Goal: Task Accomplishment & Management: Complete application form

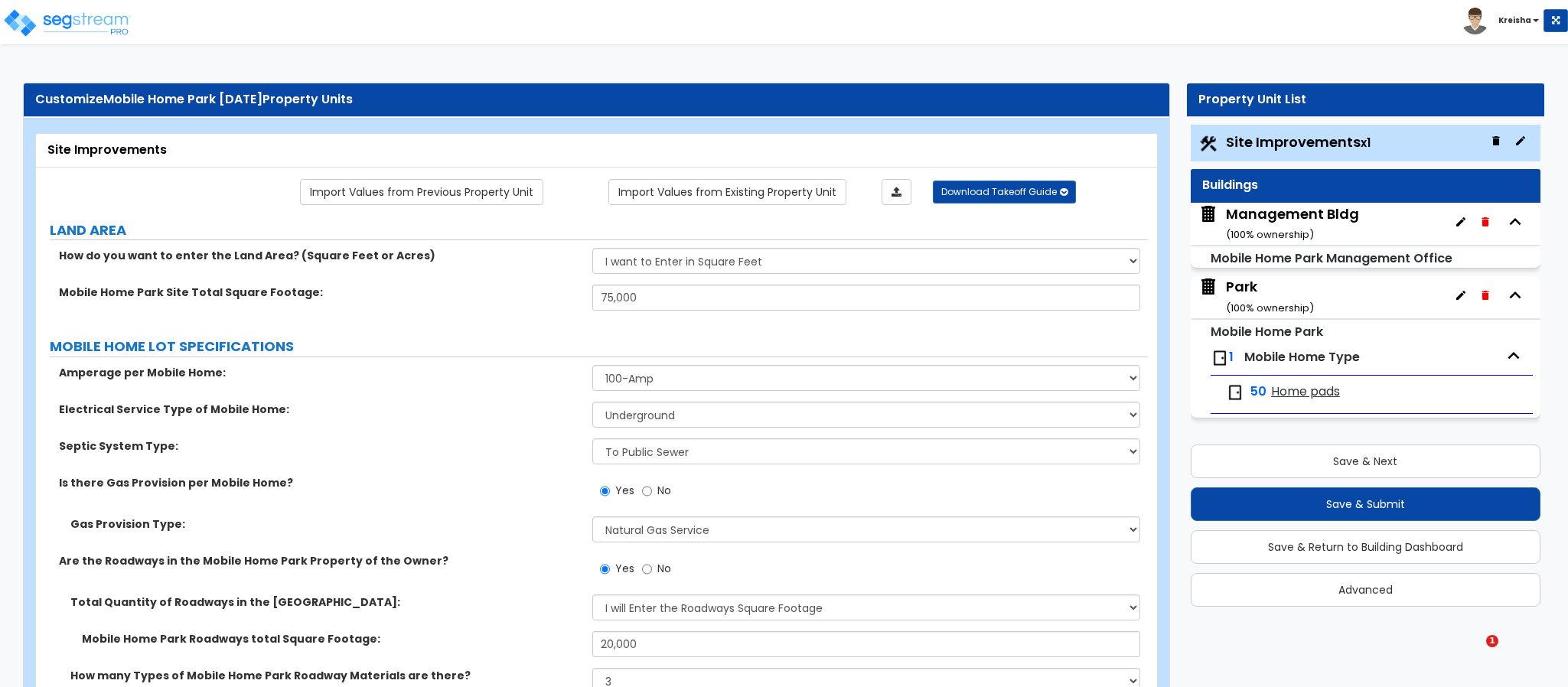
select select "2"
select select "1"
select select "2"
select select "1"
select select "2"
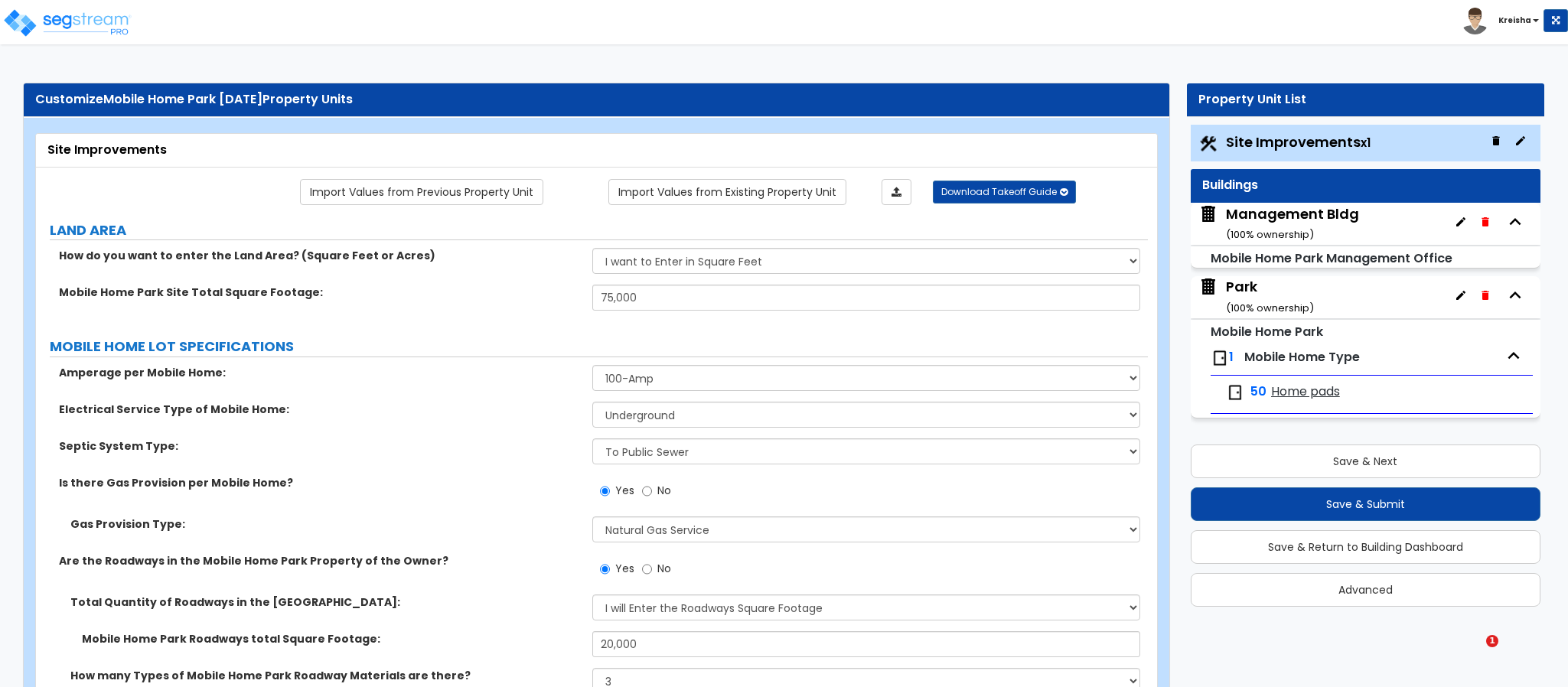
select select "1"
select select "3"
select select "1"
select select "2"
select select "3"
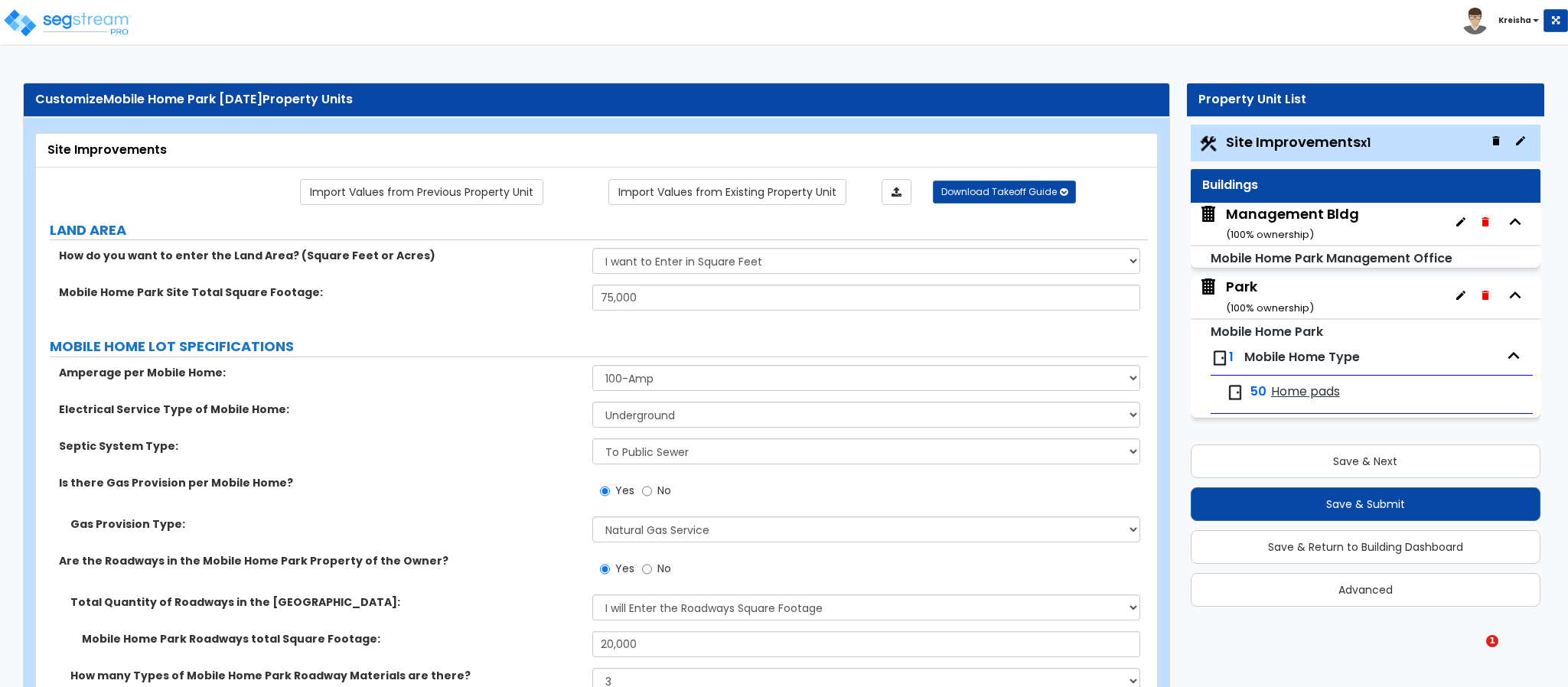
select select "2"
select select "1"
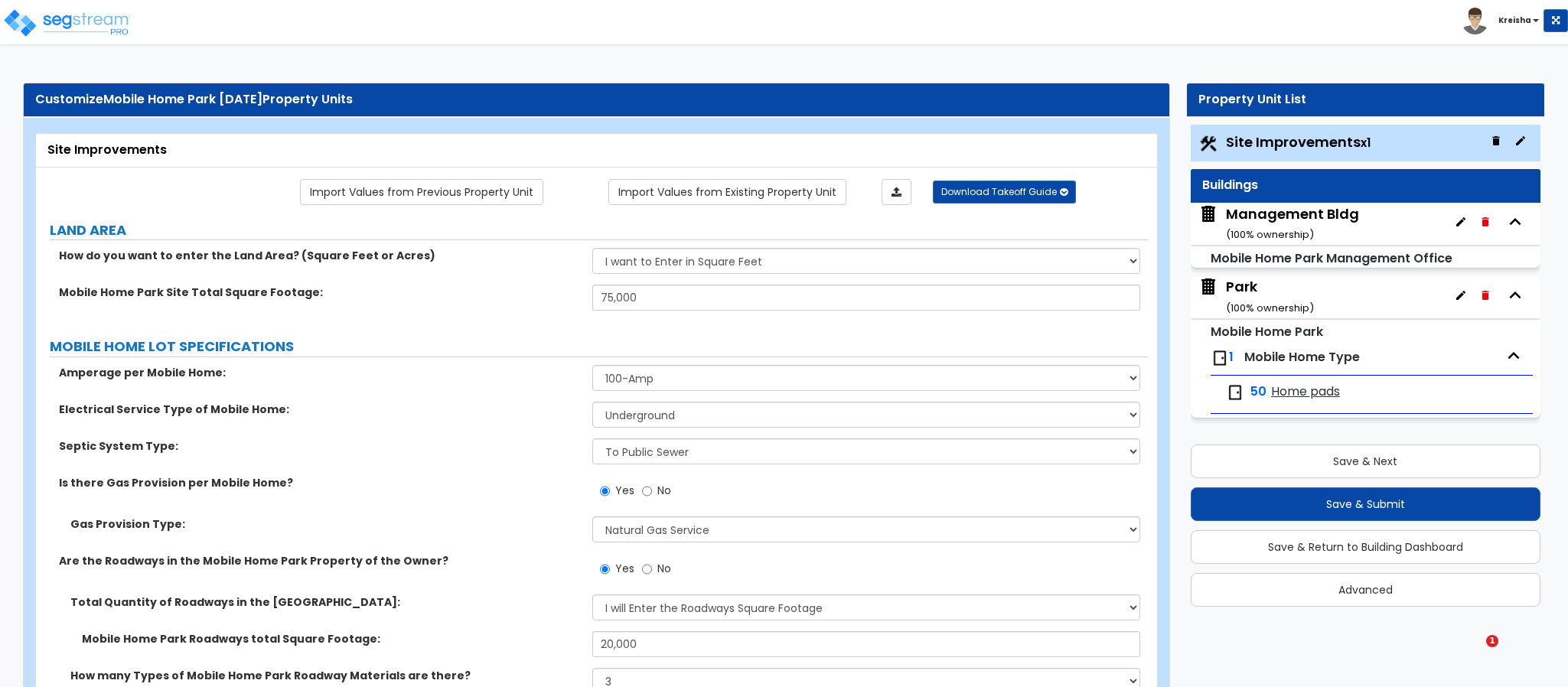
select select "2"
select select "3"
select select "1"
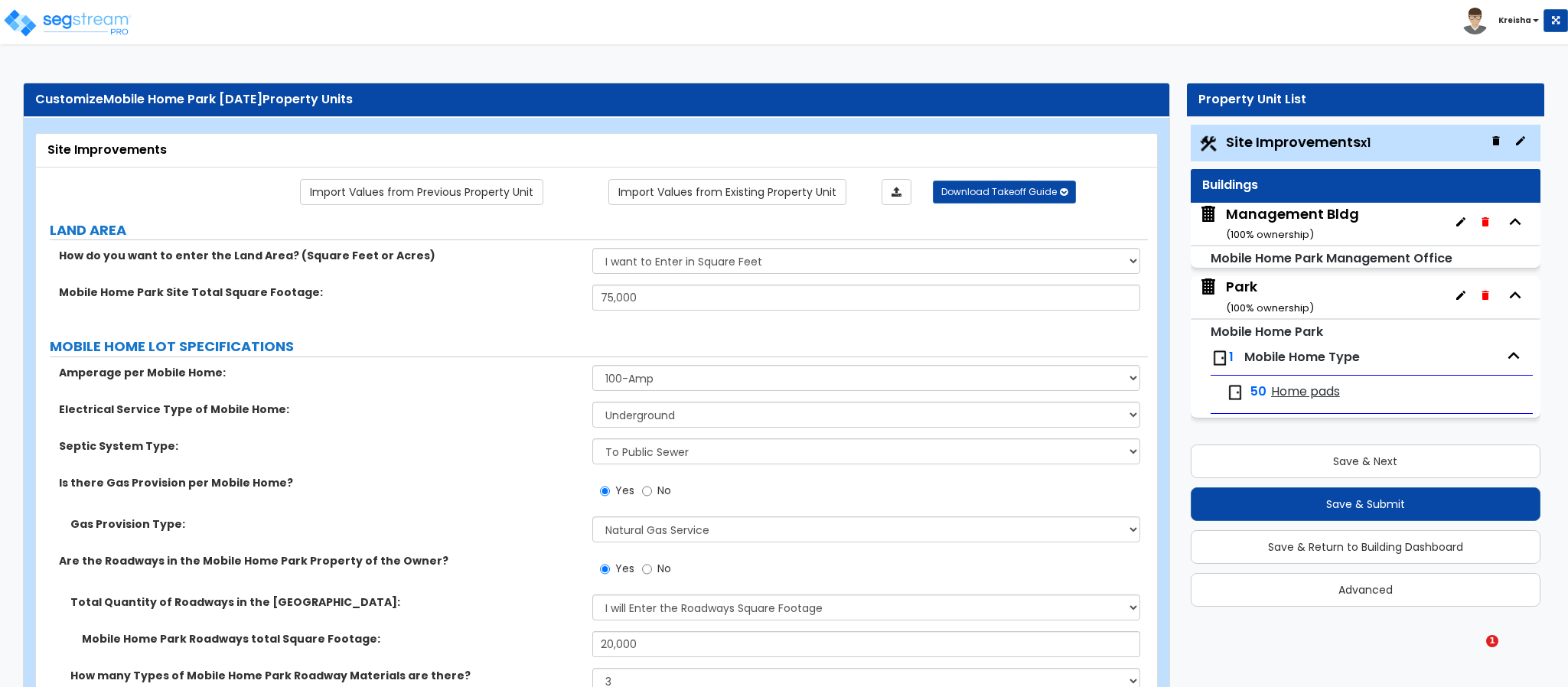
select select "1"
select select "2"
select select "5"
select select "6"
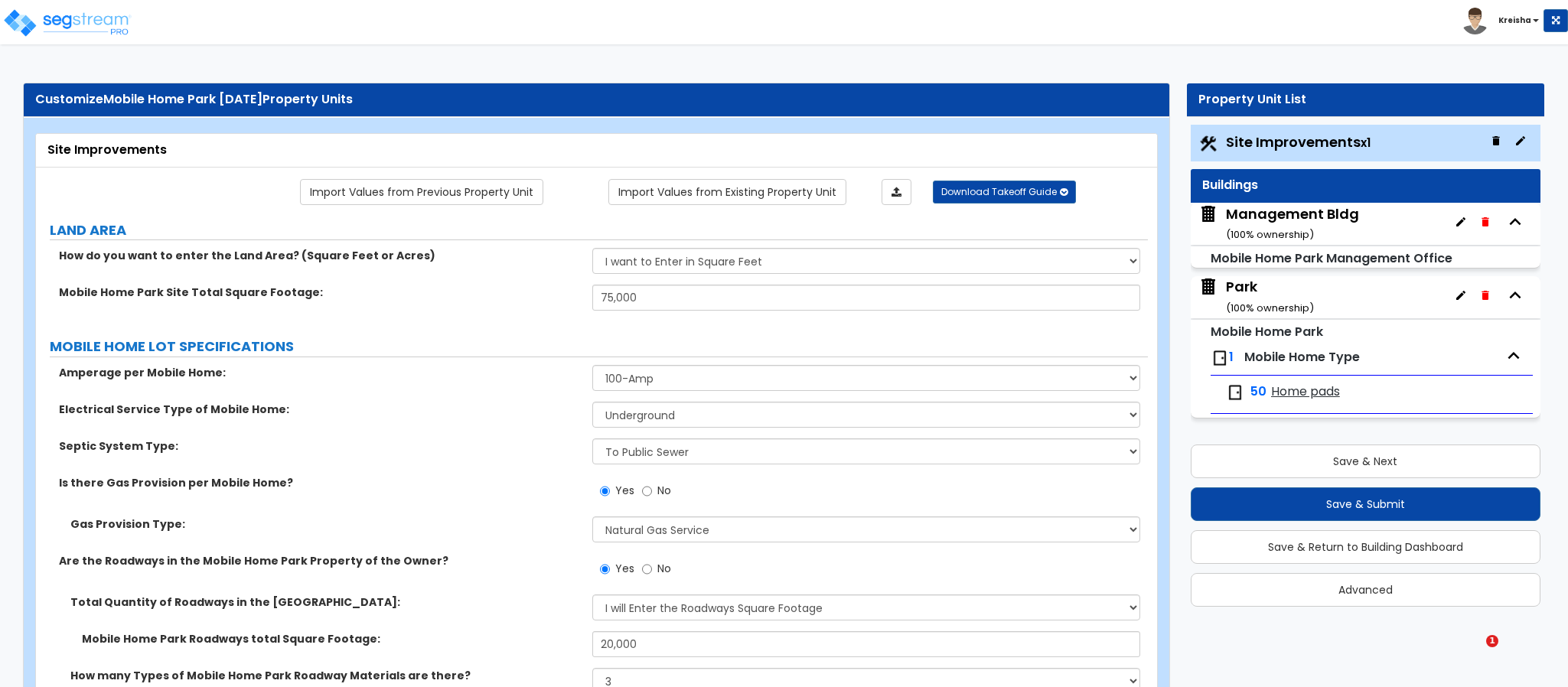
select select "1"
select select "2"
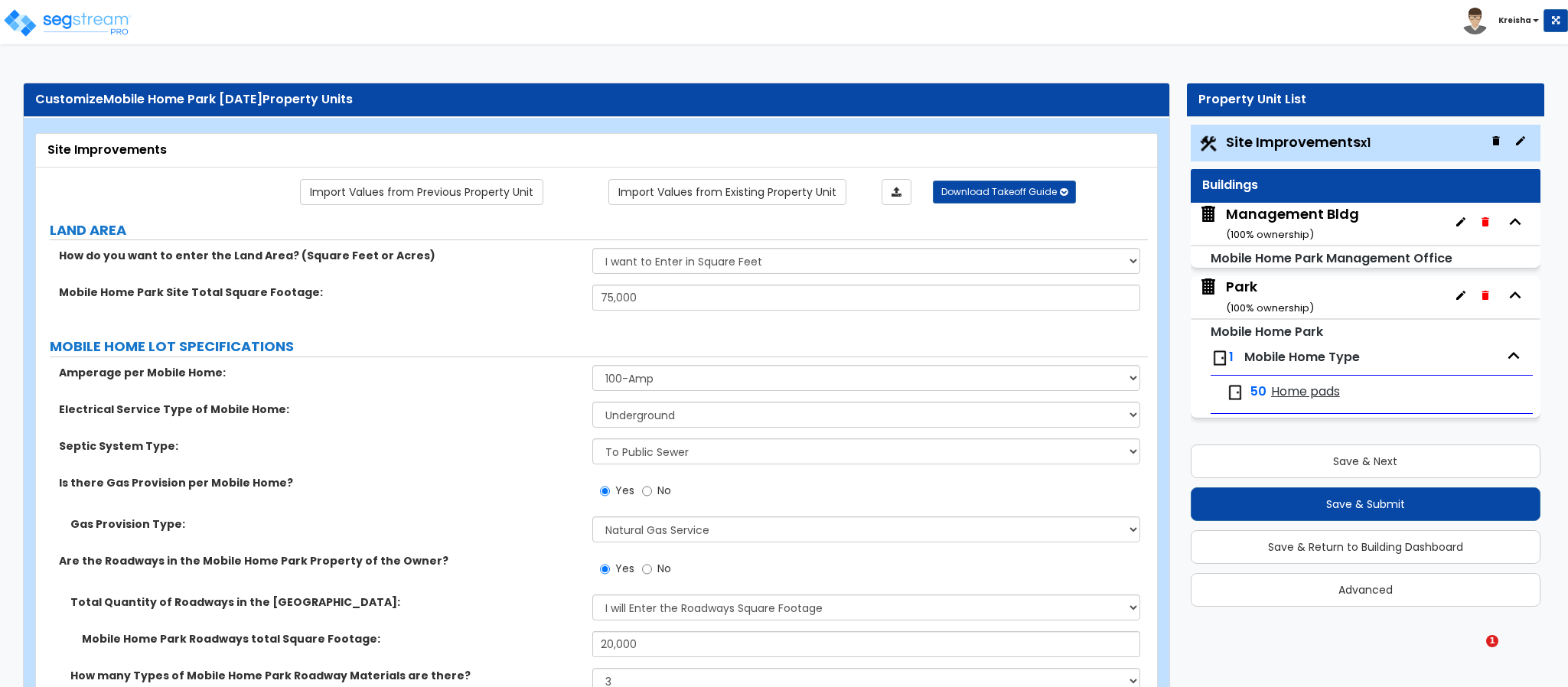
select select "2"
select select "1"
select select "6"
select select "2"
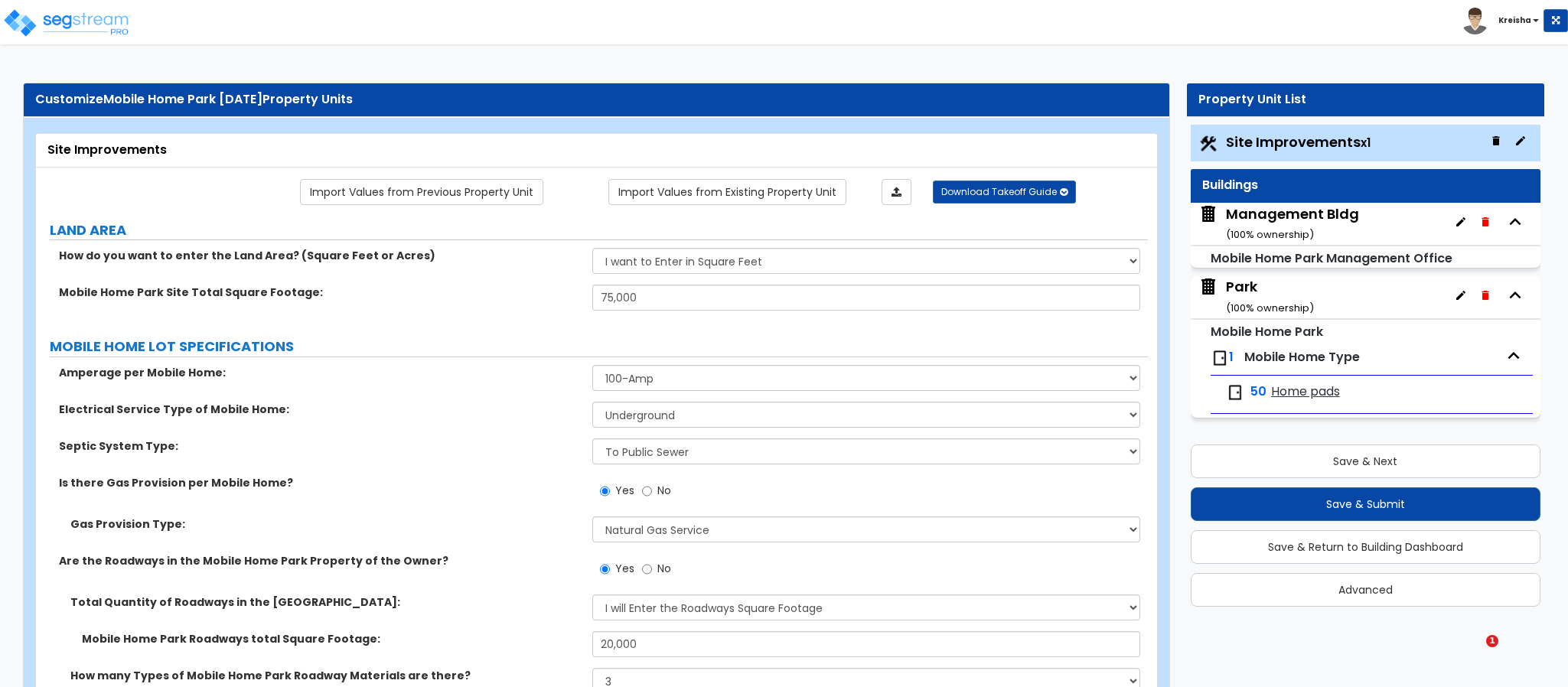
select select "1"
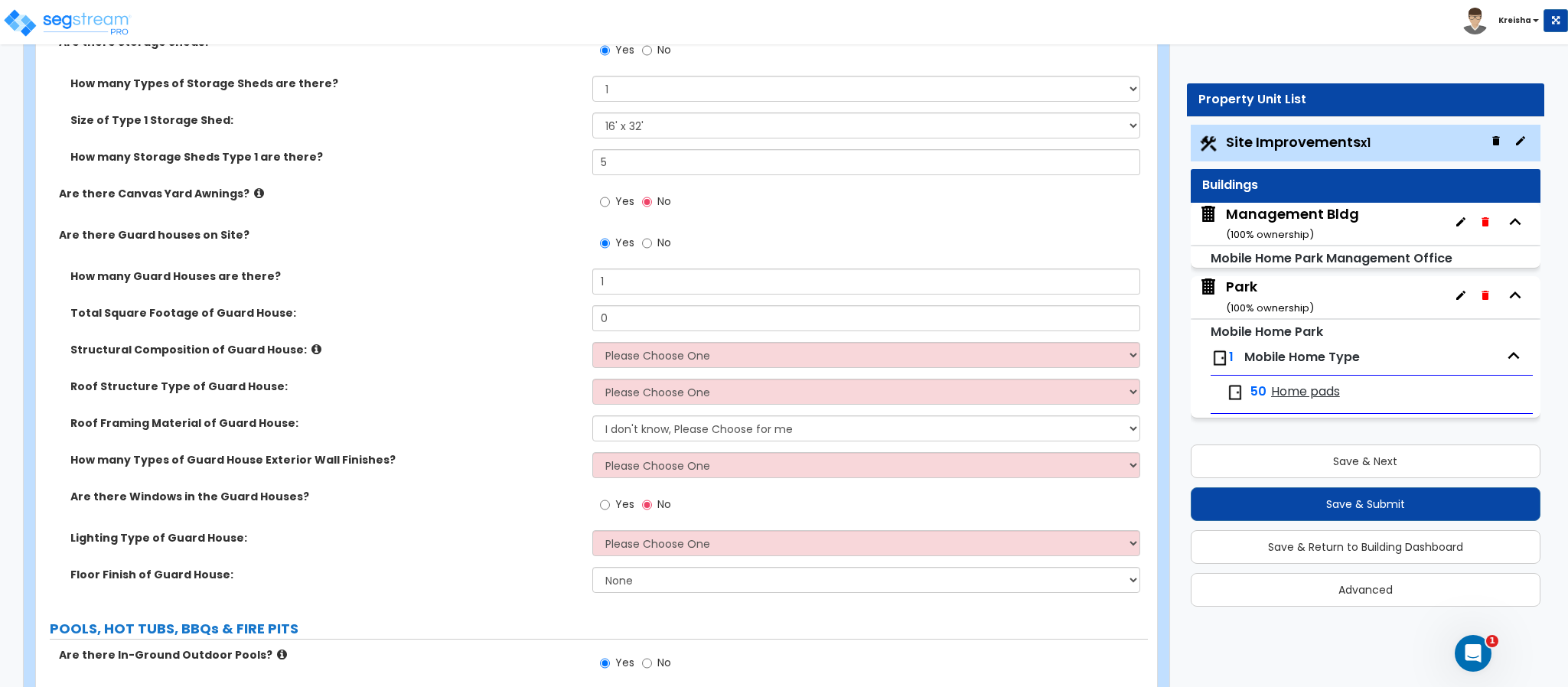
scroll to position [5, 0]
click at [459, 246] on div "Are there Guard houses on Site? Yes No" at bounding box center [592, 247] width 1112 height 42
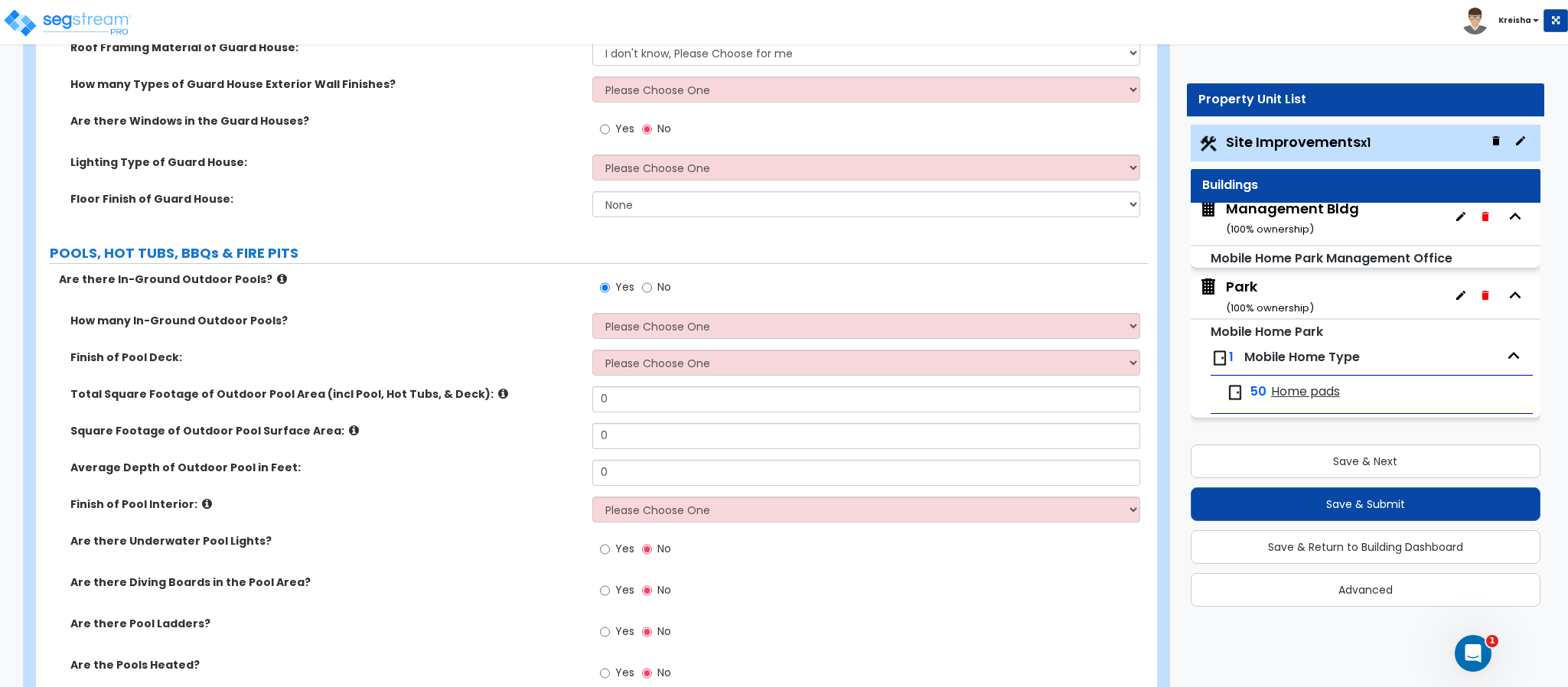
scroll to position [5601, 0]
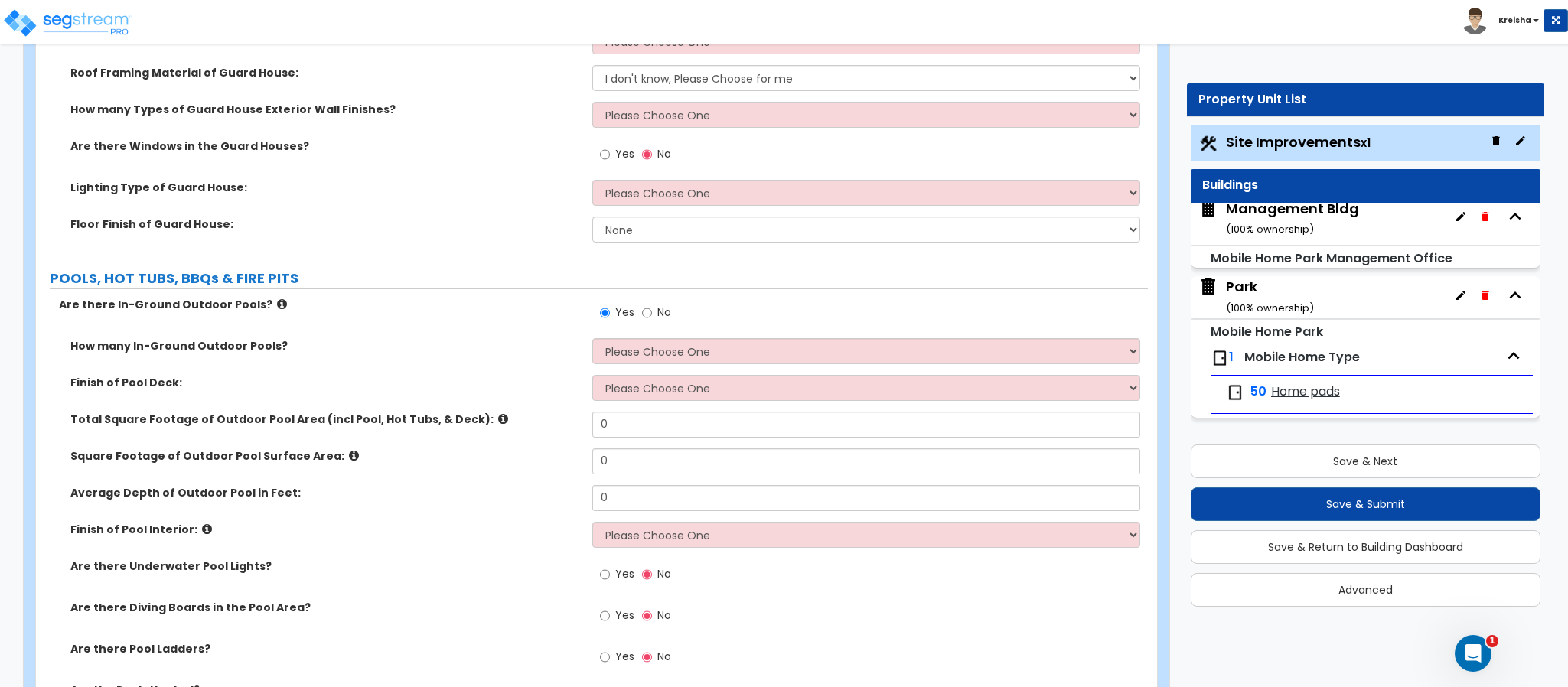
click at [382, 278] on label "POOLS, HOT TUBS, BBQs & FIRE PITS" at bounding box center [599, 278] width 1098 height 19
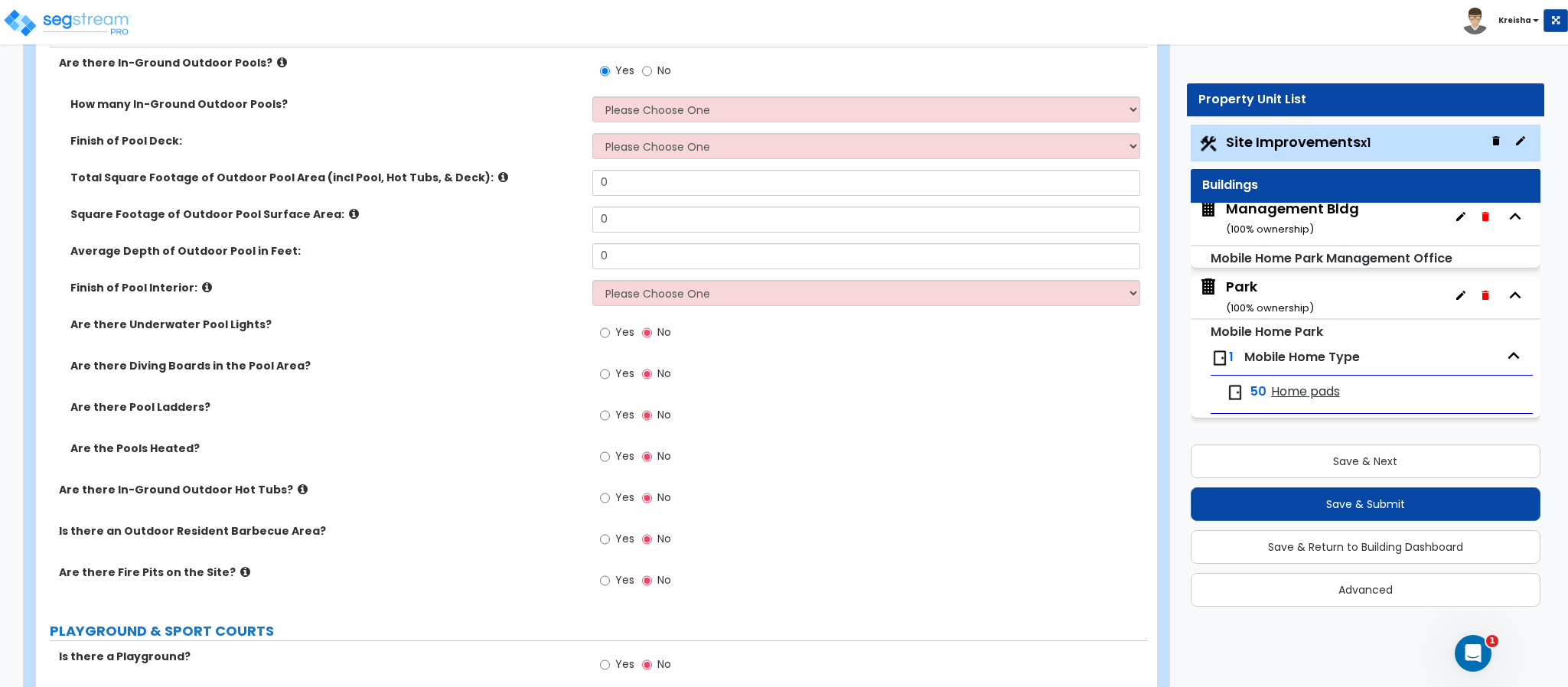
scroll to position [6001, 0]
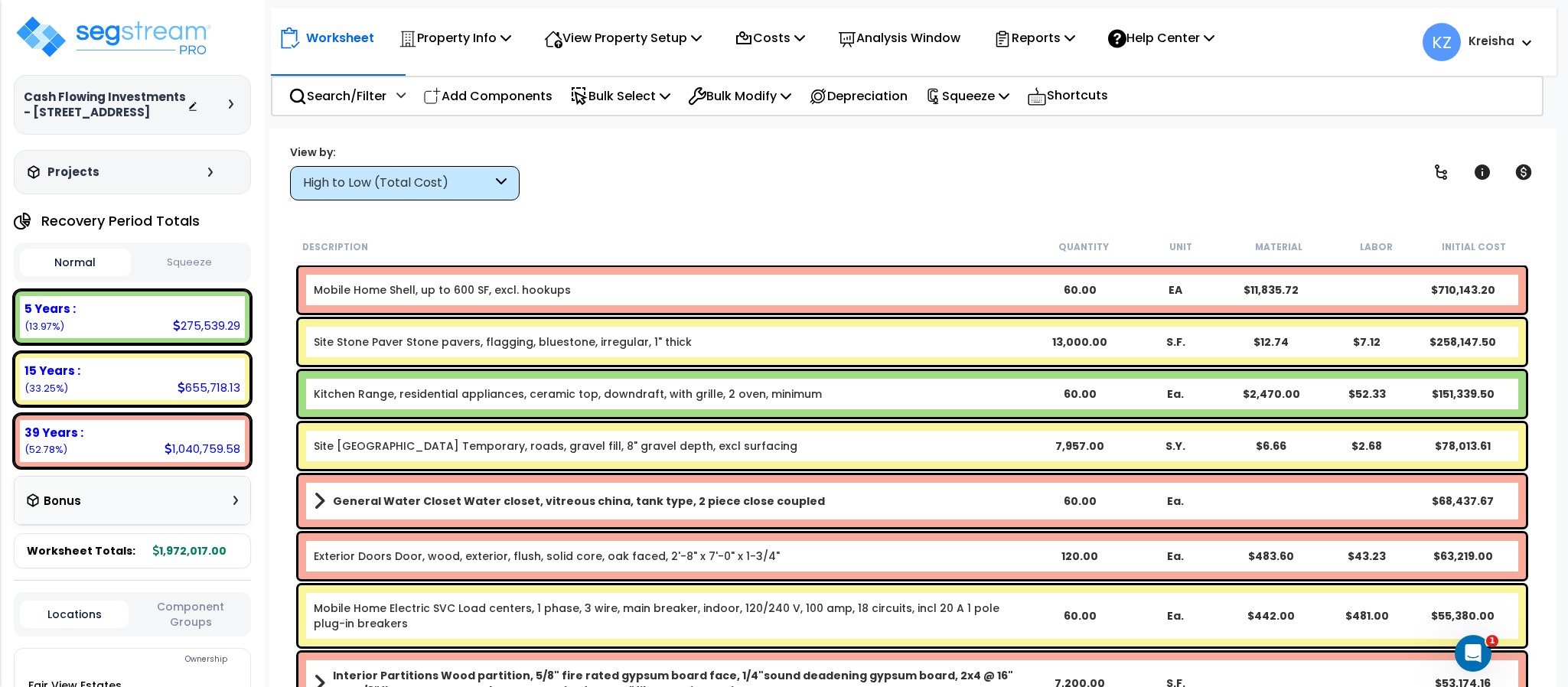
click at [503, 152] on div "View by:" at bounding box center [404, 152] width 230 height 15
click at [442, 40] on p "Property Info" at bounding box center [454, 38] width 113 height 20
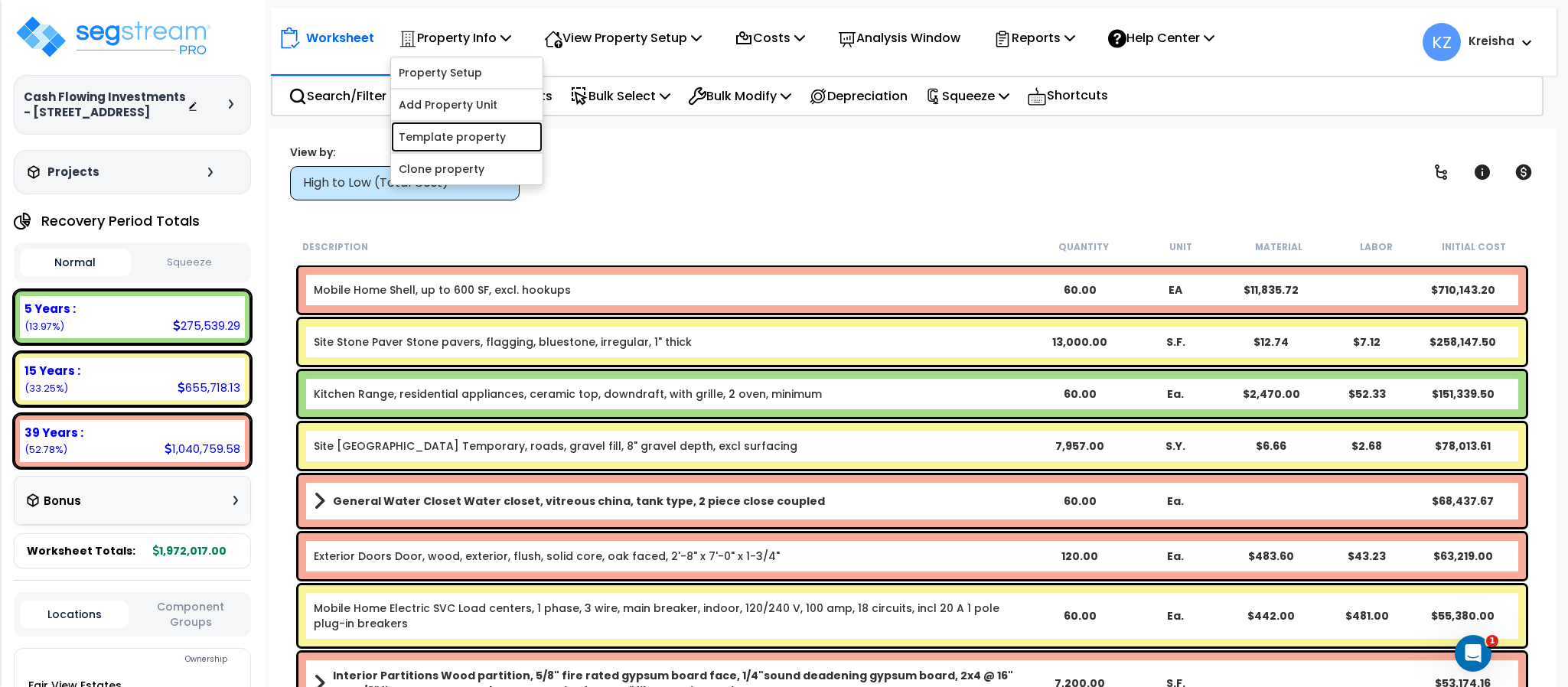
click at [439, 130] on link "Template property" at bounding box center [466, 137] width 152 height 30
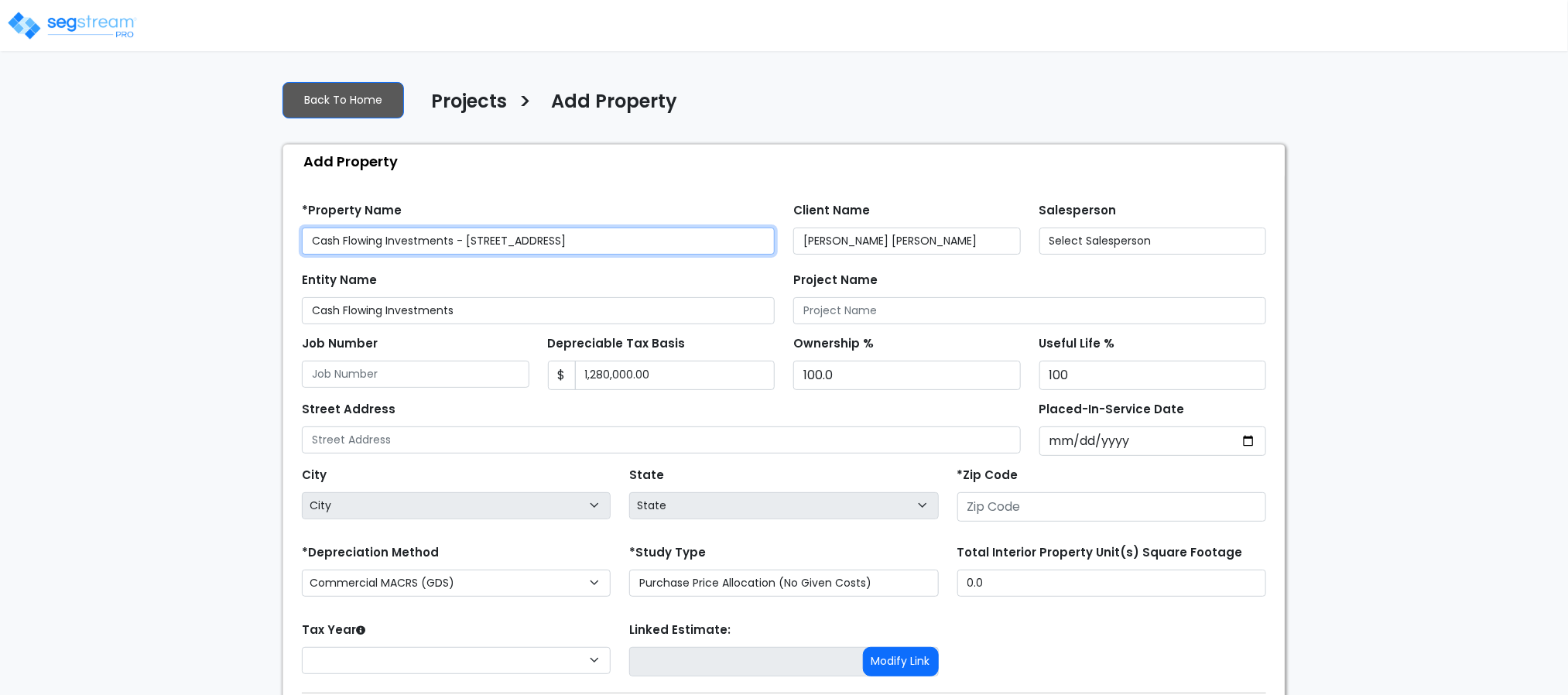
type input "[STREET_ADDRESS]"
type input "74080"
select select "2025"
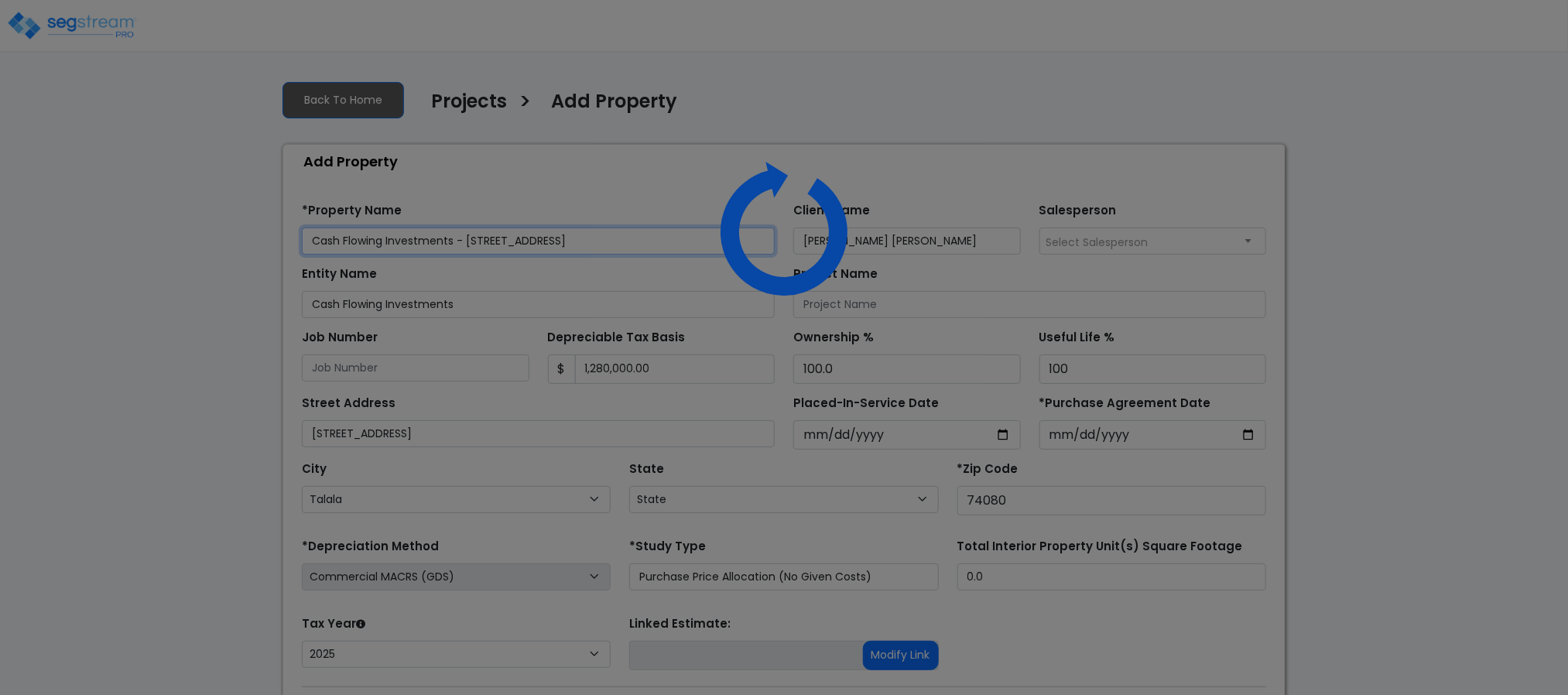
select select "OK"
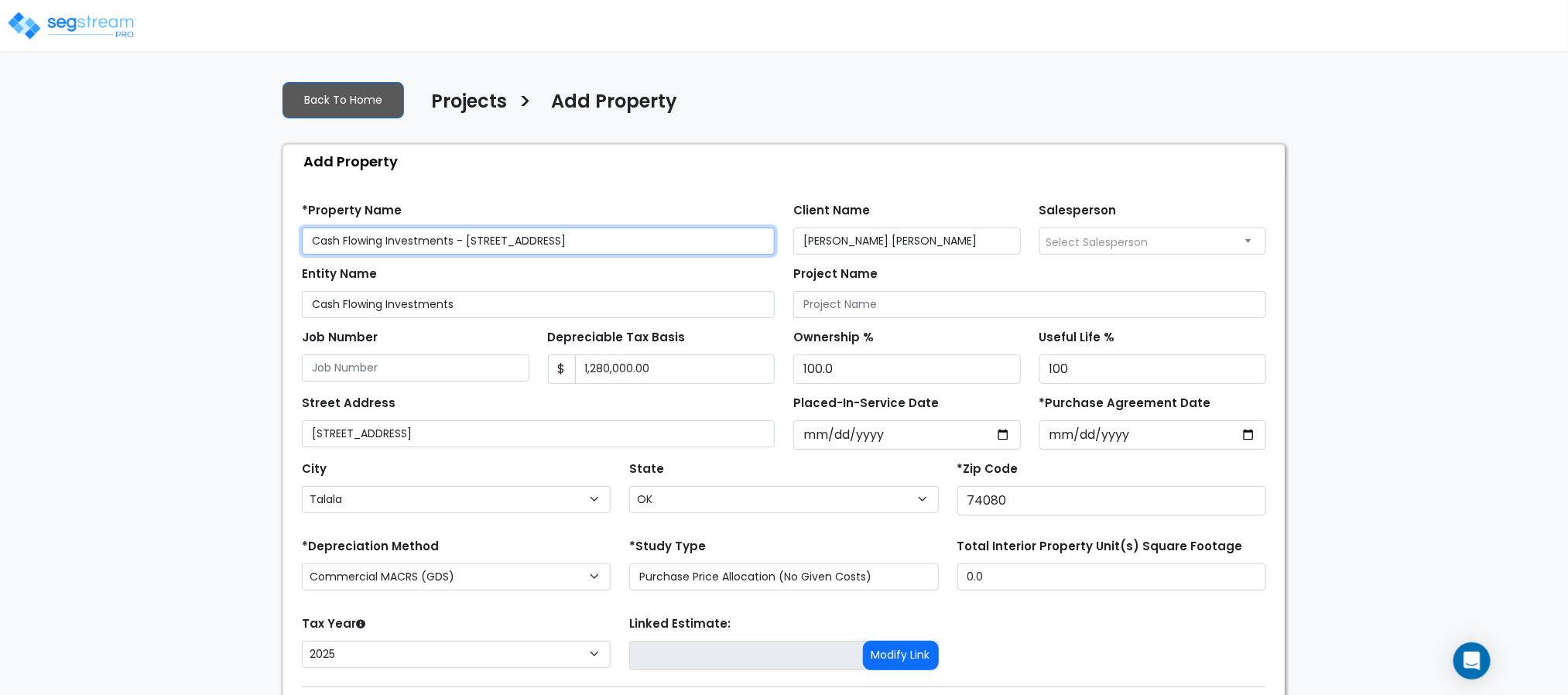
drag, startPoint x: 628, startPoint y: 240, endPoint x: 771, endPoint y: 239, distance: 143.0
click at [771, 239] on input "Cash Flowing Investments - 4390 East 380 Road_template_template" at bounding box center [538, 241] width 473 height 27
type input "Cash Flowing Investments - [STREET_ADDRESS]"
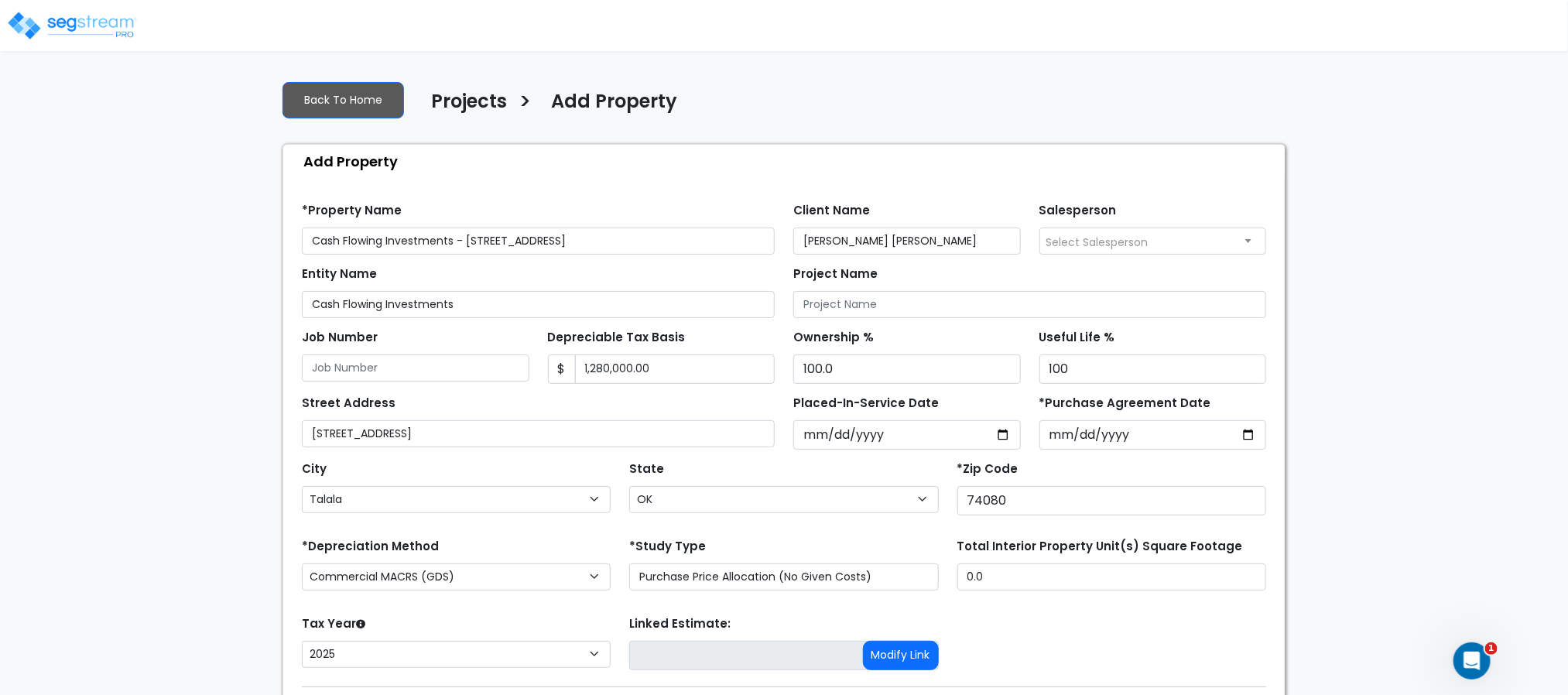
click at [1305, 305] on div "We are Building your Property. So please grab a coffee and let us do the heavy …" at bounding box center [784, 432] width 1568 height 728
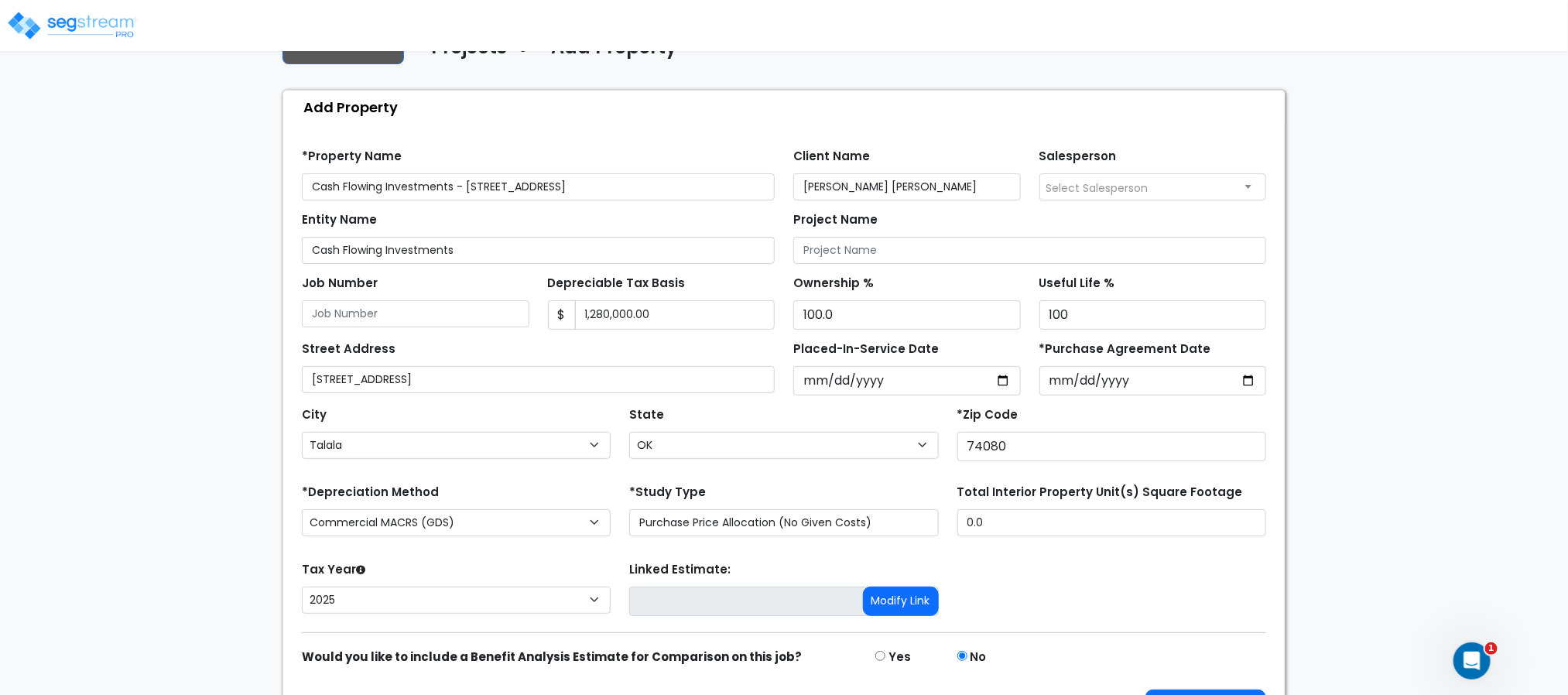
scroll to position [107, 0]
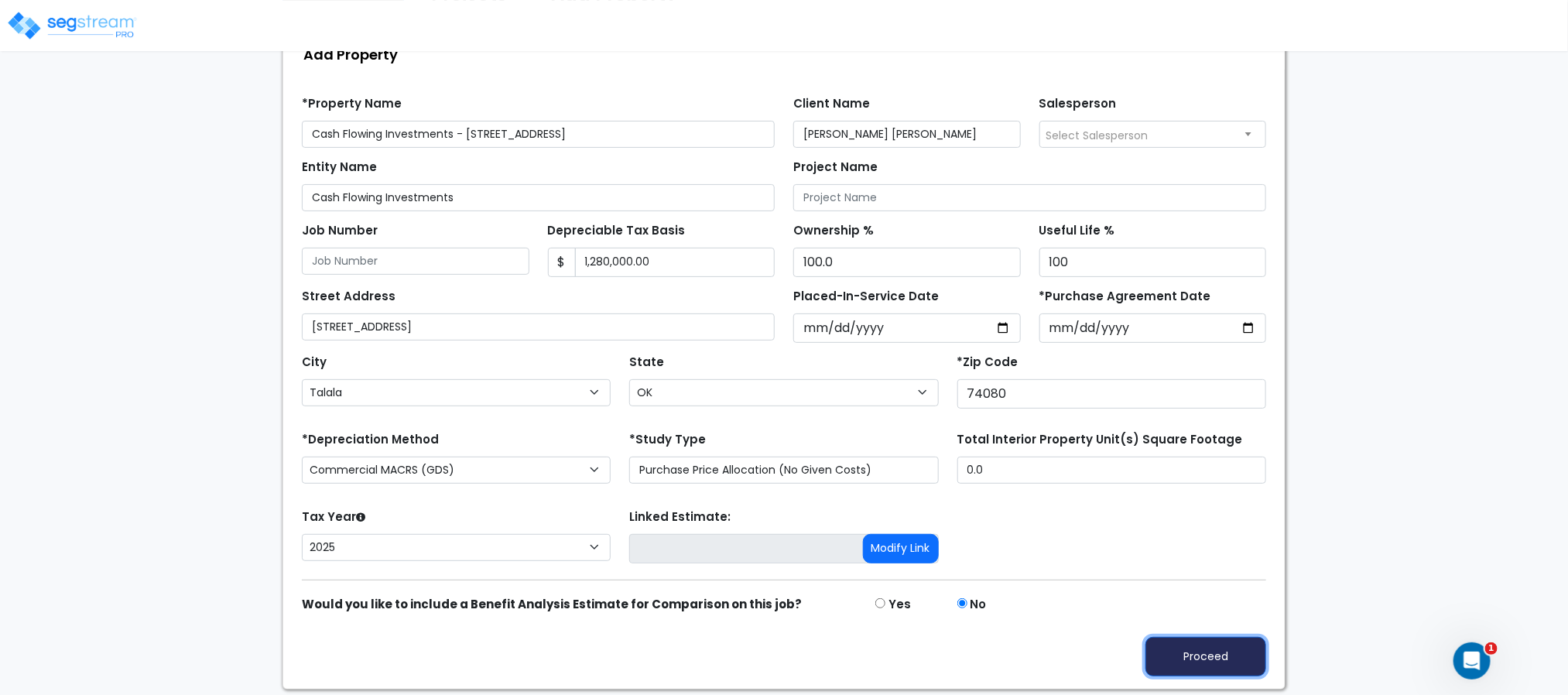
click at [1201, 667] on button "Proceed" at bounding box center [1205, 656] width 121 height 39
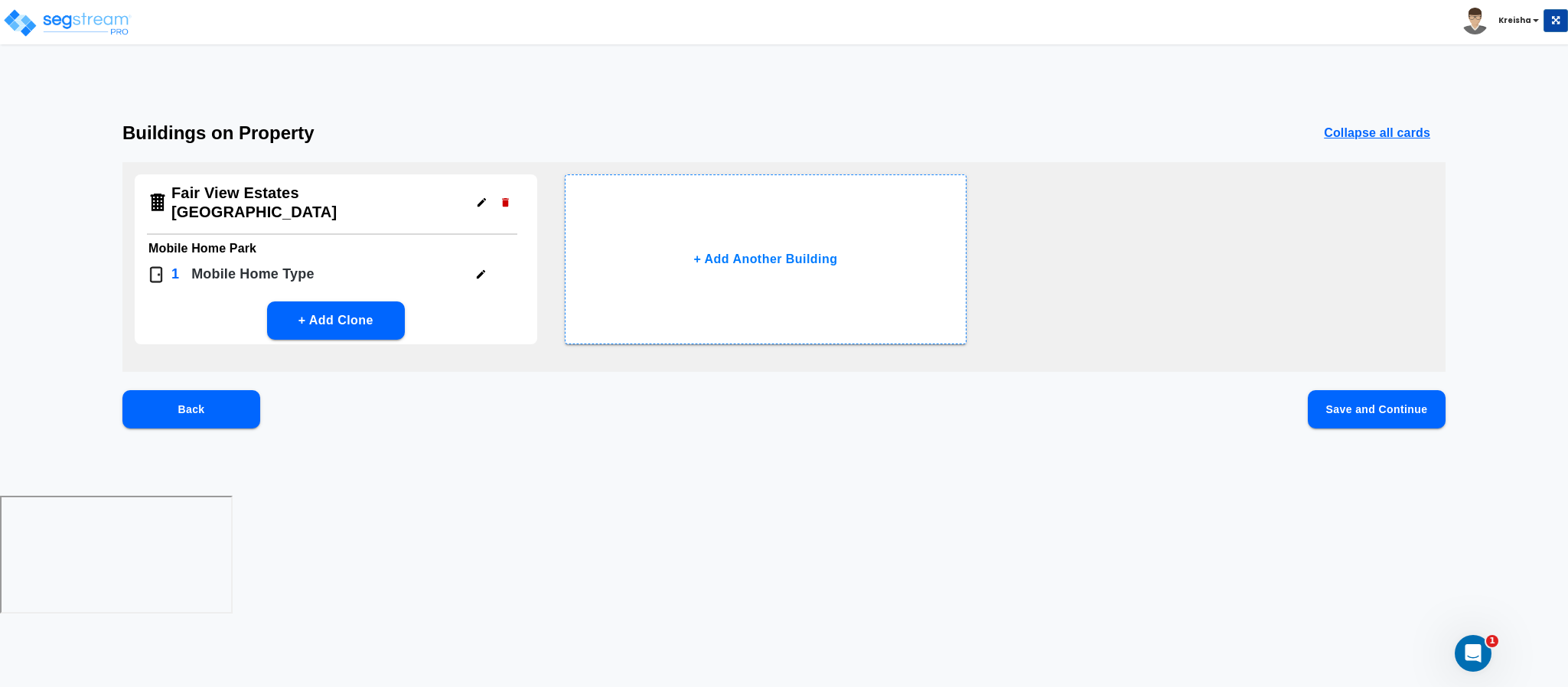
click at [1316, 406] on button "Save and Continue" at bounding box center [1376, 408] width 138 height 38
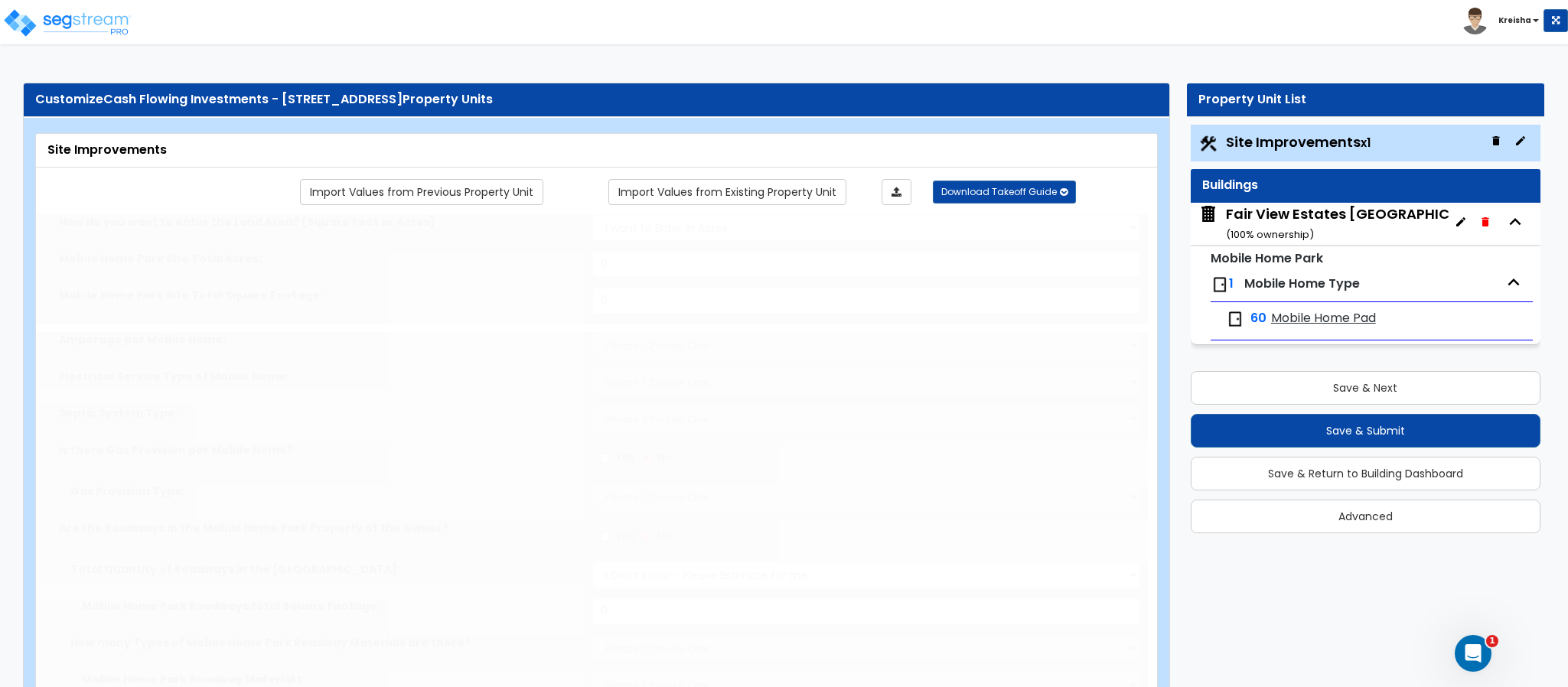
type input "45.49"
select select "1"
select select "2"
select select "1"
radio input "true"
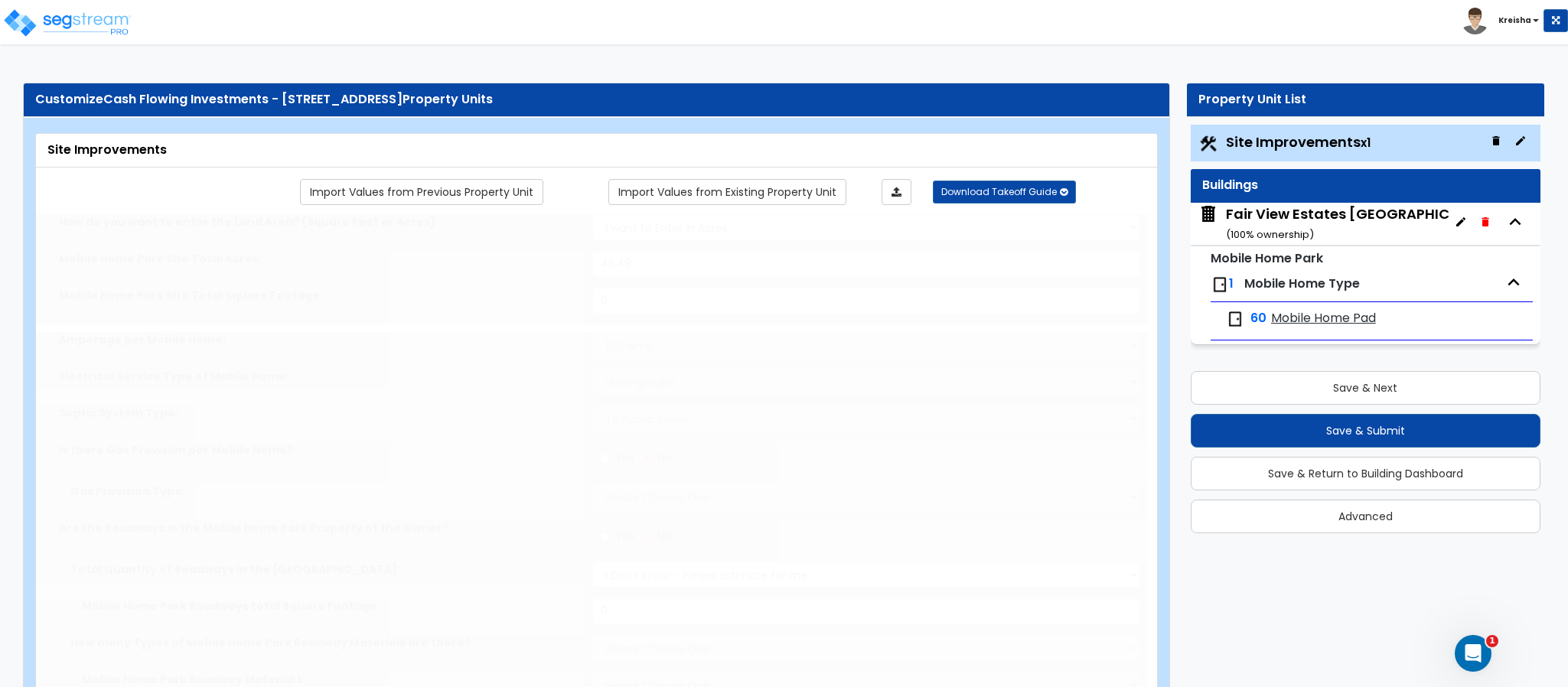
select select "1"
type input "71610"
select select "1"
select select "2"
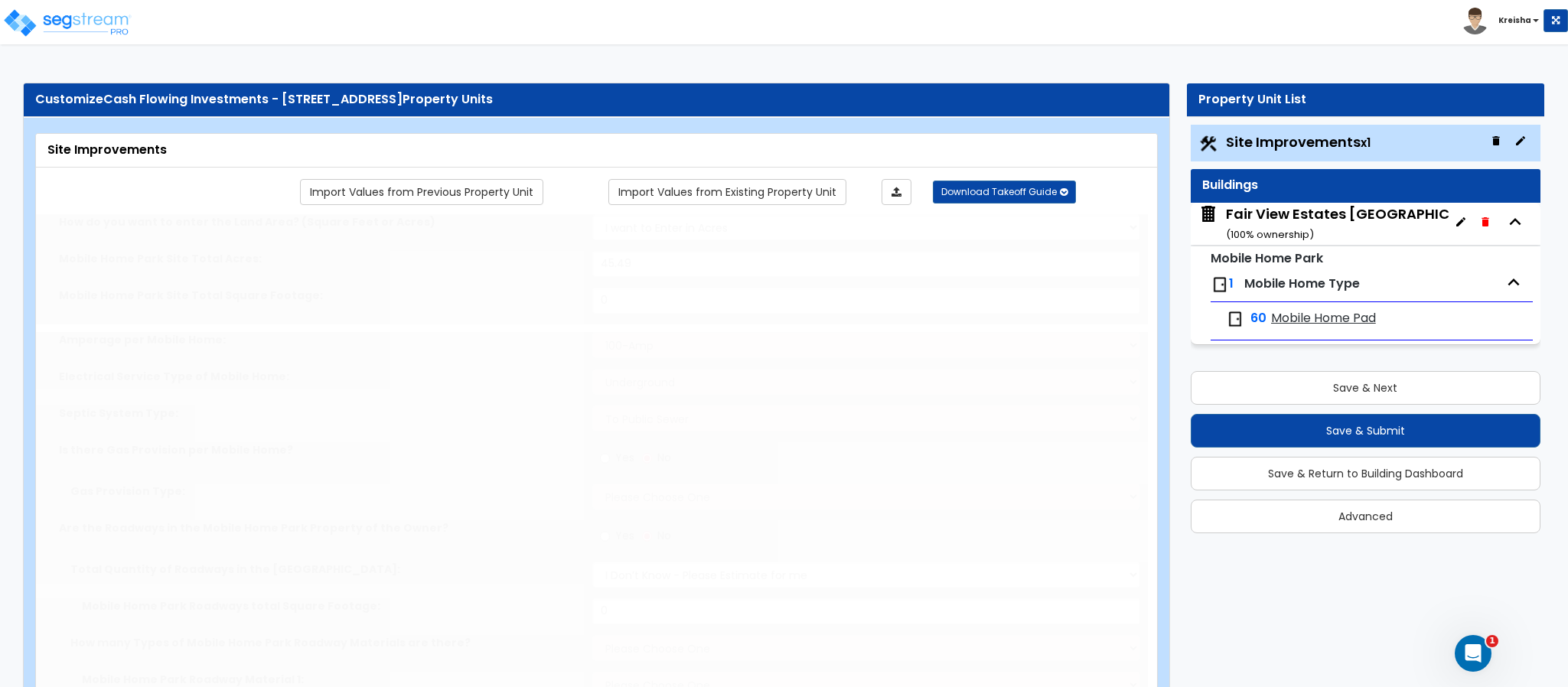
select select "1"
type input "13000"
radio input "true"
select select "1"
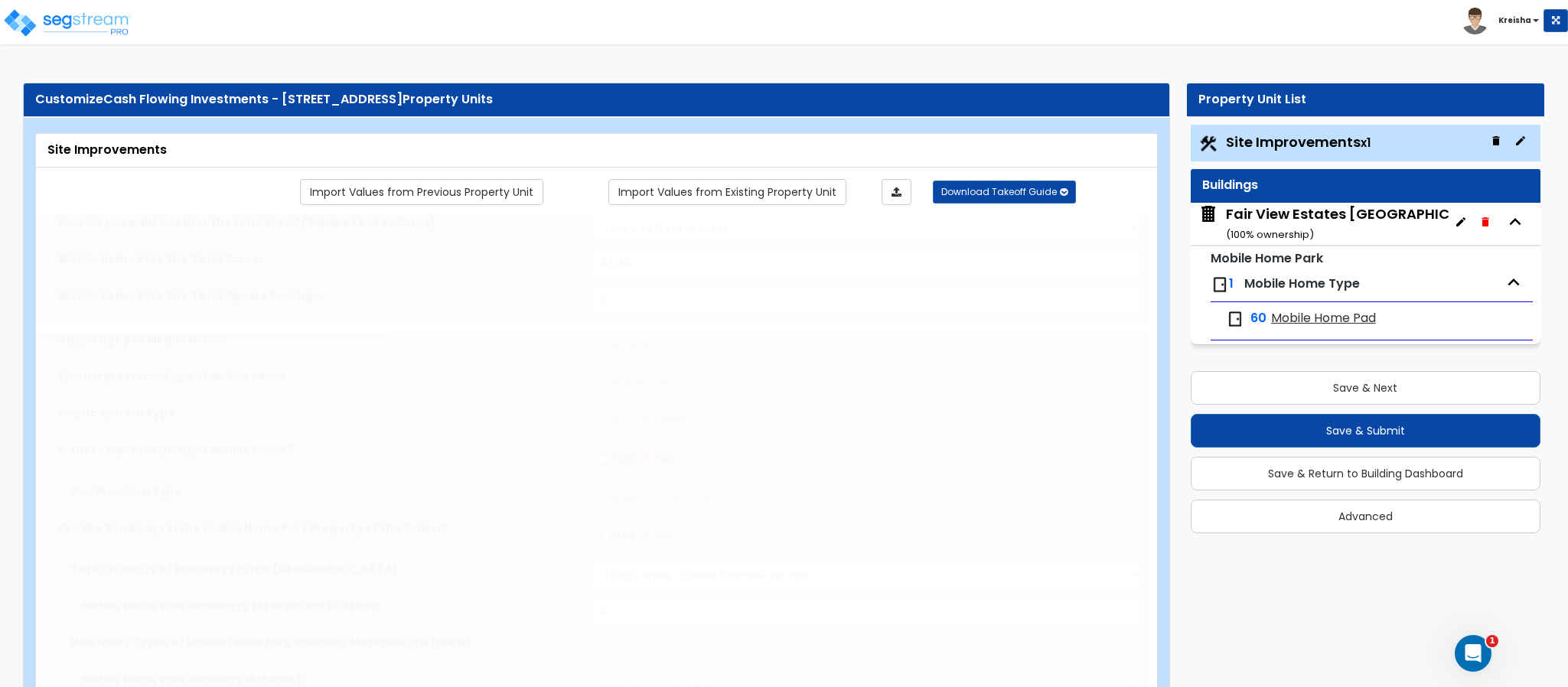
type input "1"
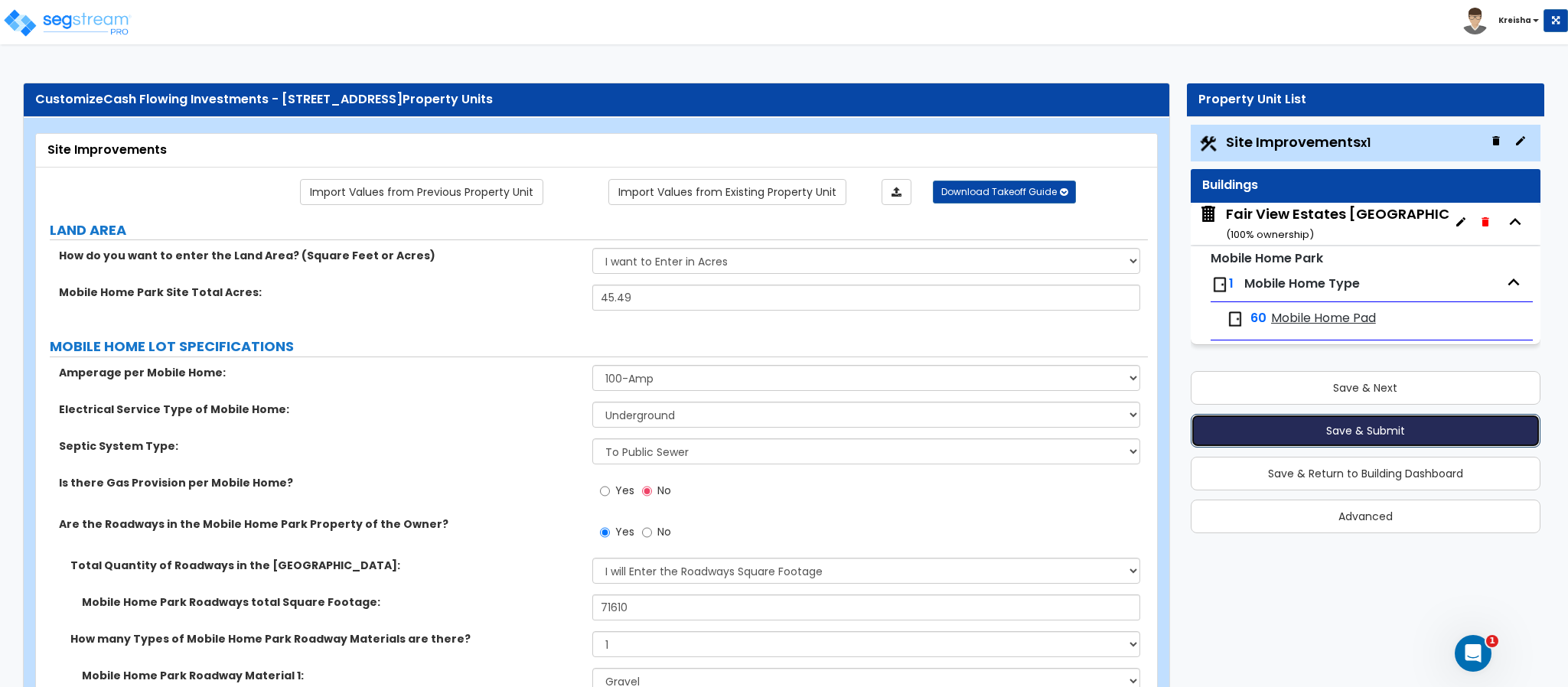
click at [1300, 425] on button "Save & Submit" at bounding box center [1365, 430] width 350 height 34
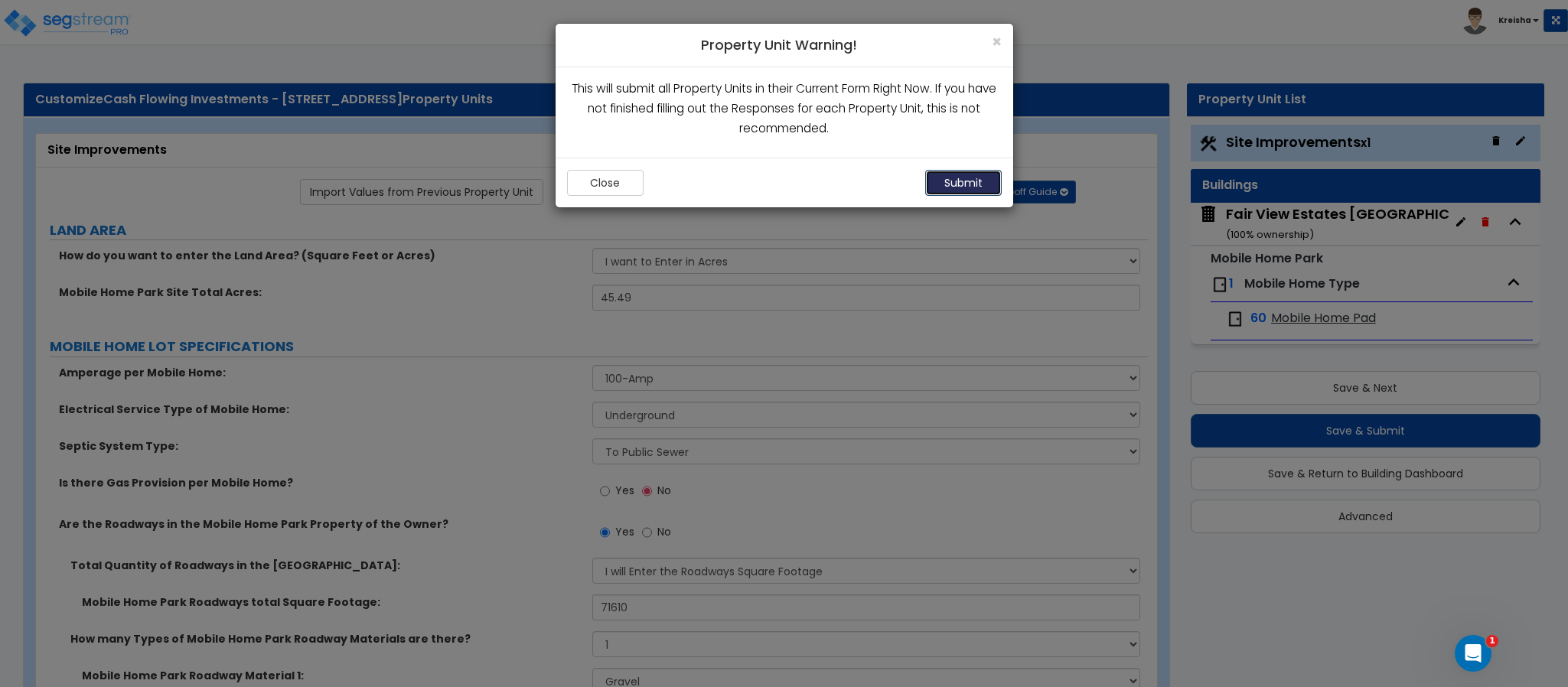
click at [948, 182] on button "Submit" at bounding box center [964, 182] width 76 height 26
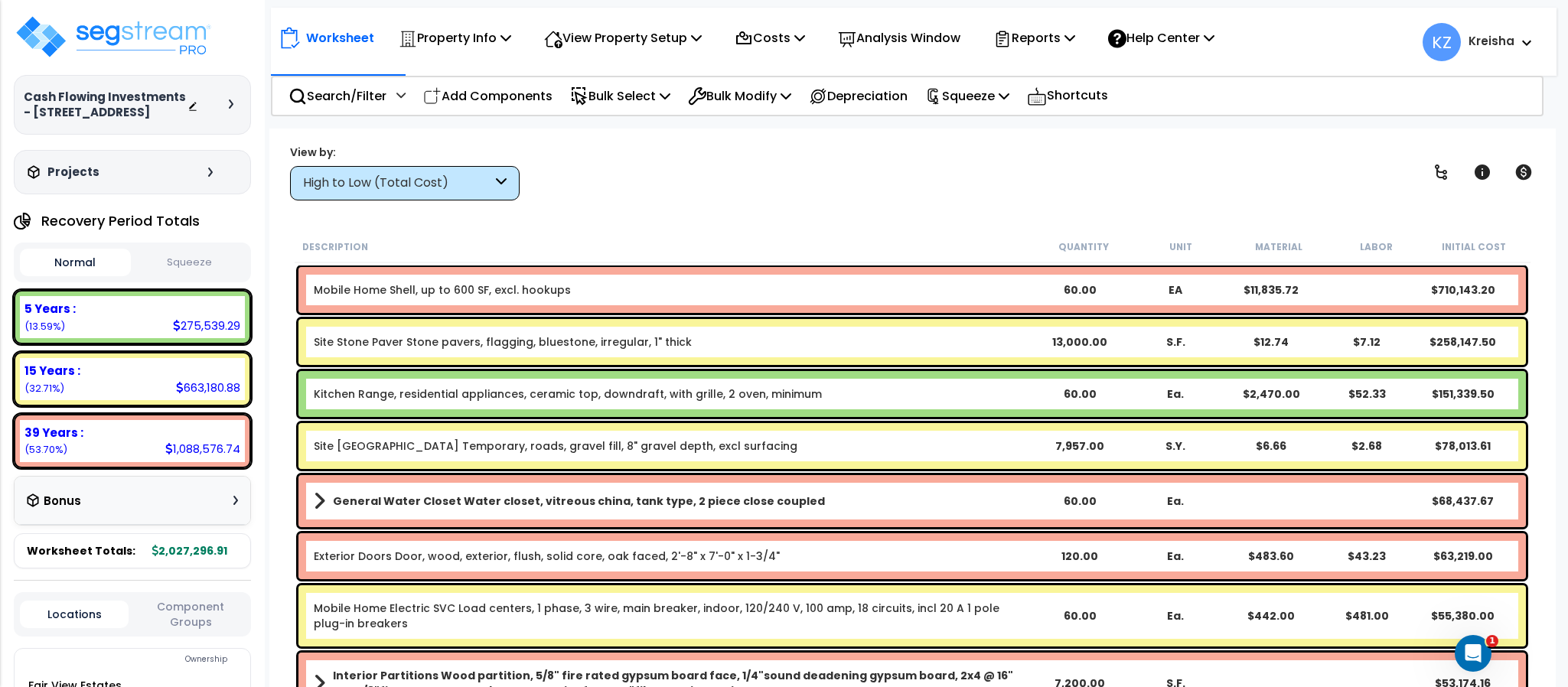
click at [453, 186] on div "High to Low (Total Cost)" at bounding box center [398, 183] width 189 height 18
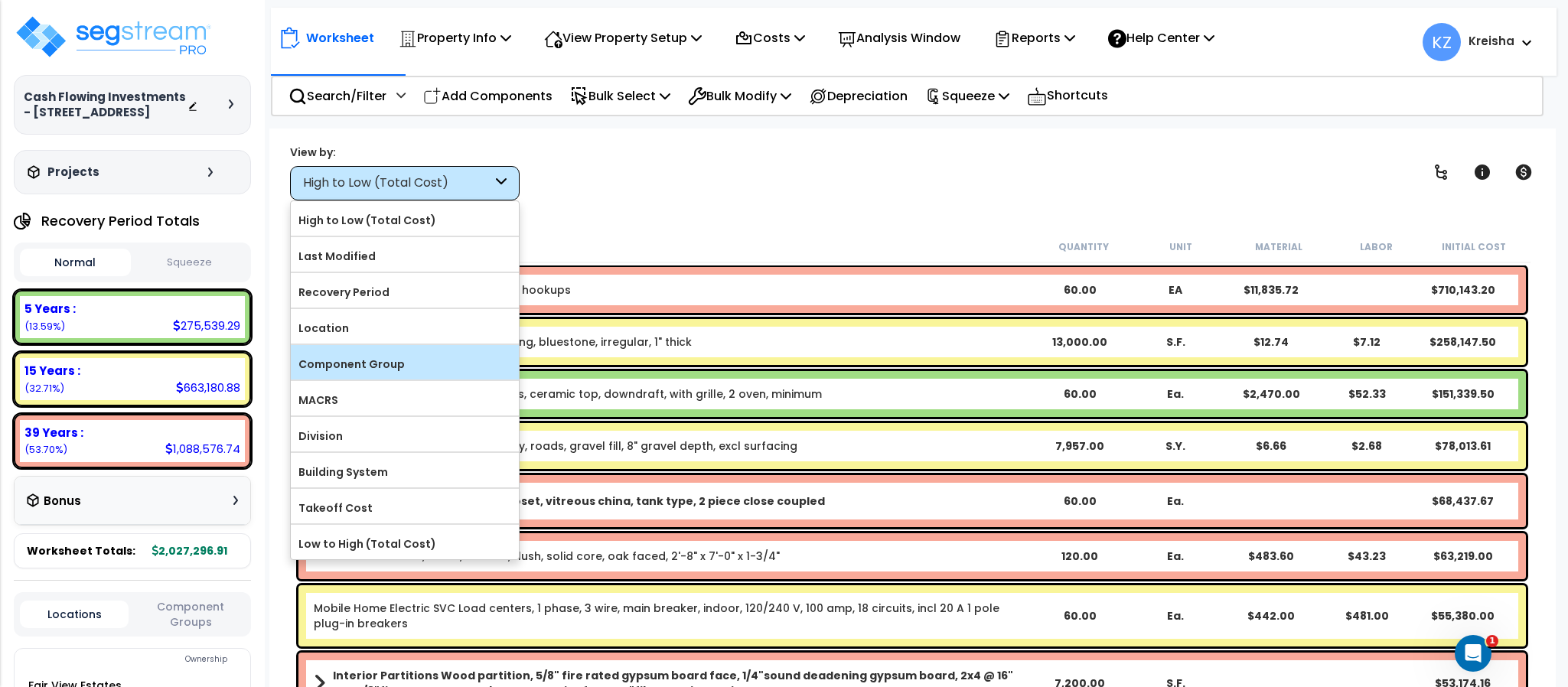
click at [398, 363] on label "Component Group" at bounding box center [404, 363] width 228 height 23
click at [444, 363] on label "Component Group" at bounding box center [404, 363] width 228 height 23
click at [0, 0] on input "Component Group" at bounding box center [0, 0] width 0 height 0
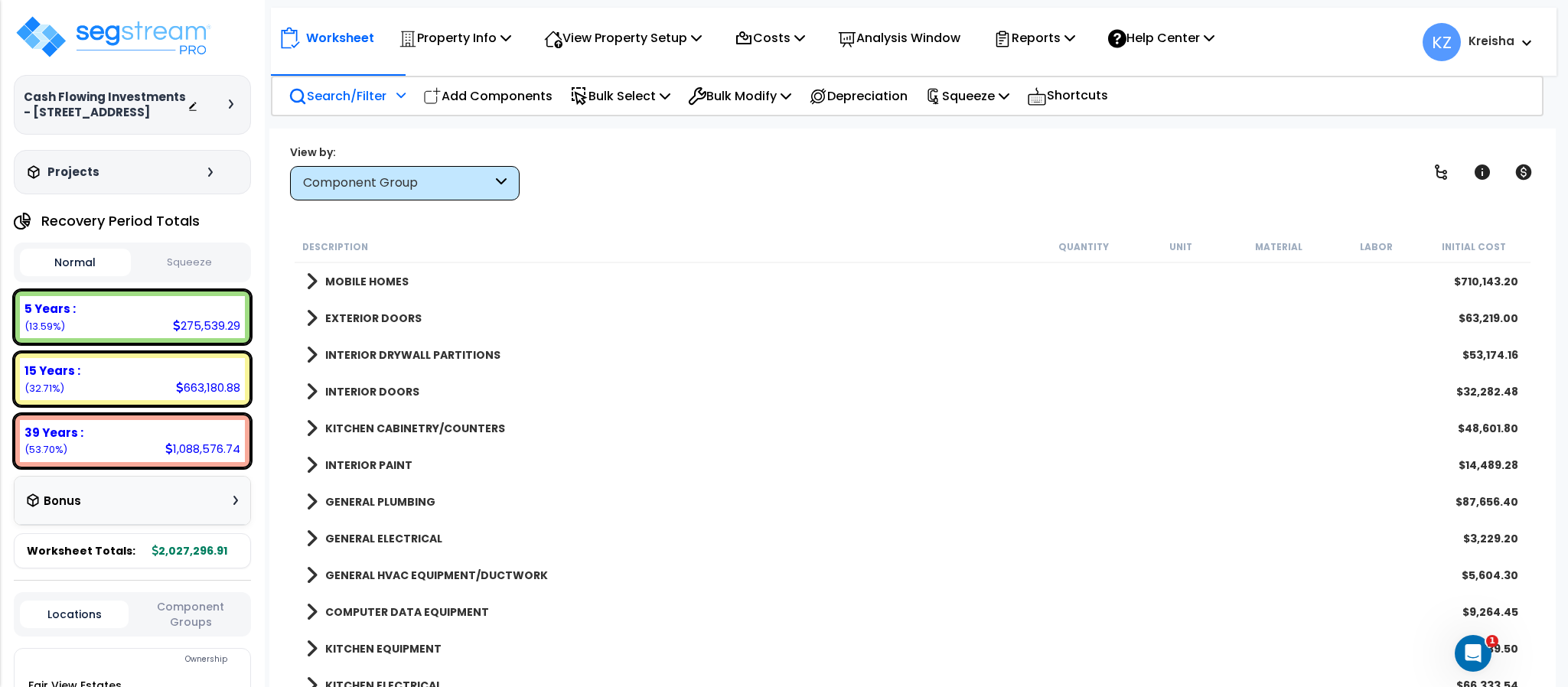
click at [366, 97] on p "Search/Filter" at bounding box center [337, 96] width 98 height 20
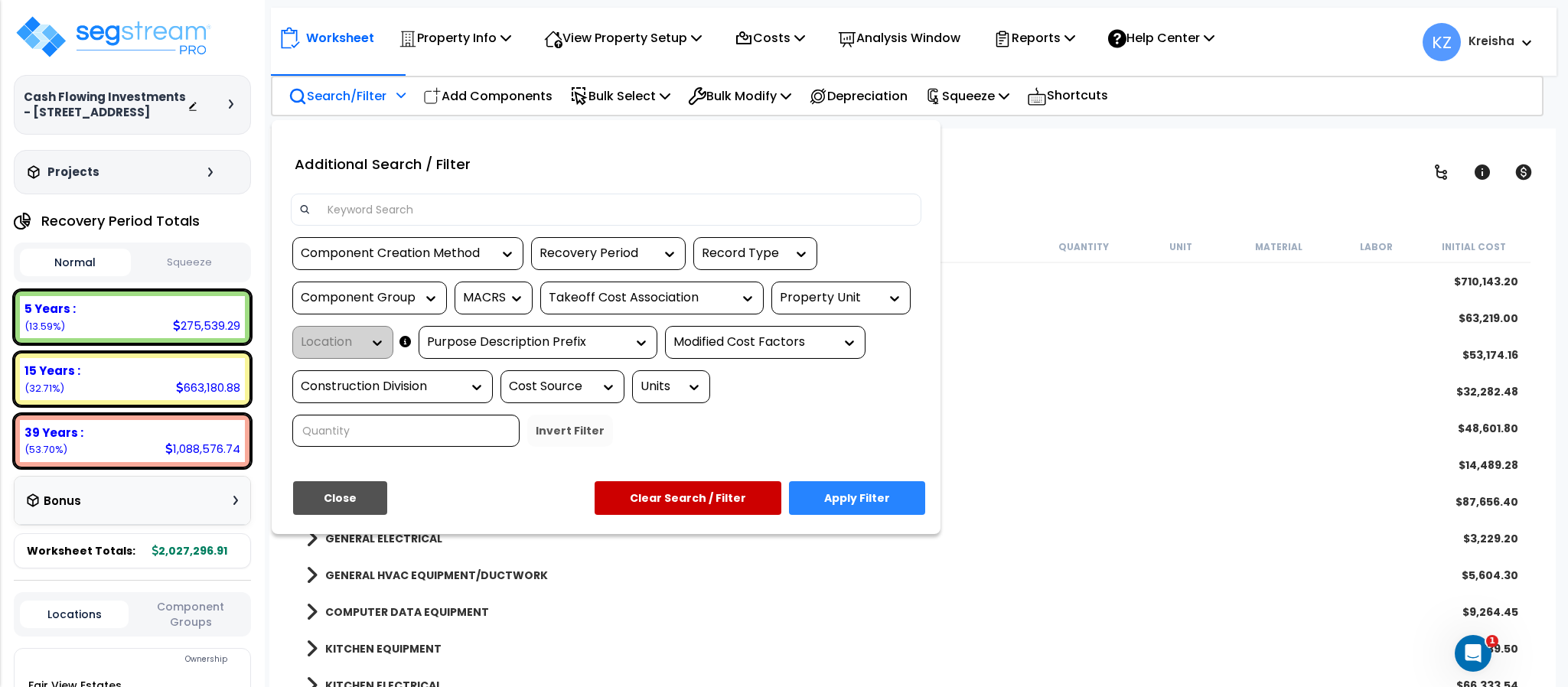
drag, startPoint x: 416, startPoint y: 196, endPoint x: 416, endPoint y: 207, distance: 11.0
click at [416, 202] on div at bounding box center [606, 209] width 631 height 32
click at [416, 207] on input at bounding box center [616, 209] width 595 height 23
click at [416, 205] on input at bounding box center [616, 209] width 595 height 23
click at [448, 202] on input at bounding box center [616, 209] width 595 height 23
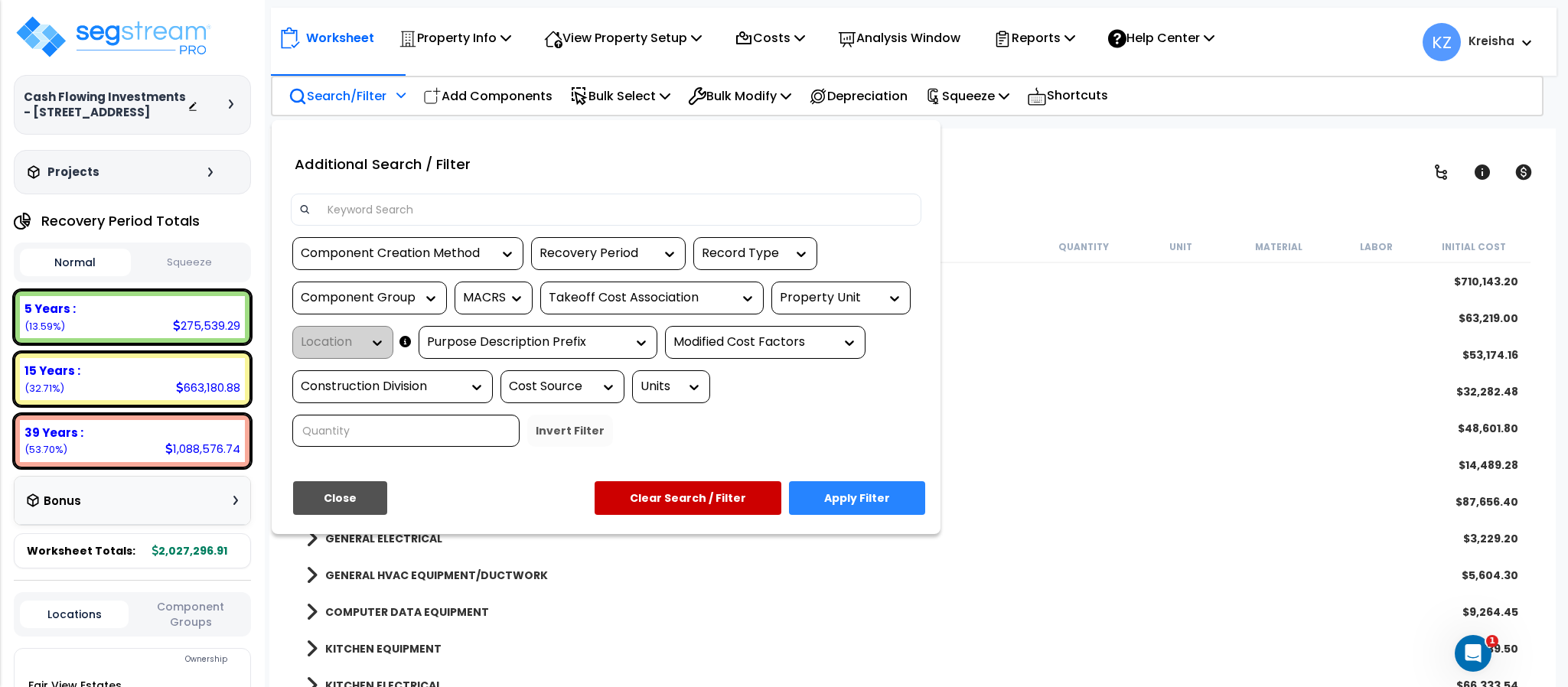
click at [478, 228] on div at bounding box center [606, 214] width 653 height 43
click at [483, 211] on input at bounding box center [616, 209] width 595 height 23
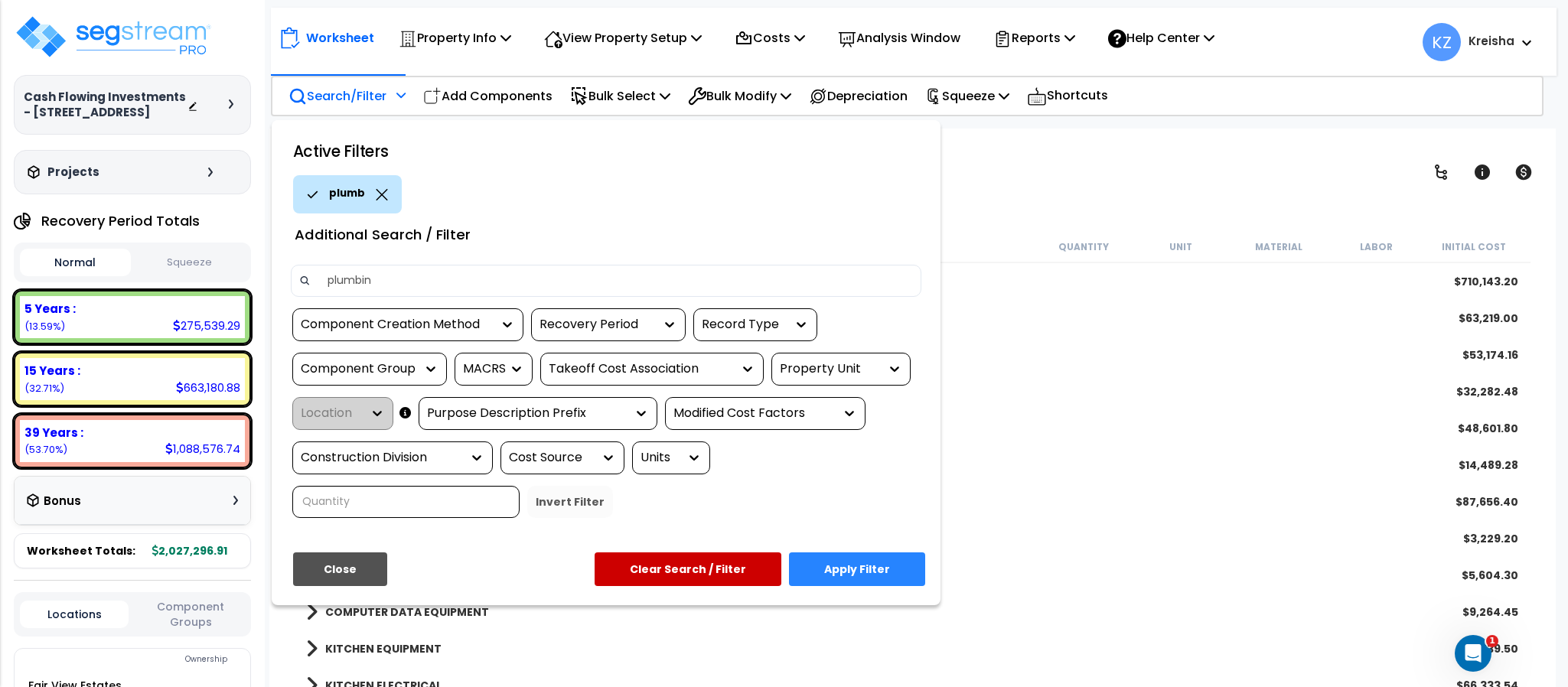
type input "plumbing"
click at [849, 570] on button "Apply Filter" at bounding box center [857, 569] width 136 height 34
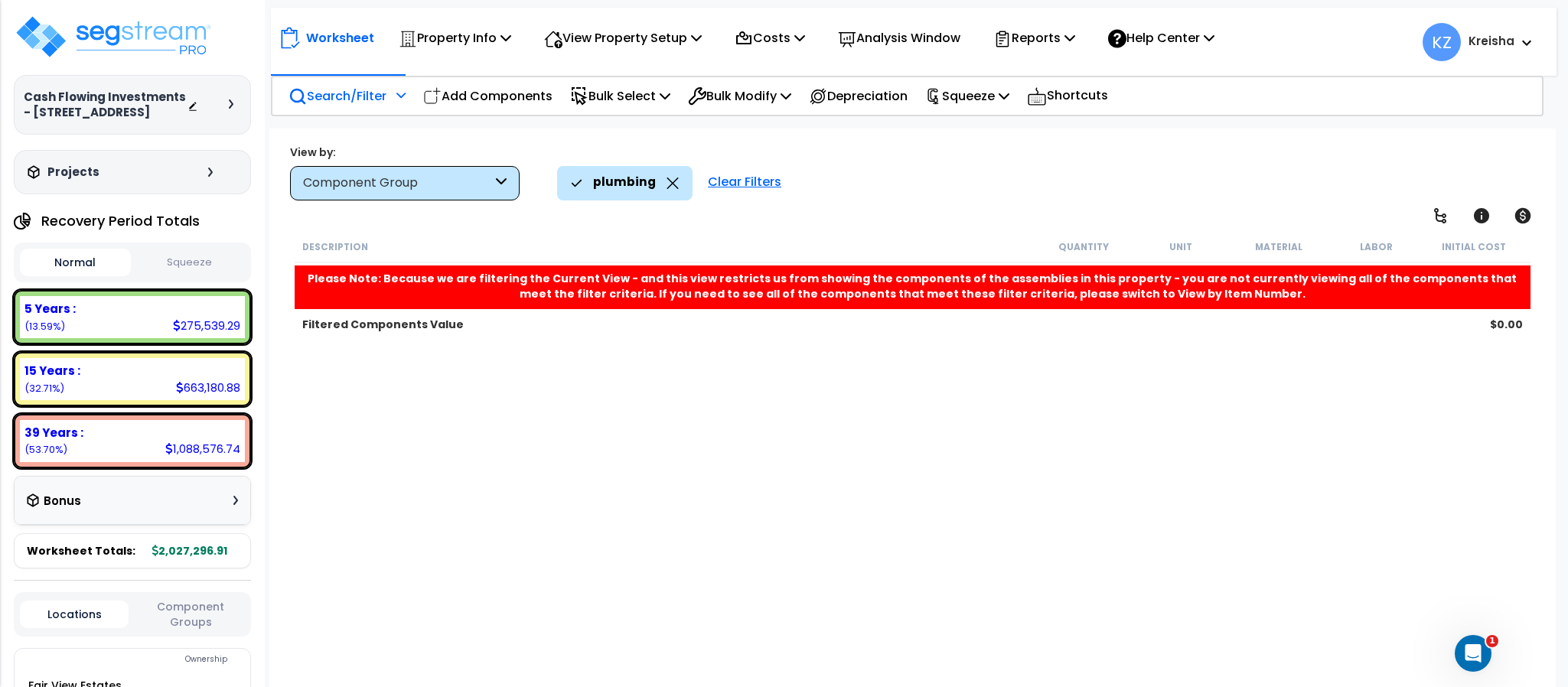
click at [668, 175] on div "plumbing" at bounding box center [625, 183] width 108 height 34
click at [729, 179] on div "Clear Filters" at bounding box center [744, 183] width 89 height 34
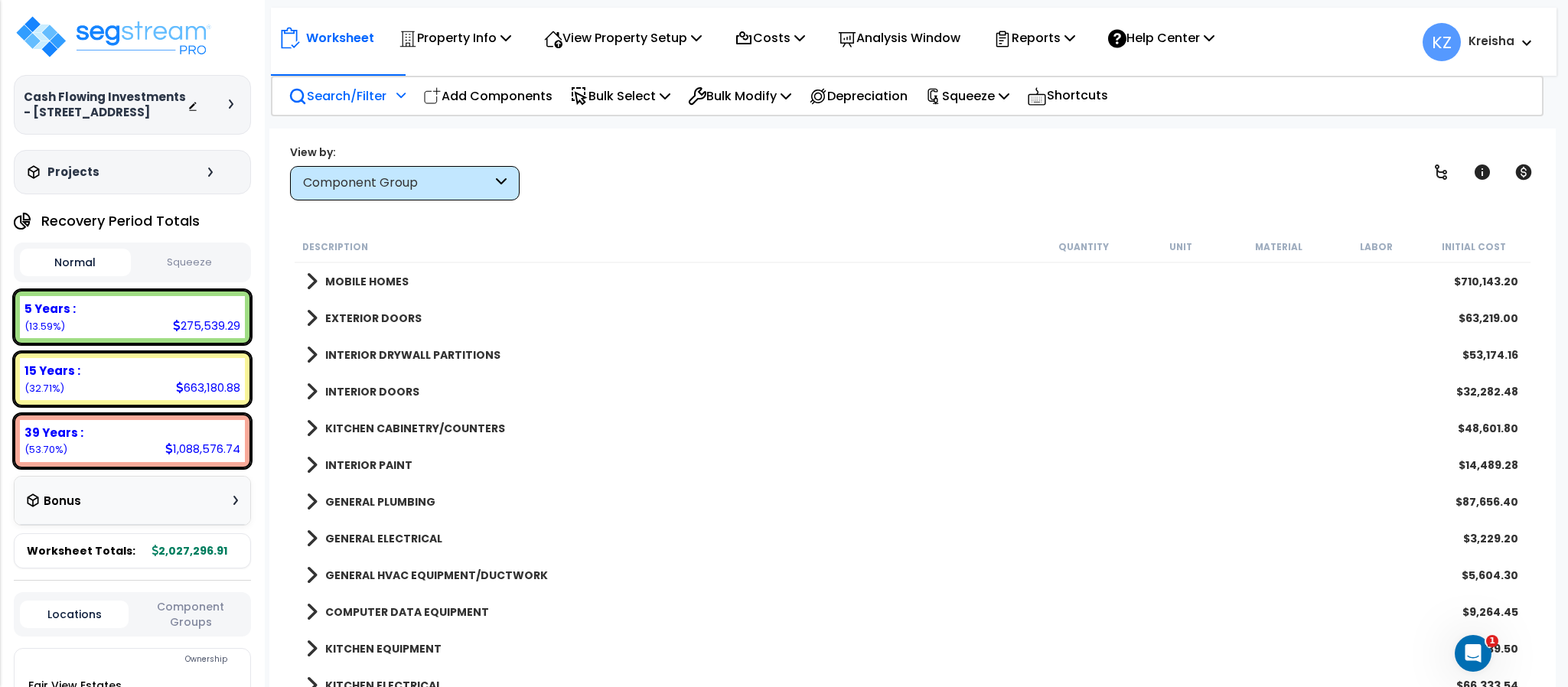
click at [390, 99] on div "Search/Filter Additional Search / Filter" at bounding box center [347, 96] width 117 height 36
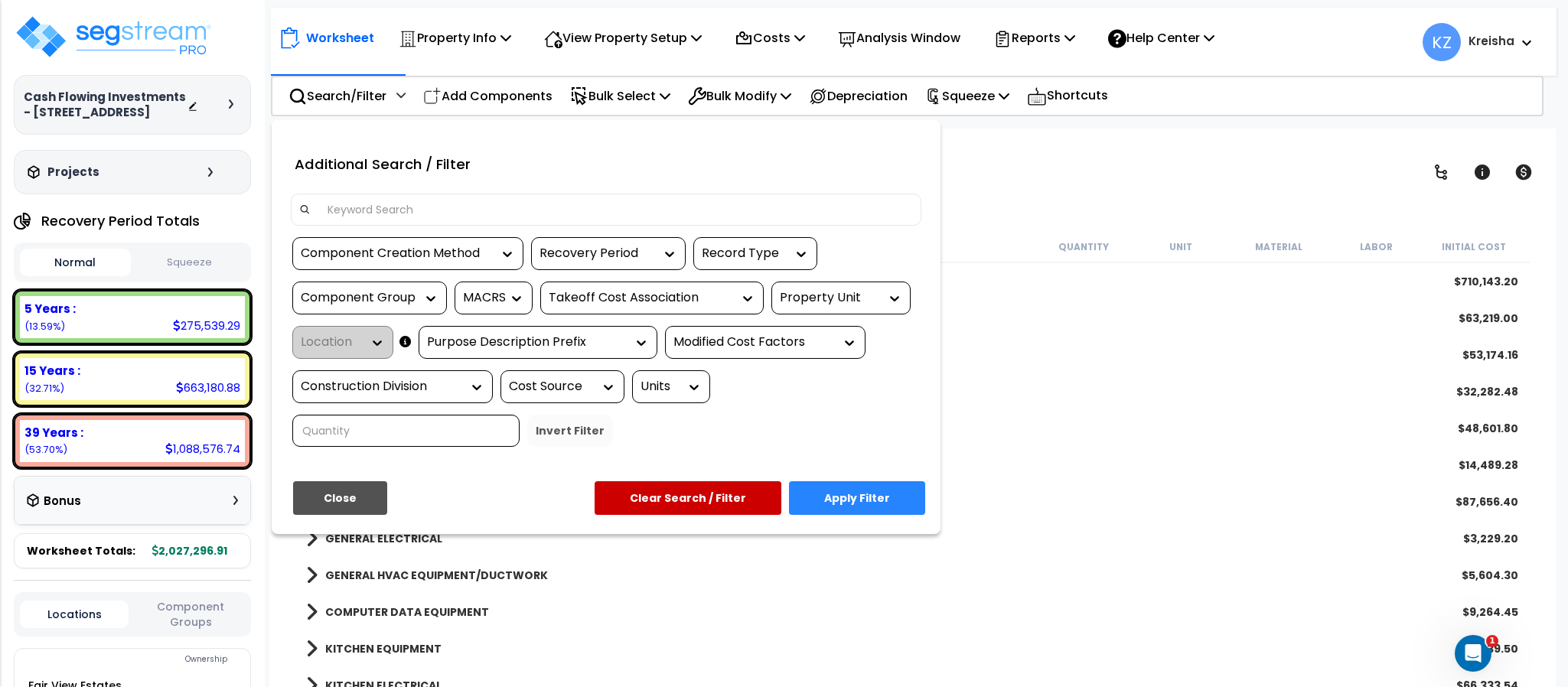
click at [379, 201] on input at bounding box center [616, 209] width 595 height 23
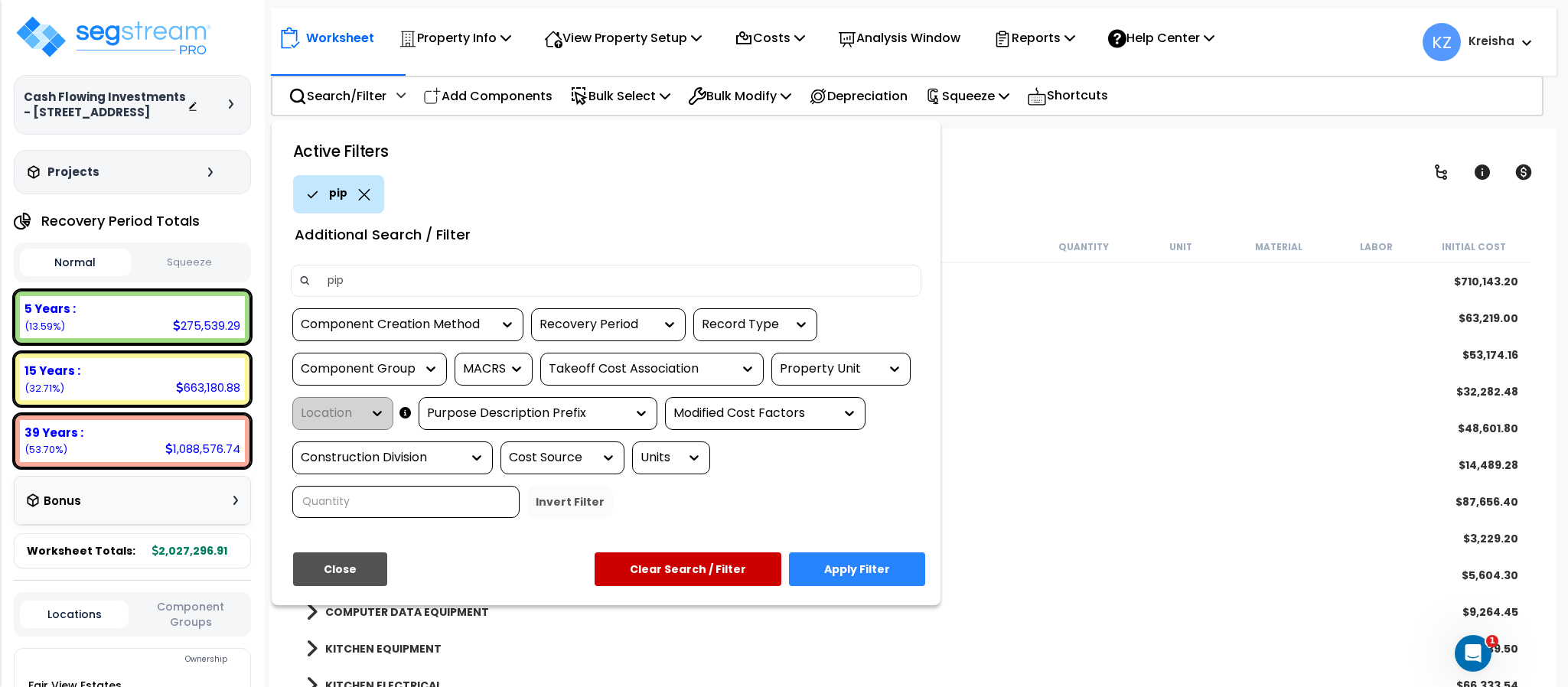
type input "pip"
click at [810, 561] on button "Apply Filter" at bounding box center [857, 569] width 136 height 34
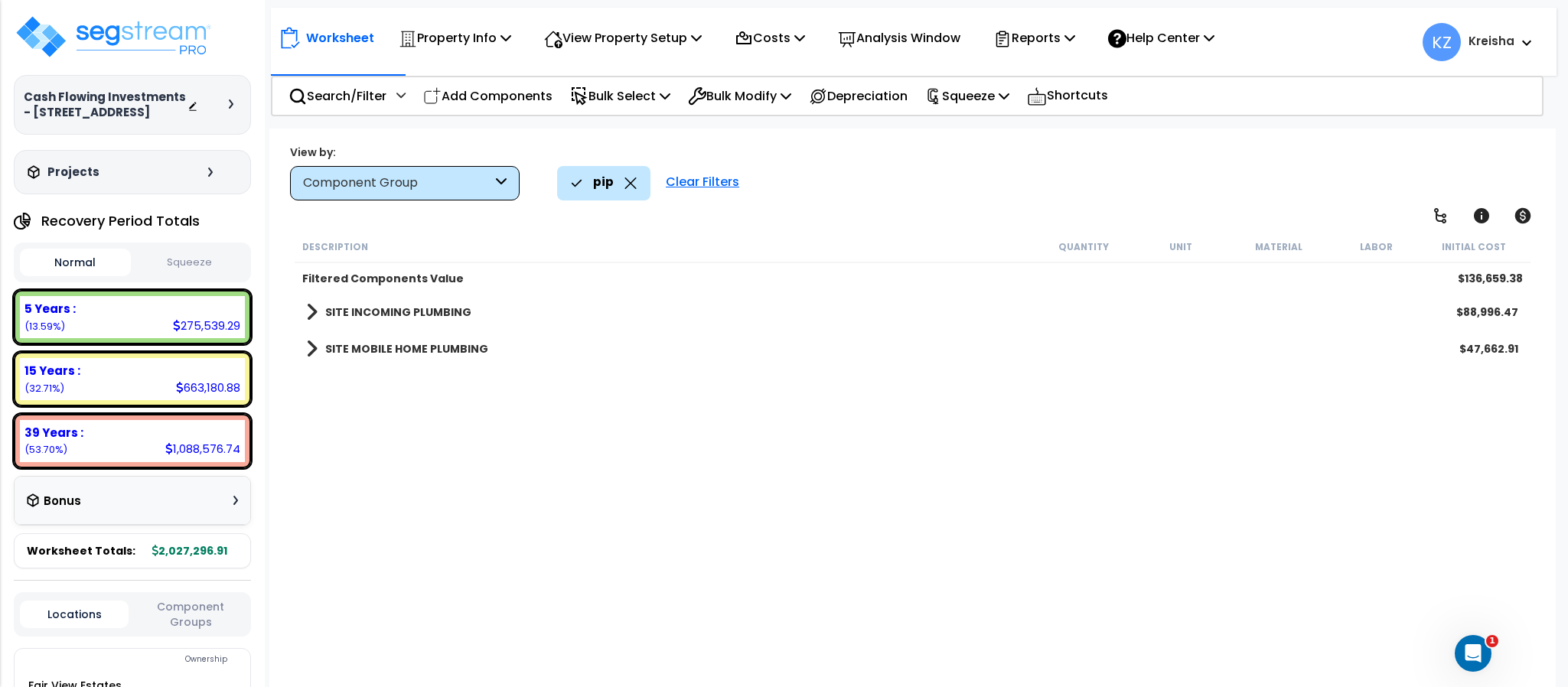
click at [430, 303] on link "SITE INCOMING PLUMBING" at bounding box center [388, 312] width 165 height 21
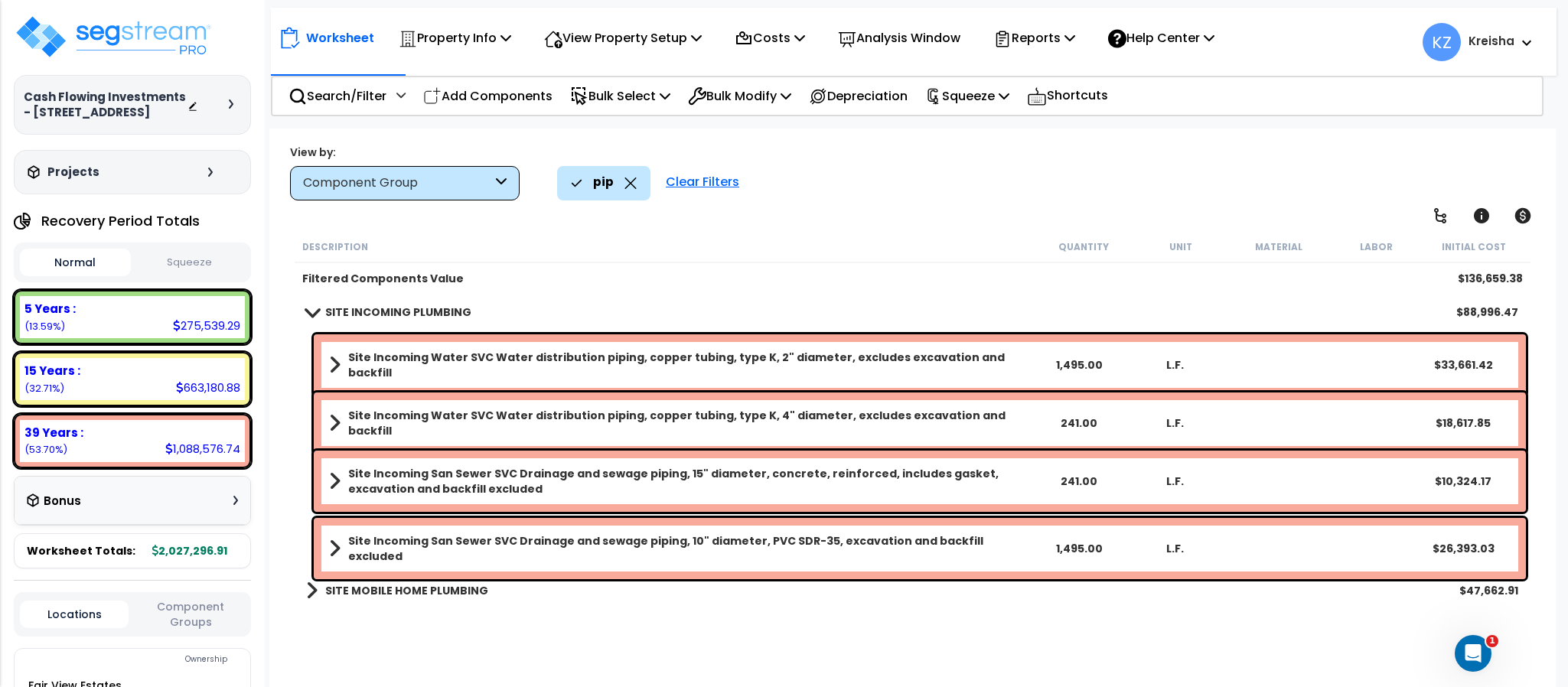
scroll to position [67, 0]
click at [687, 181] on div "Clear Filters" at bounding box center [702, 183] width 89 height 34
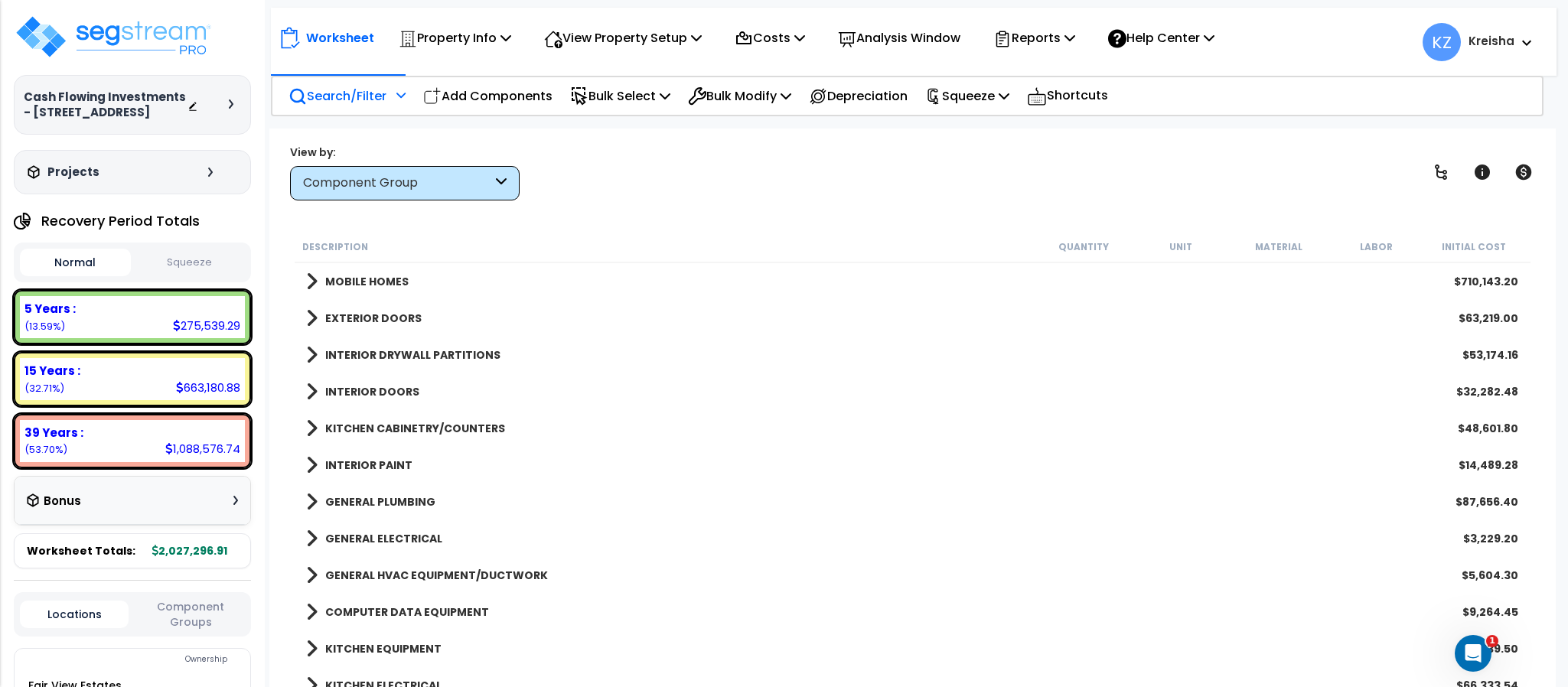
click at [372, 88] on p "Search/Filter" at bounding box center [337, 96] width 98 height 20
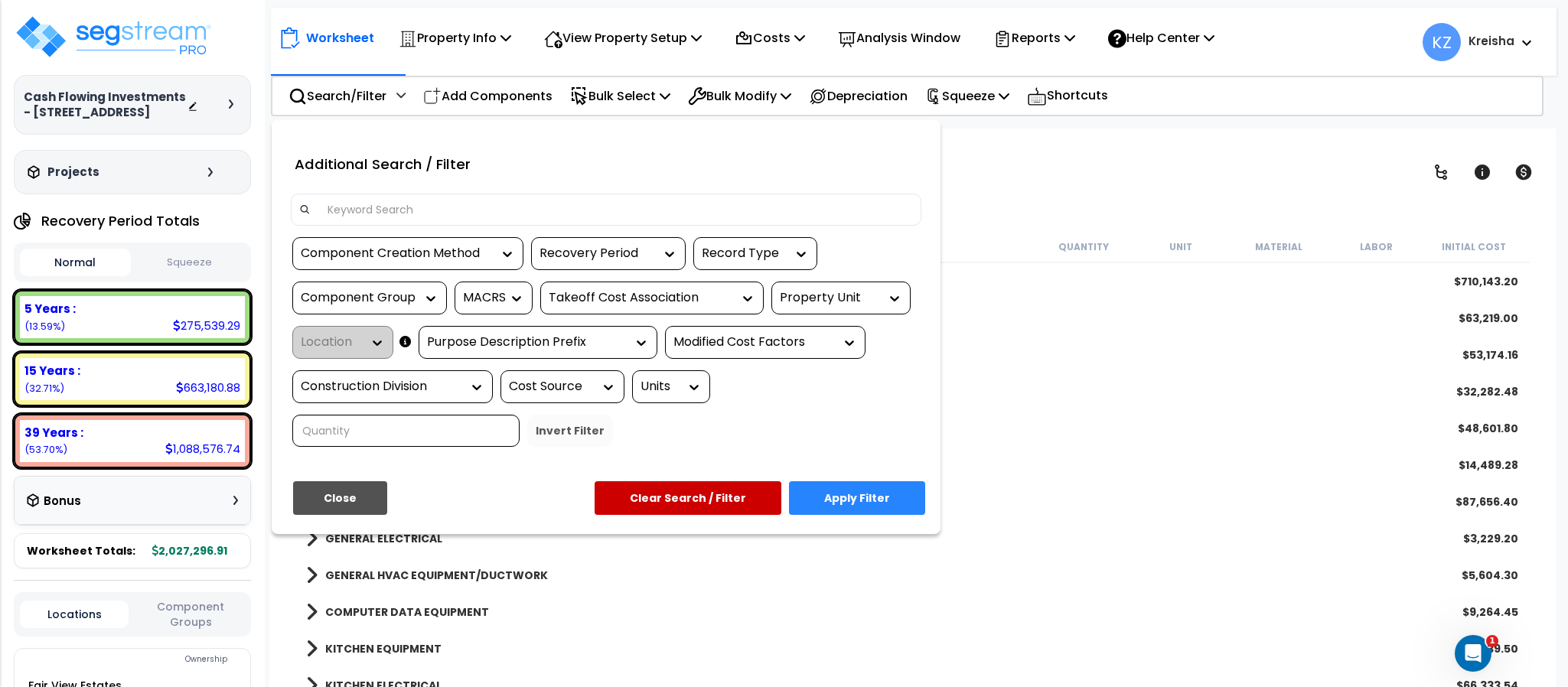
click at [396, 208] on input at bounding box center [616, 209] width 595 height 23
click at [386, 299] on div "Component Group" at bounding box center [358, 297] width 114 height 18
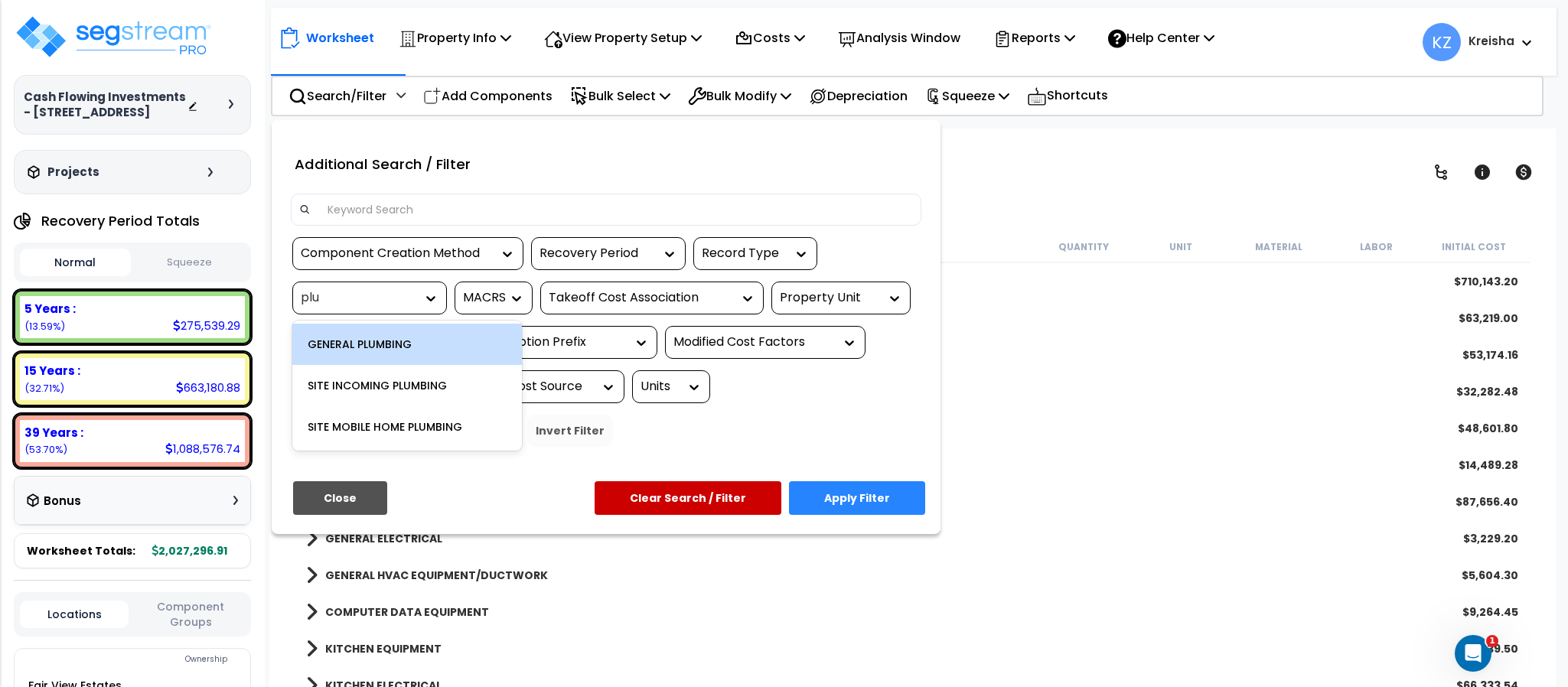
type input "plum"
click at [389, 335] on div "GENERAL PLUMBING" at bounding box center [407, 344] width 230 height 42
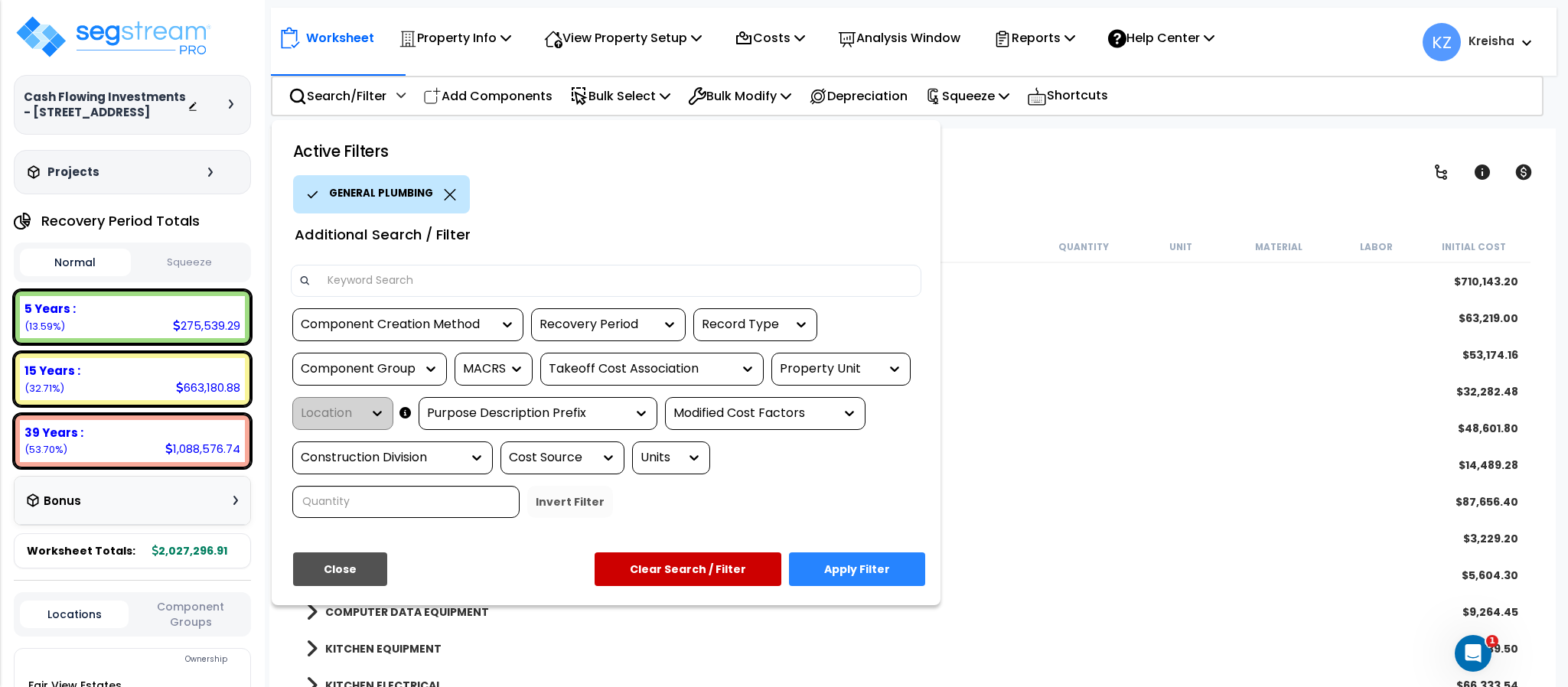
click at [406, 368] on div "Component Group" at bounding box center [358, 368] width 114 height 18
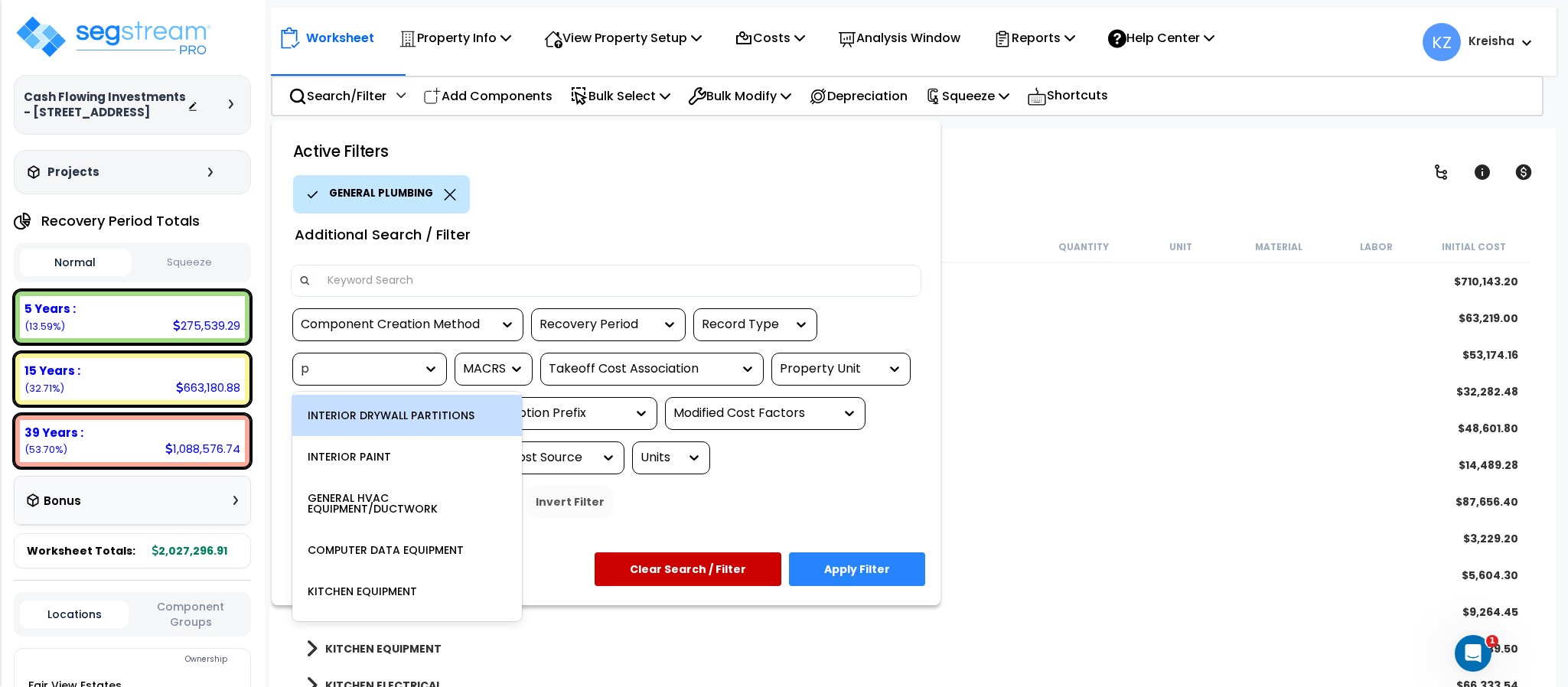
type input "pl"
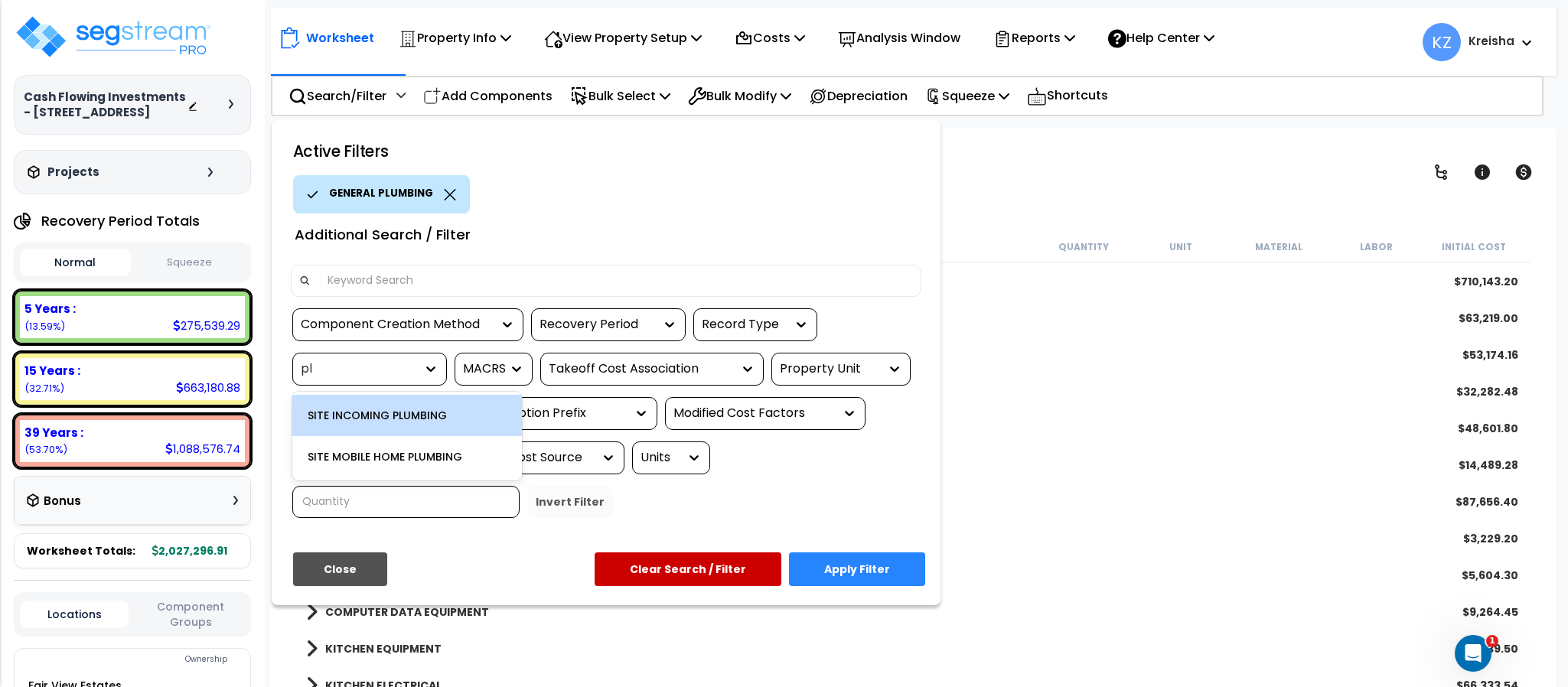
click at [391, 412] on div "SITE INCOMING PLUMBING" at bounding box center [407, 415] width 230 height 42
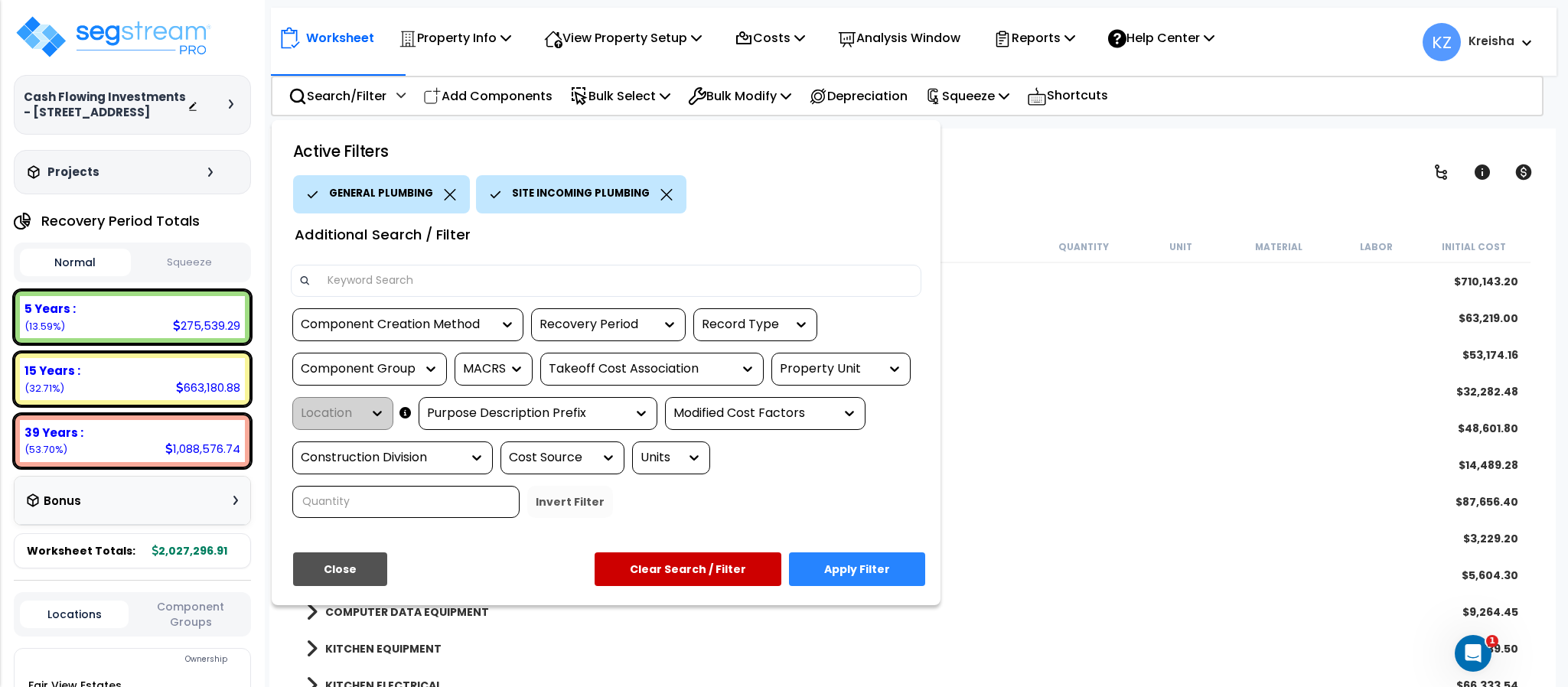
click at [407, 369] on div "Component Group" at bounding box center [358, 368] width 114 height 18
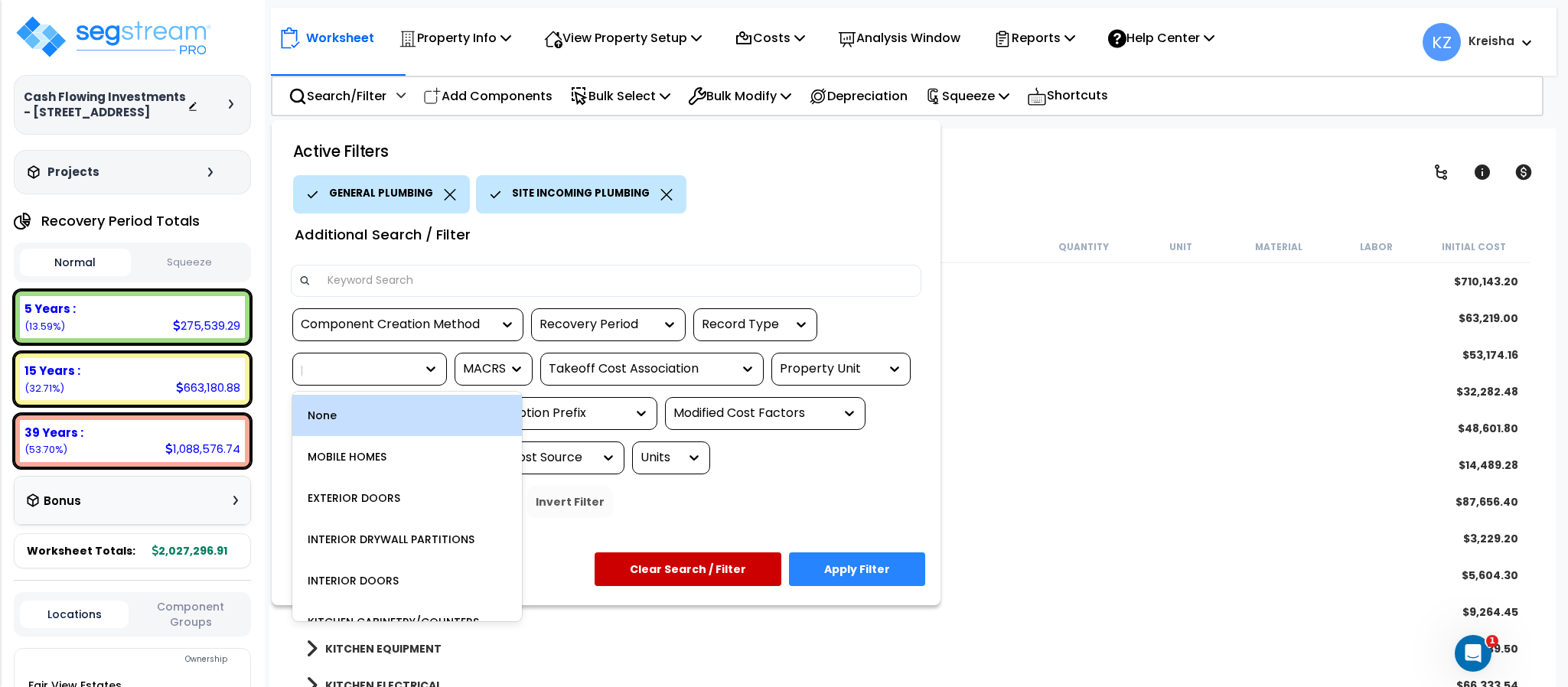
type input "pl"
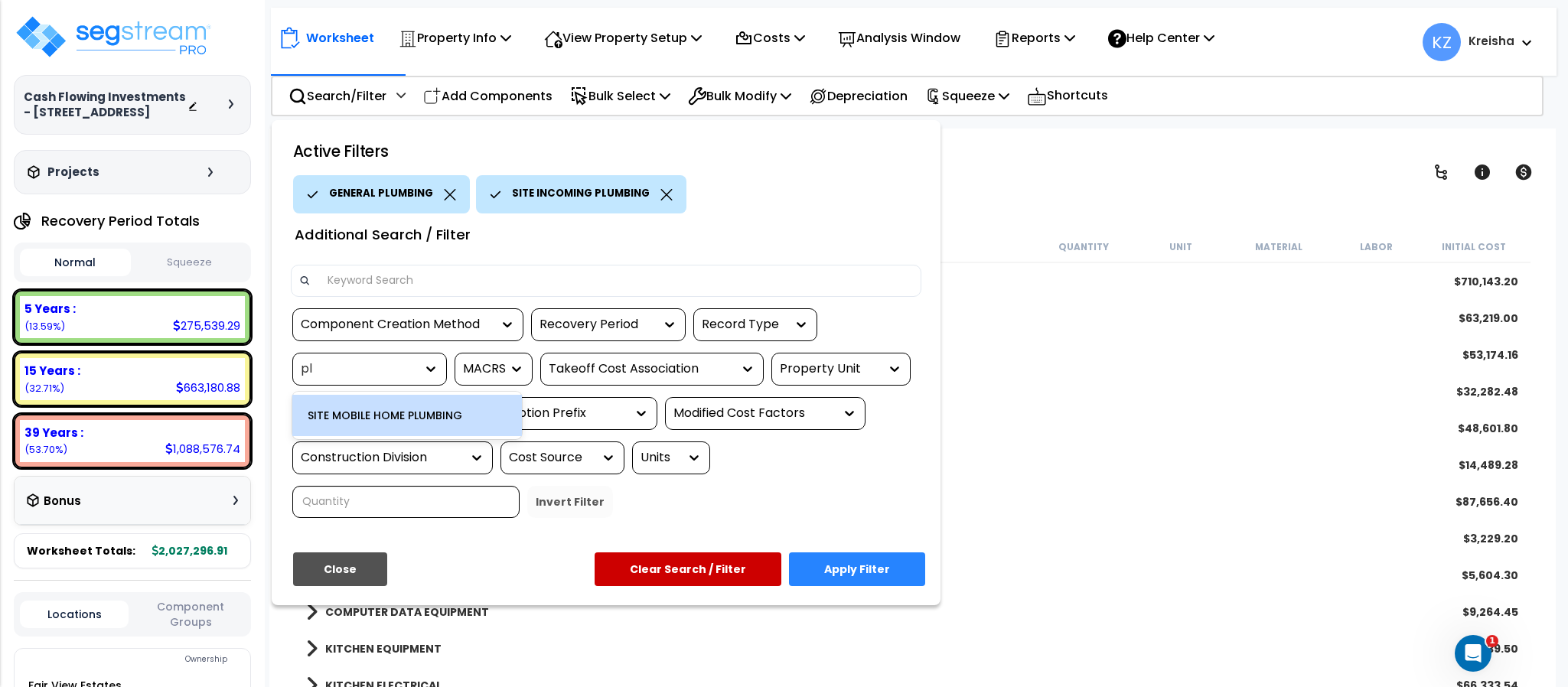
click at [404, 416] on div "SITE MOBILE HOME PLUMBING" at bounding box center [407, 415] width 230 height 42
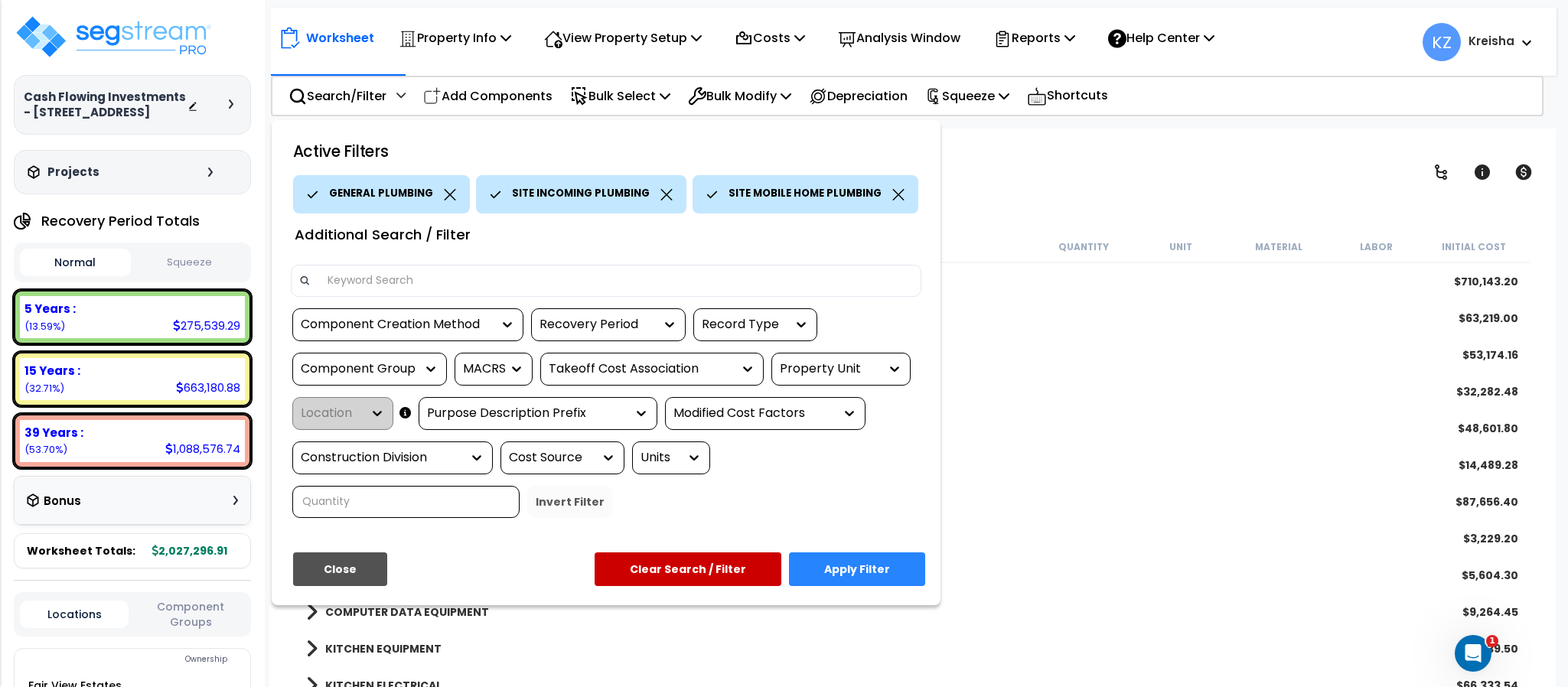
click at [859, 562] on button "Apply Filter" at bounding box center [857, 569] width 136 height 34
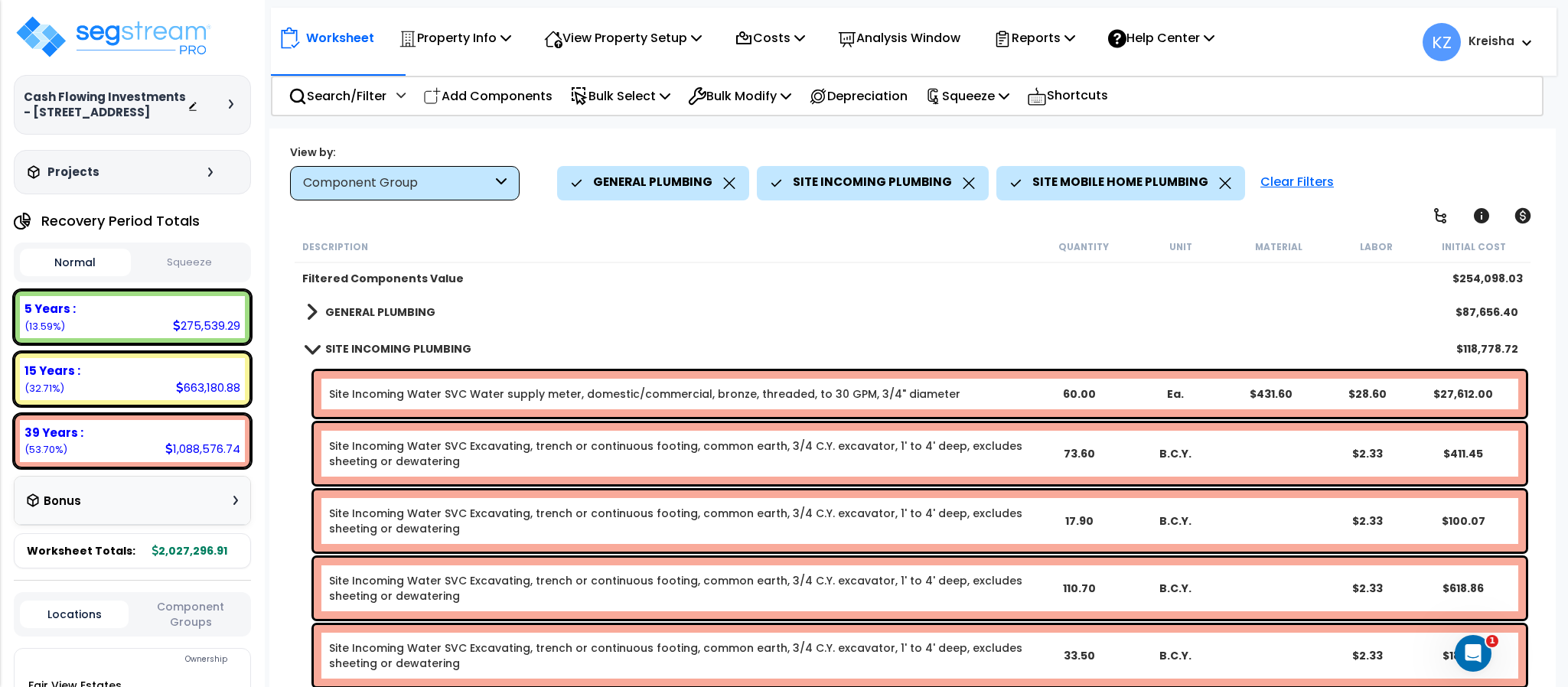
click at [404, 306] on b "GENERAL PLUMBING" at bounding box center [381, 312] width 110 height 15
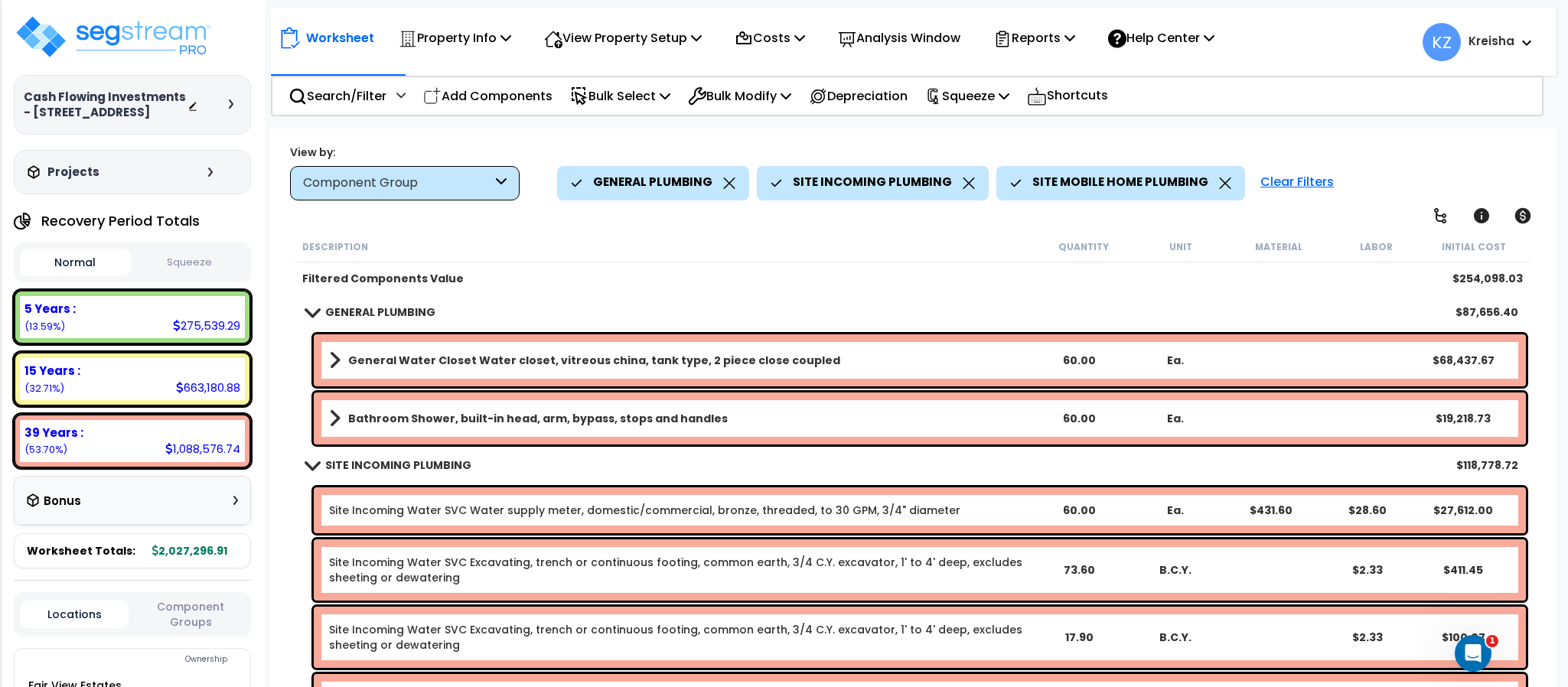
click at [577, 237] on div "Description Quantity Unit Material Labor Initial Cost" at bounding box center [912, 247] width 1235 height 32
click at [571, 243] on div "Description" at bounding box center [669, 247] width 732 height 15
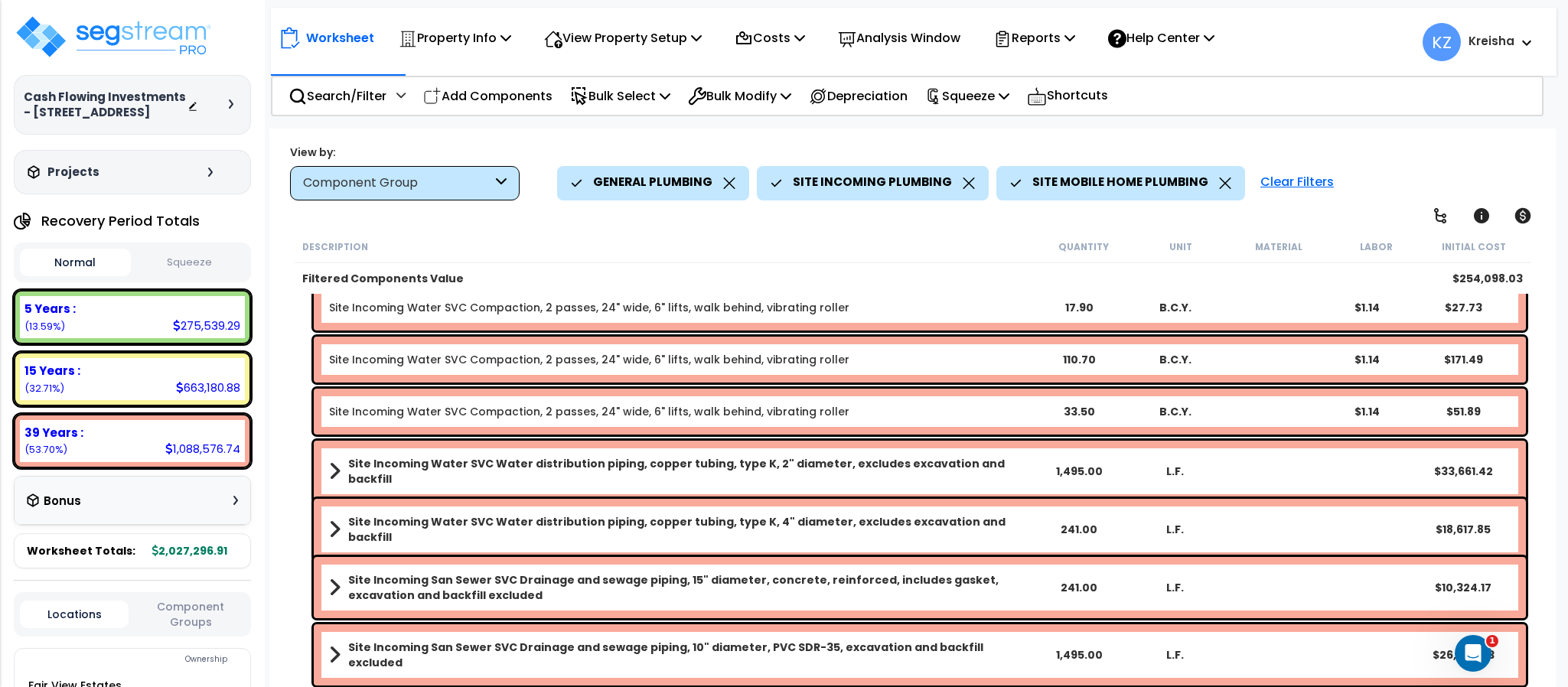
scroll to position [868, 0]
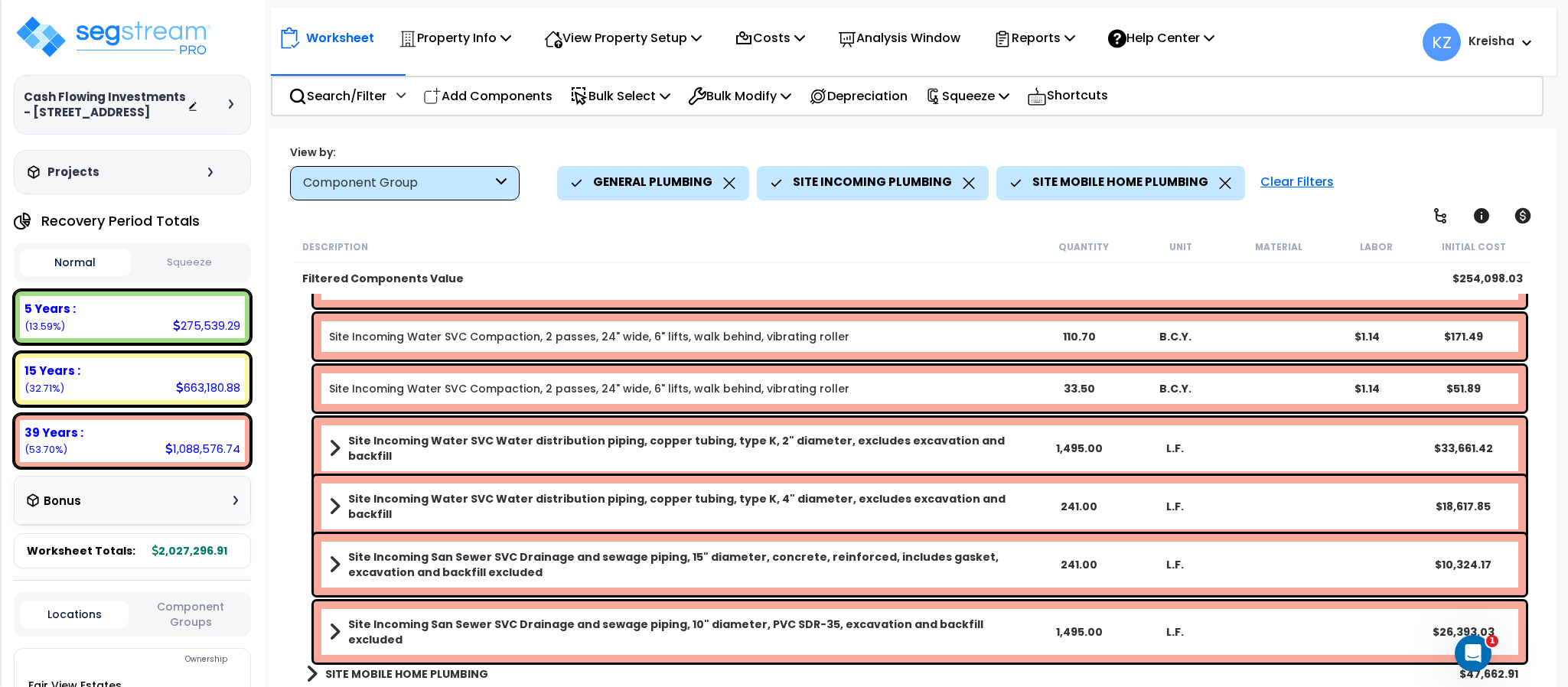
click at [471, 674] on b "SITE MOBILE HOME PLUMBING" at bounding box center [407, 673] width 163 height 15
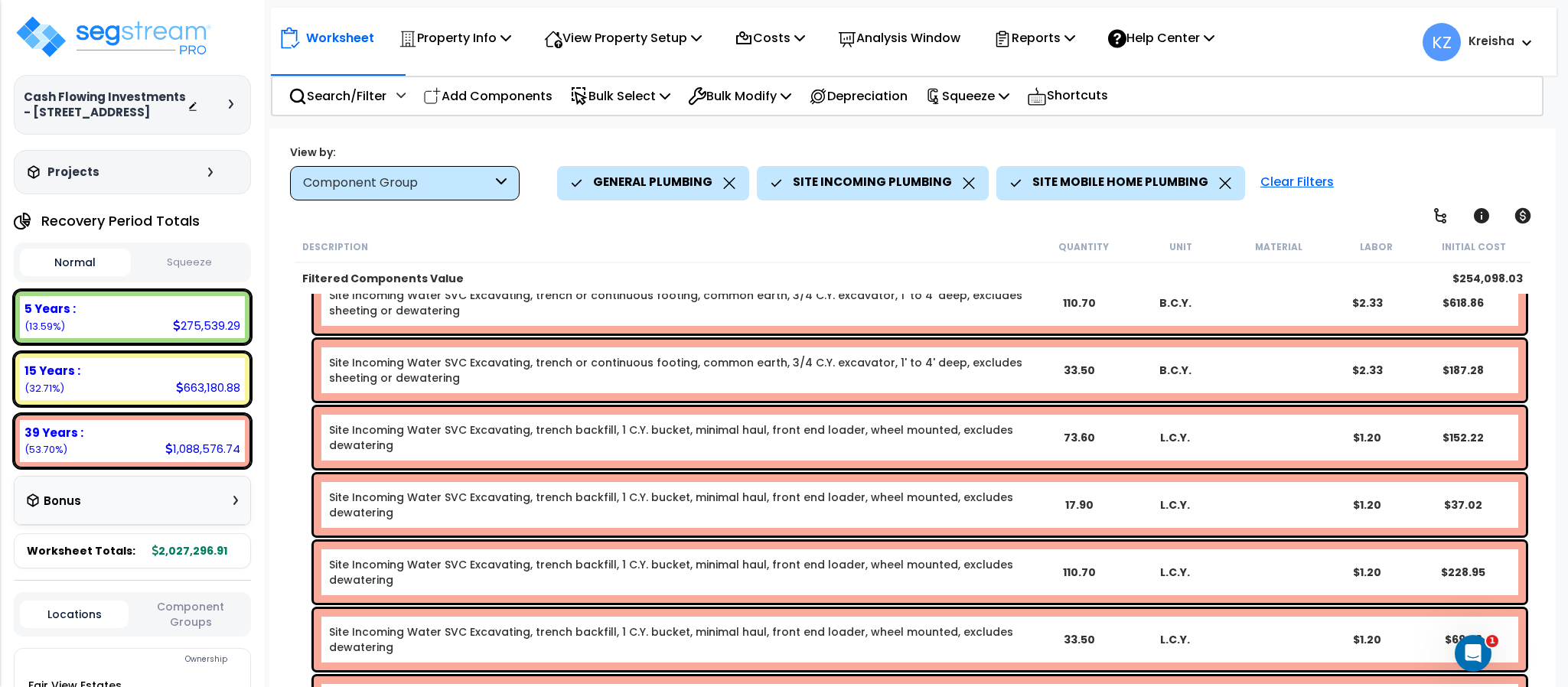
scroll to position [382, 0]
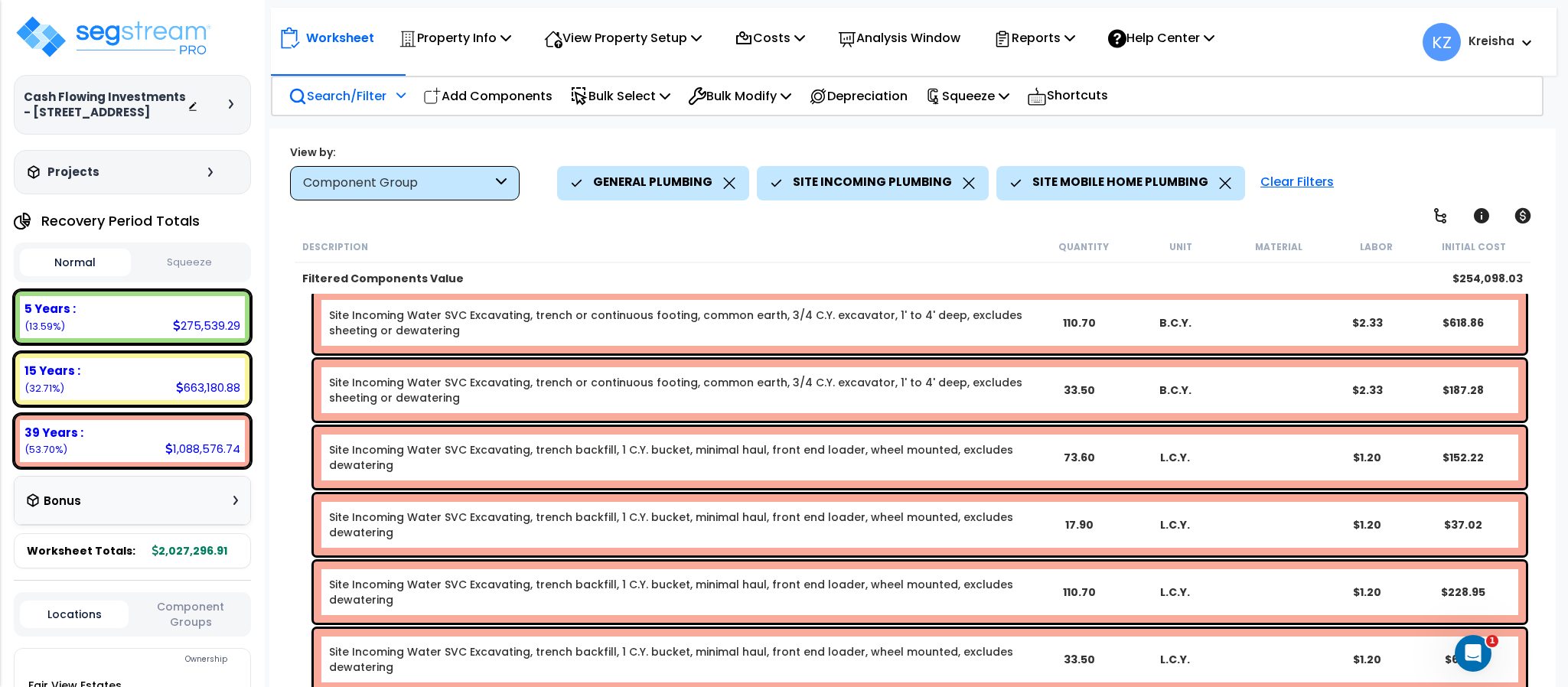
click at [391, 94] on div "Search/Filter Additional Search / Filter" at bounding box center [347, 96] width 117 height 36
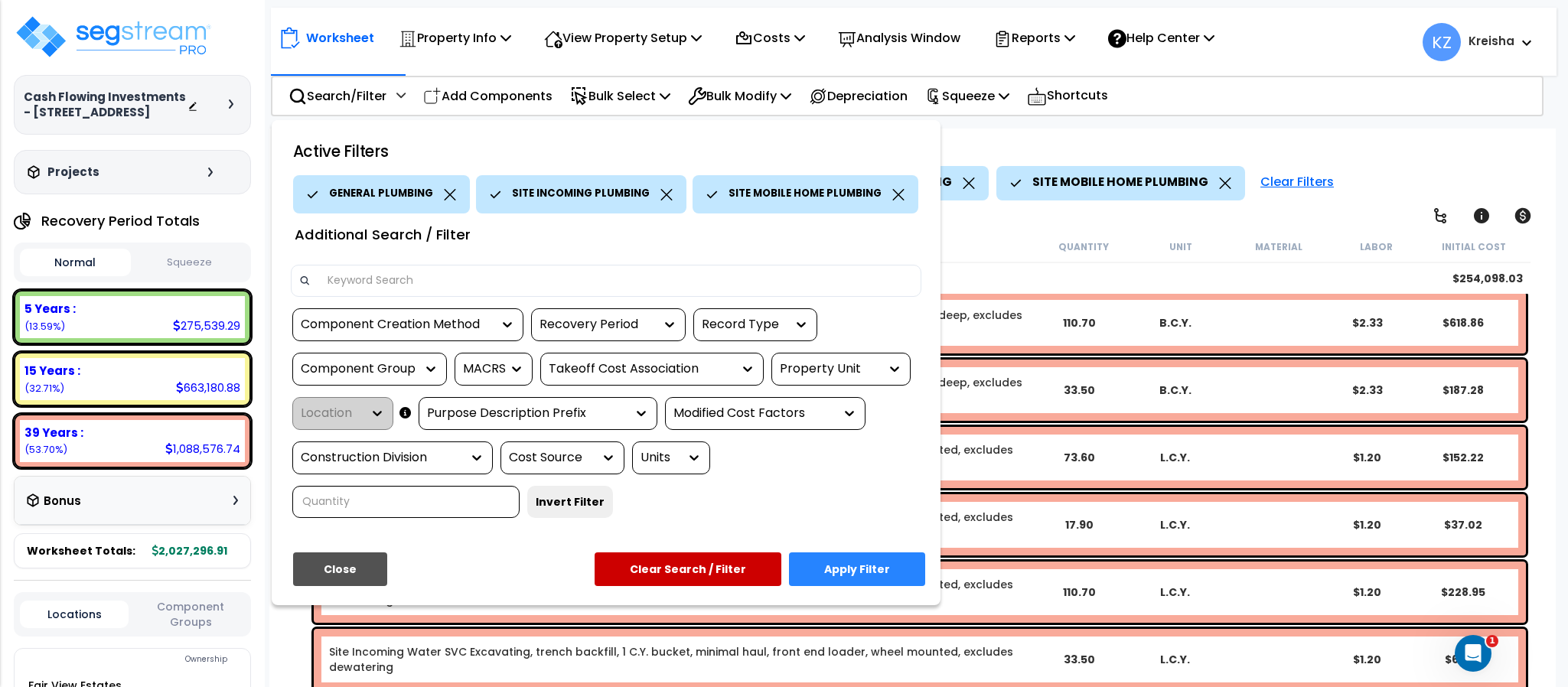
click at [742, 562] on button "Clear Search / Filter" at bounding box center [688, 569] width 186 height 34
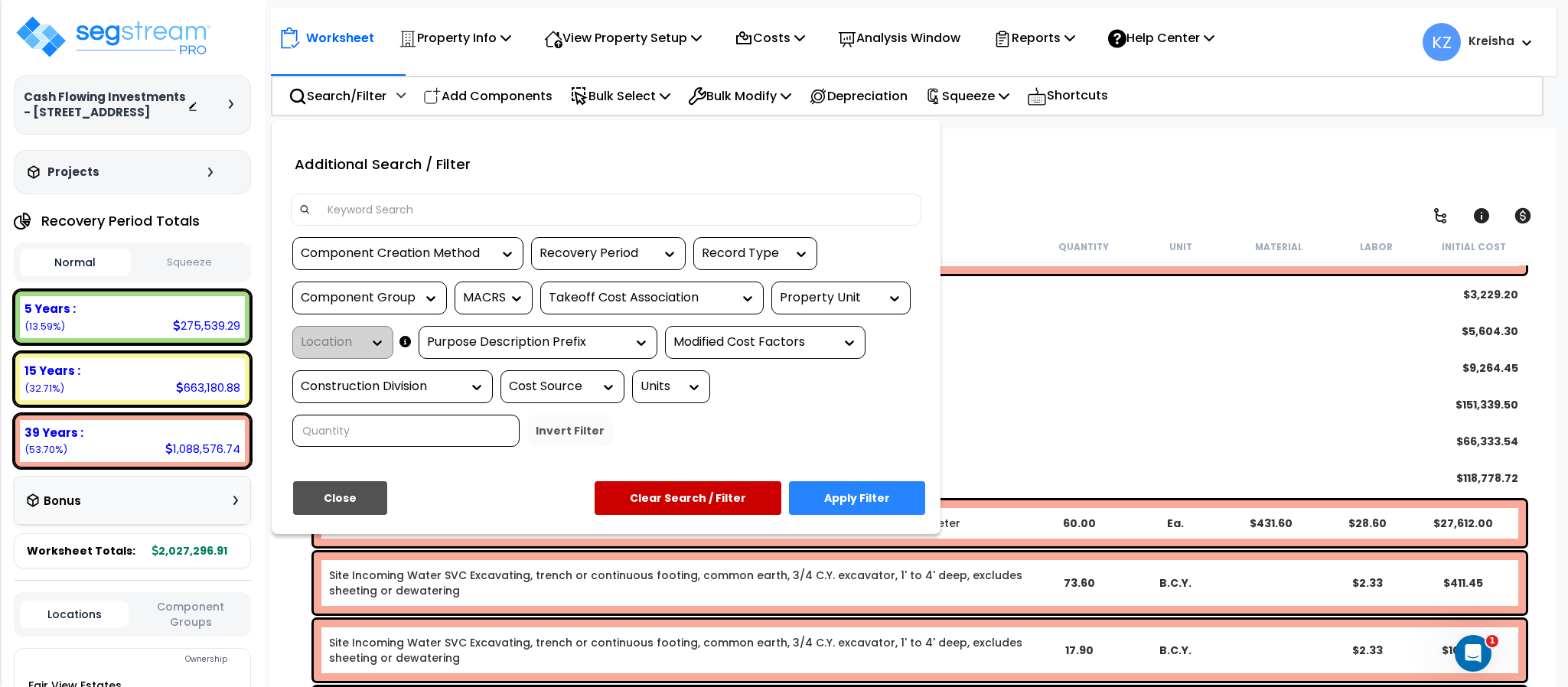
click at [547, 211] on input at bounding box center [616, 209] width 595 height 23
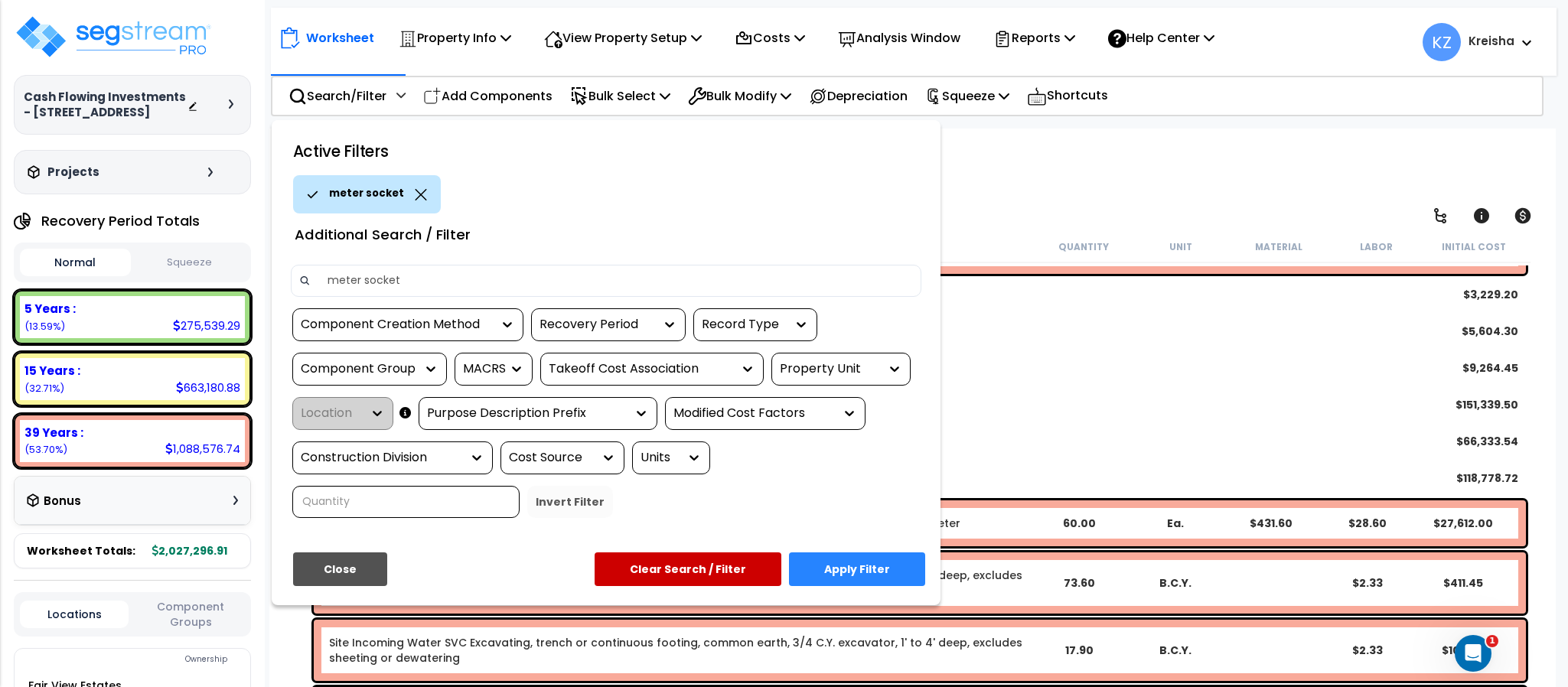
type input "meter socket"
click at [856, 576] on button "Apply Filter" at bounding box center [857, 569] width 136 height 34
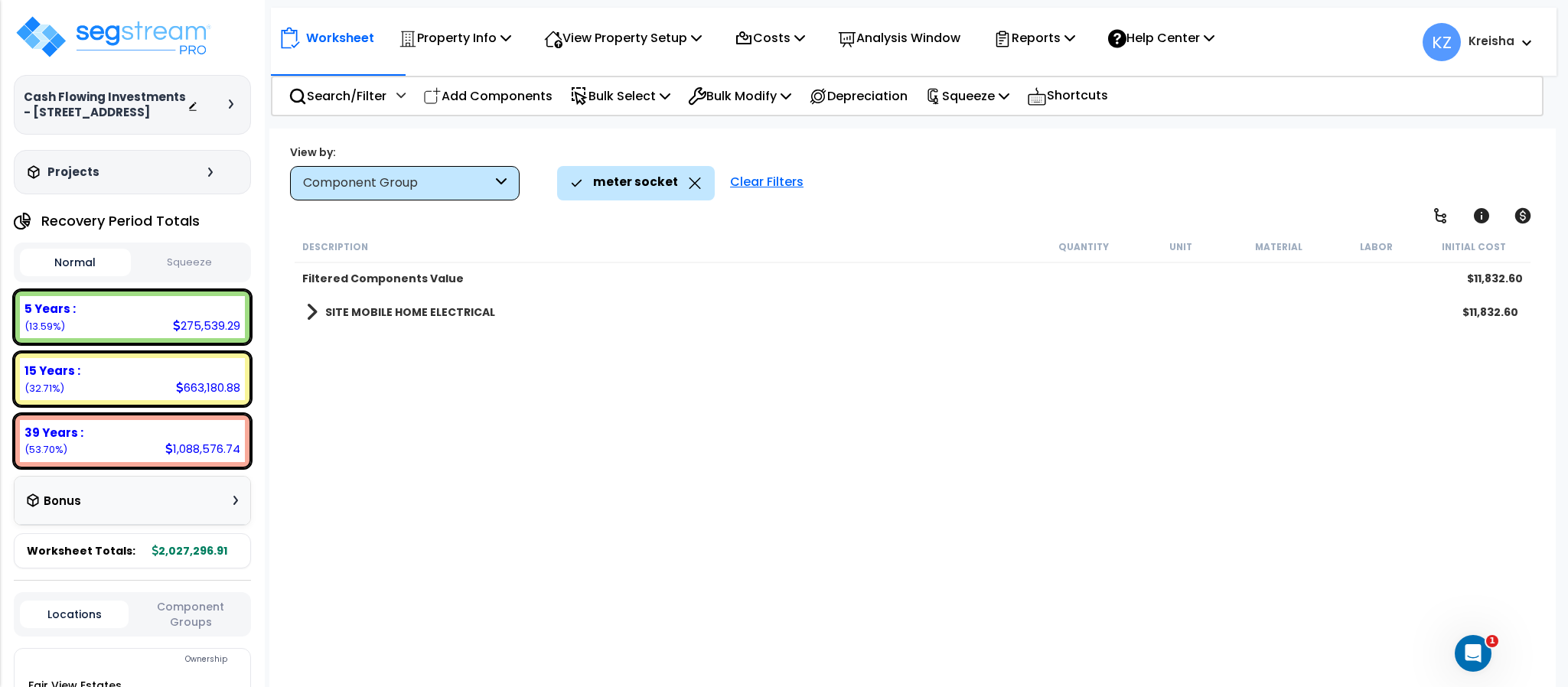
click at [407, 308] on b "SITE MOBILE HOME ELECTRICAL" at bounding box center [410, 312] width 170 height 15
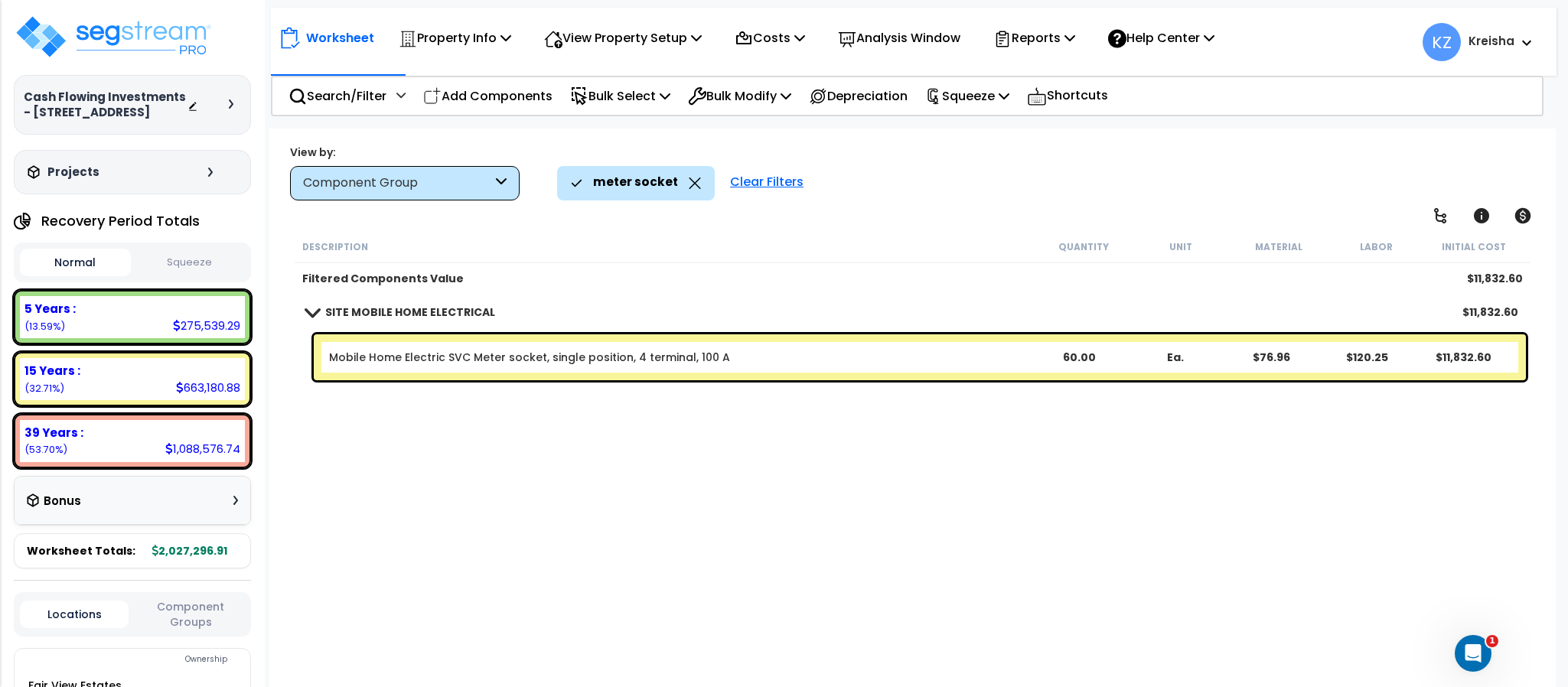
click at [524, 431] on div "Description Quantity Unit Material Labor Initial Cost Filtered Components Value…" at bounding box center [912, 462] width 1240 height 461
drag, startPoint x: 729, startPoint y: 181, endPoint x: 668, endPoint y: 189, distance: 61.5
click at [730, 181] on div "Clear Filters" at bounding box center [766, 183] width 89 height 34
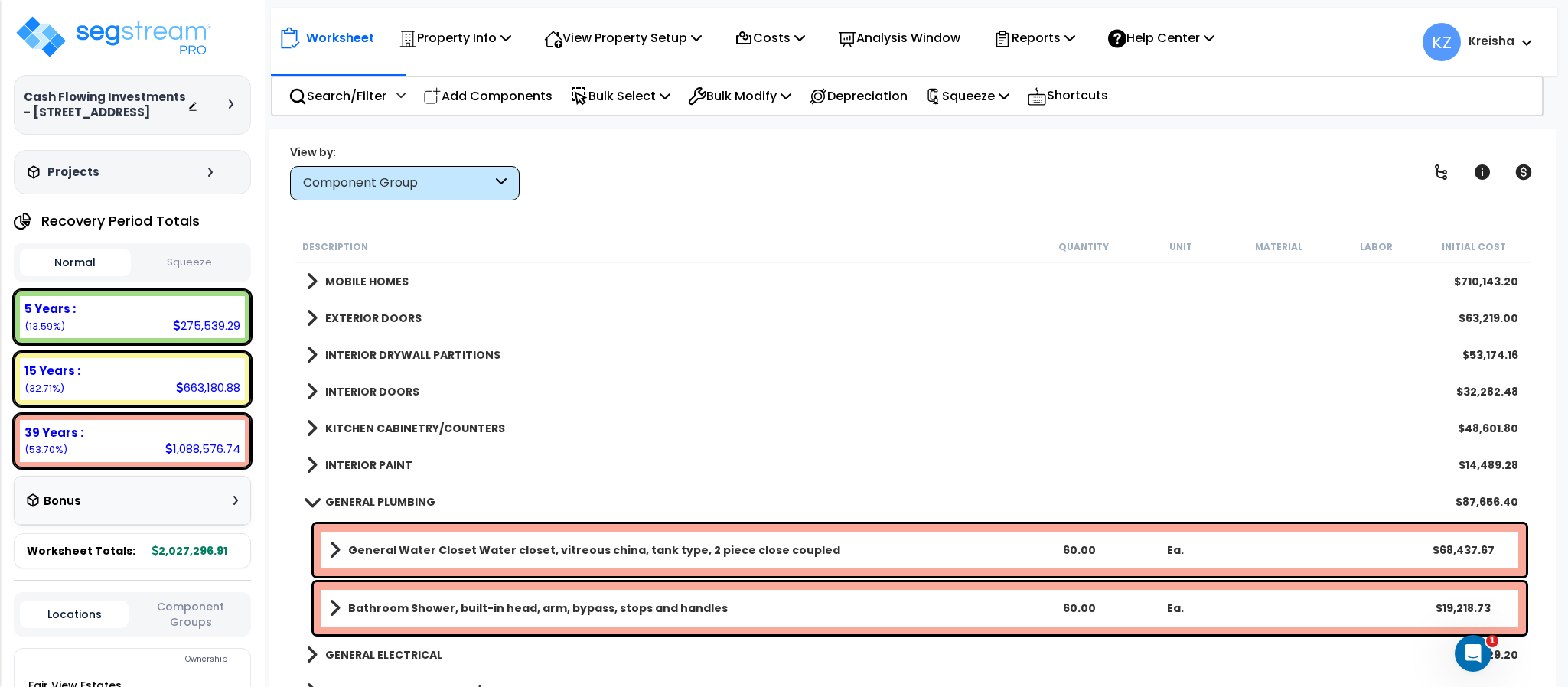
click at [432, 180] on div "Component Group" at bounding box center [398, 183] width 189 height 18
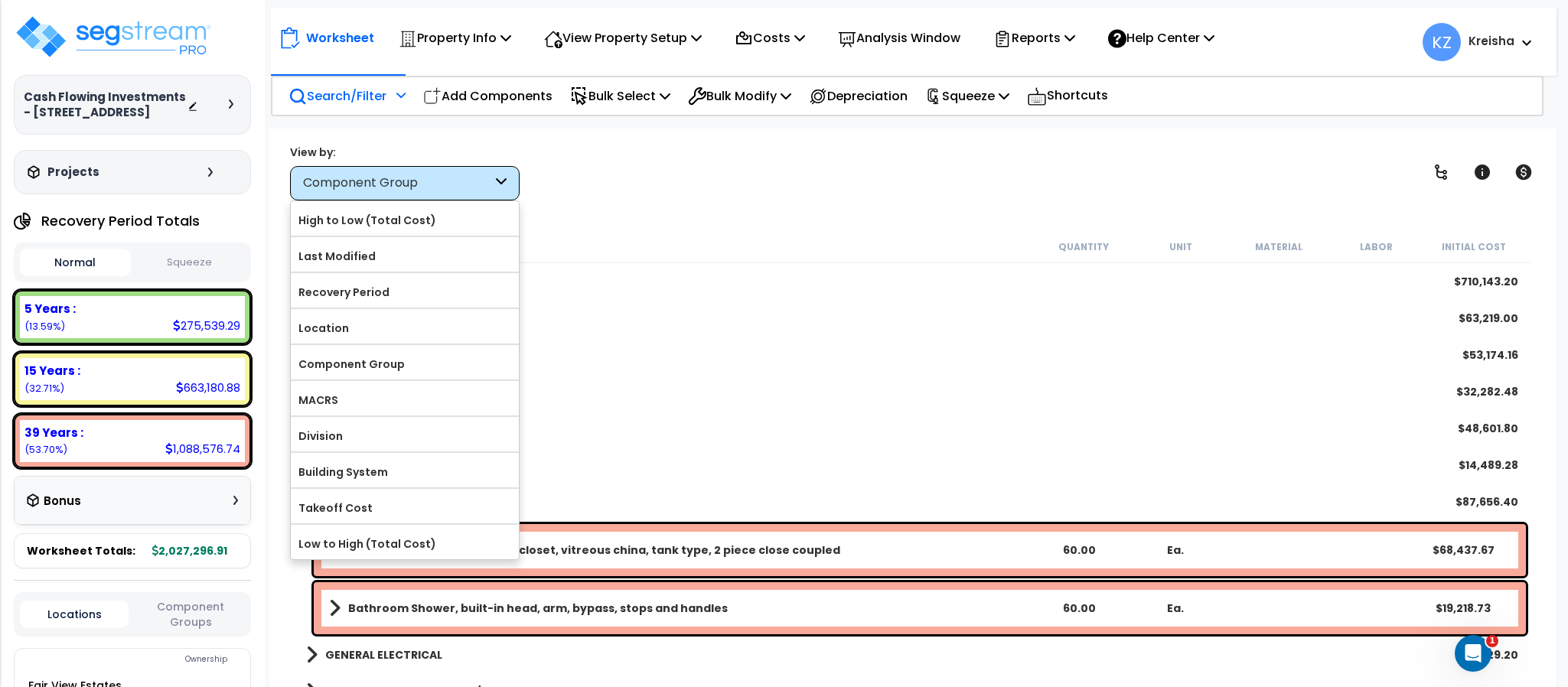
click at [379, 107] on div "Search/Filter Additional Search / Filter" at bounding box center [347, 96] width 117 height 36
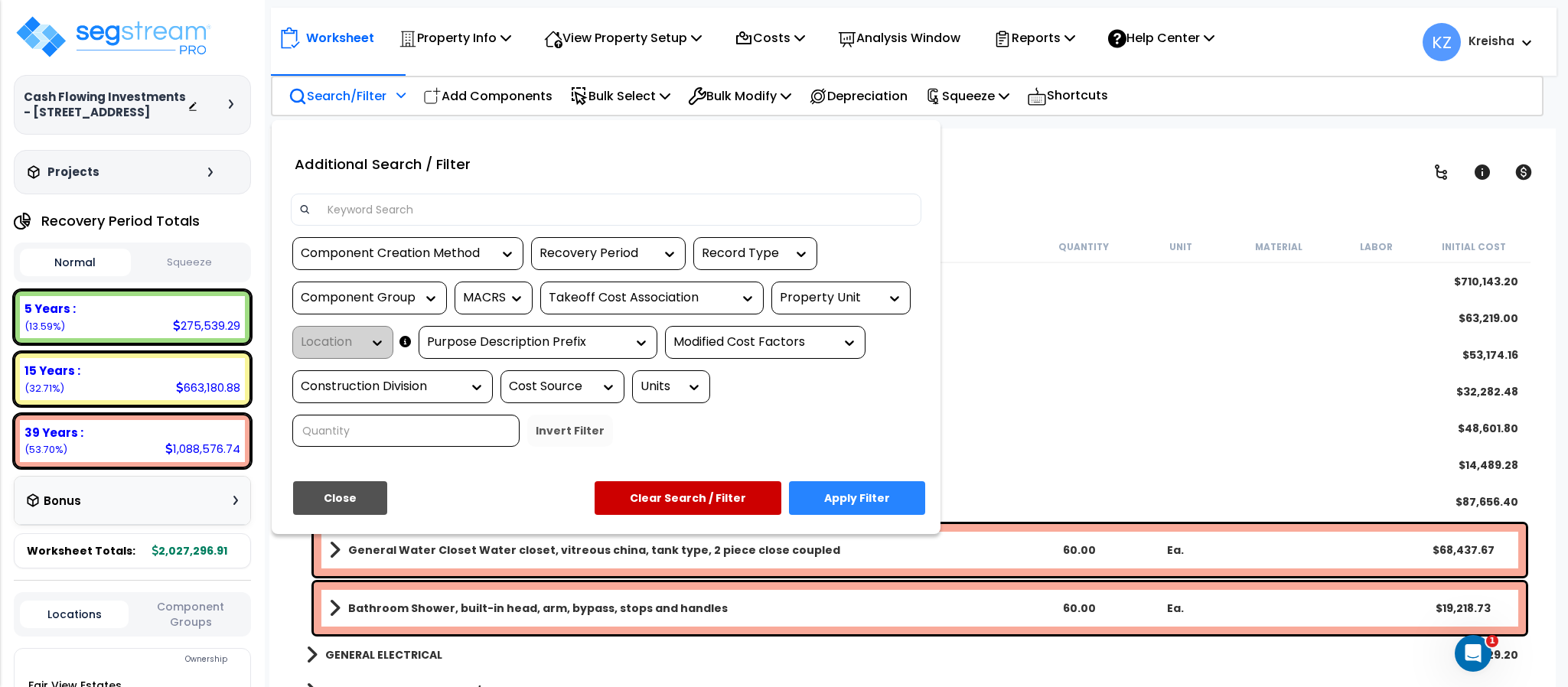
click at [393, 202] on input at bounding box center [616, 209] width 595 height 23
type input "gas"
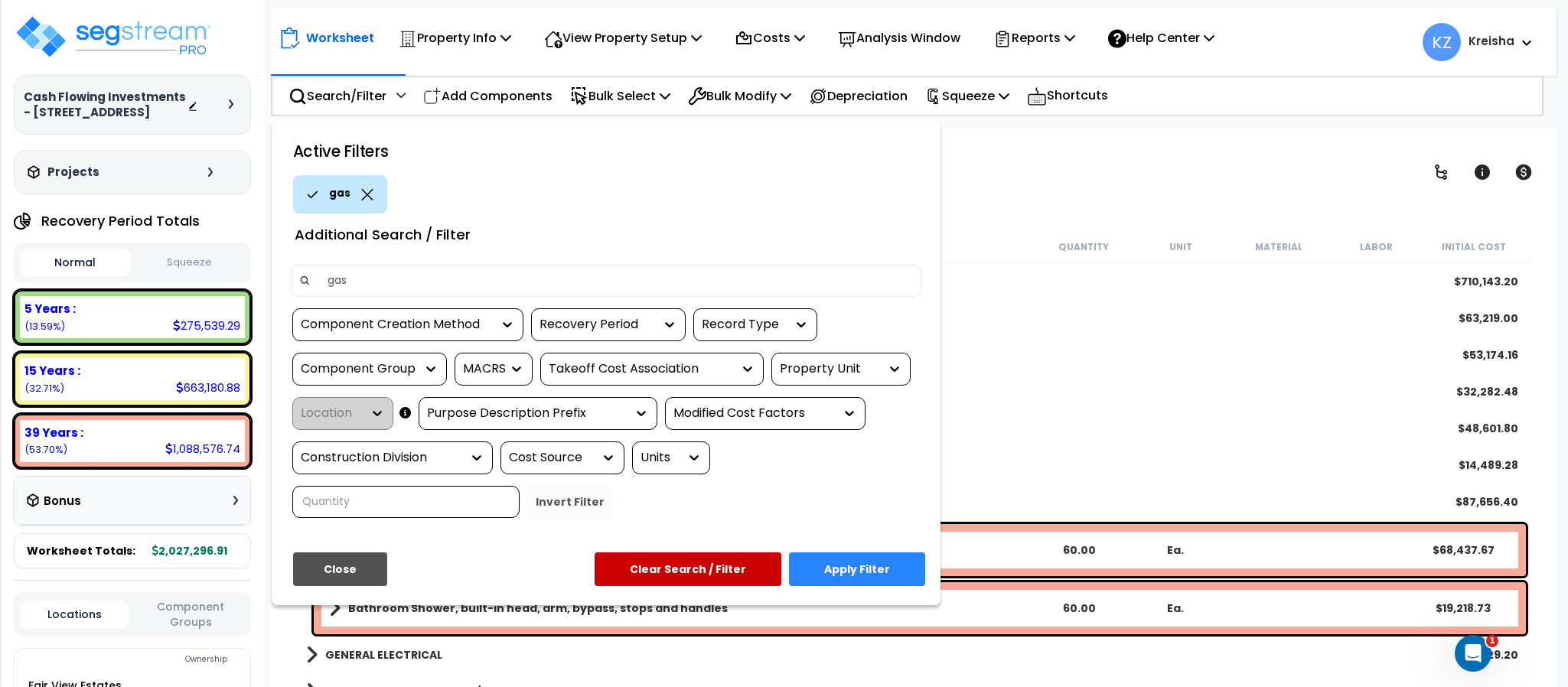
click at [831, 568] on button "Apply Filter" at bounding box center [857, 569] width 136 height 34
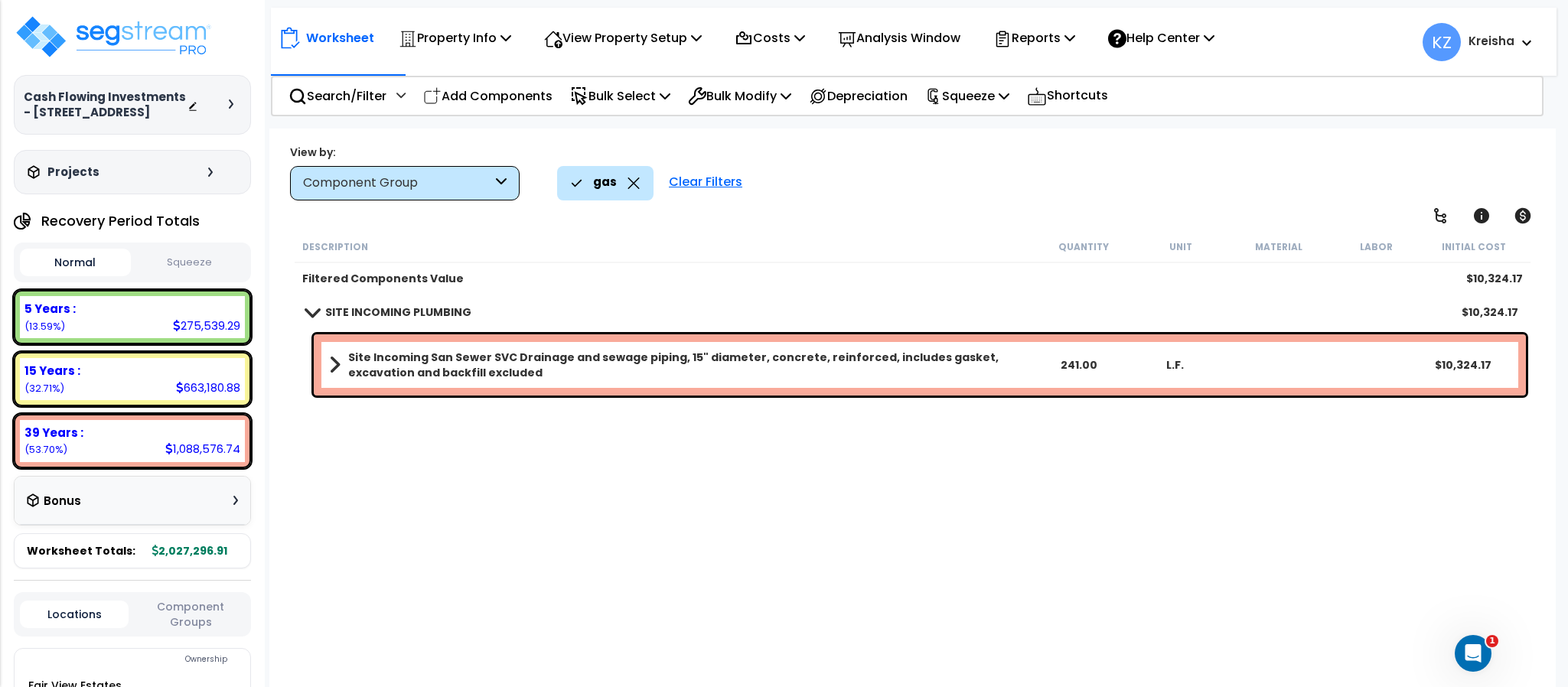
click at [635, 181] on icon at bounding box center [633, 183] width 12 height 12
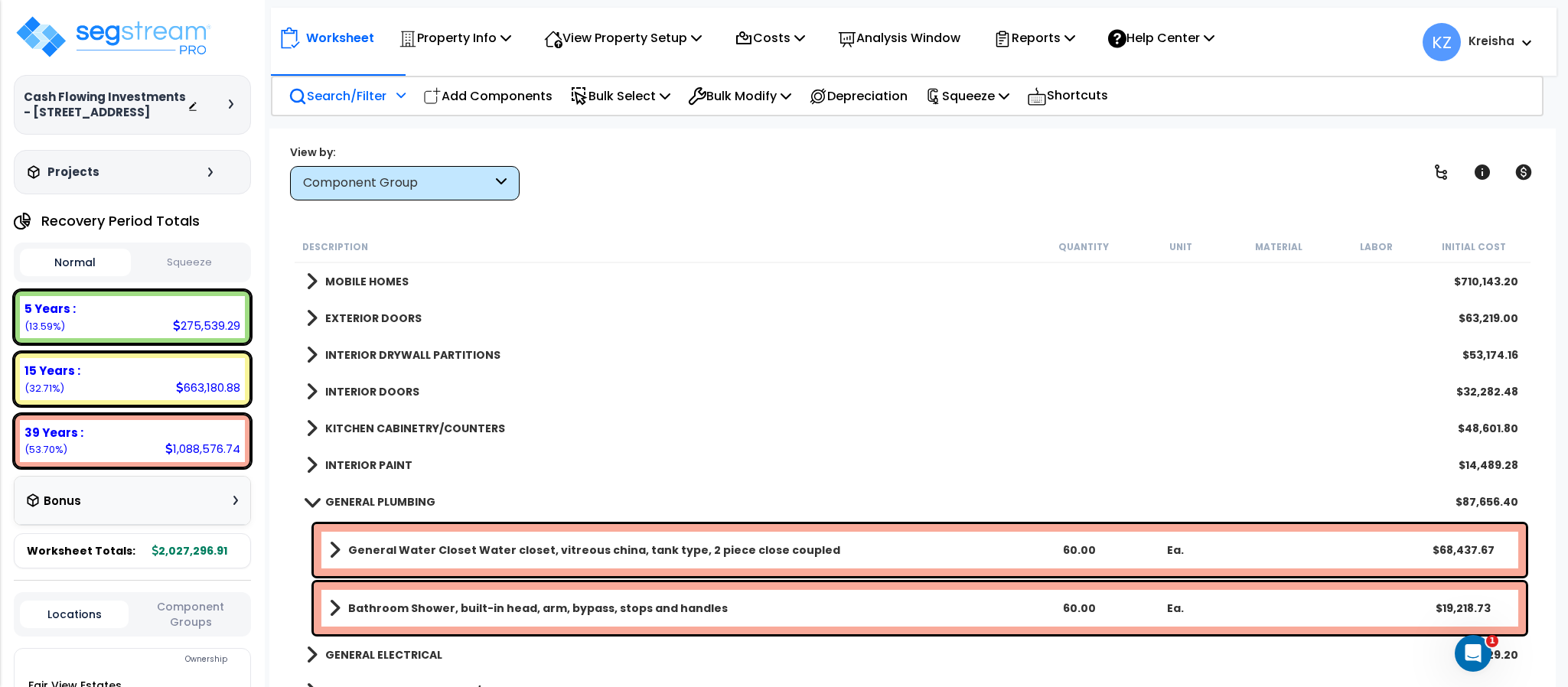
click at [356, 99] on p "Search/Filter" at bounding box center [337, 96] width 98 height 20
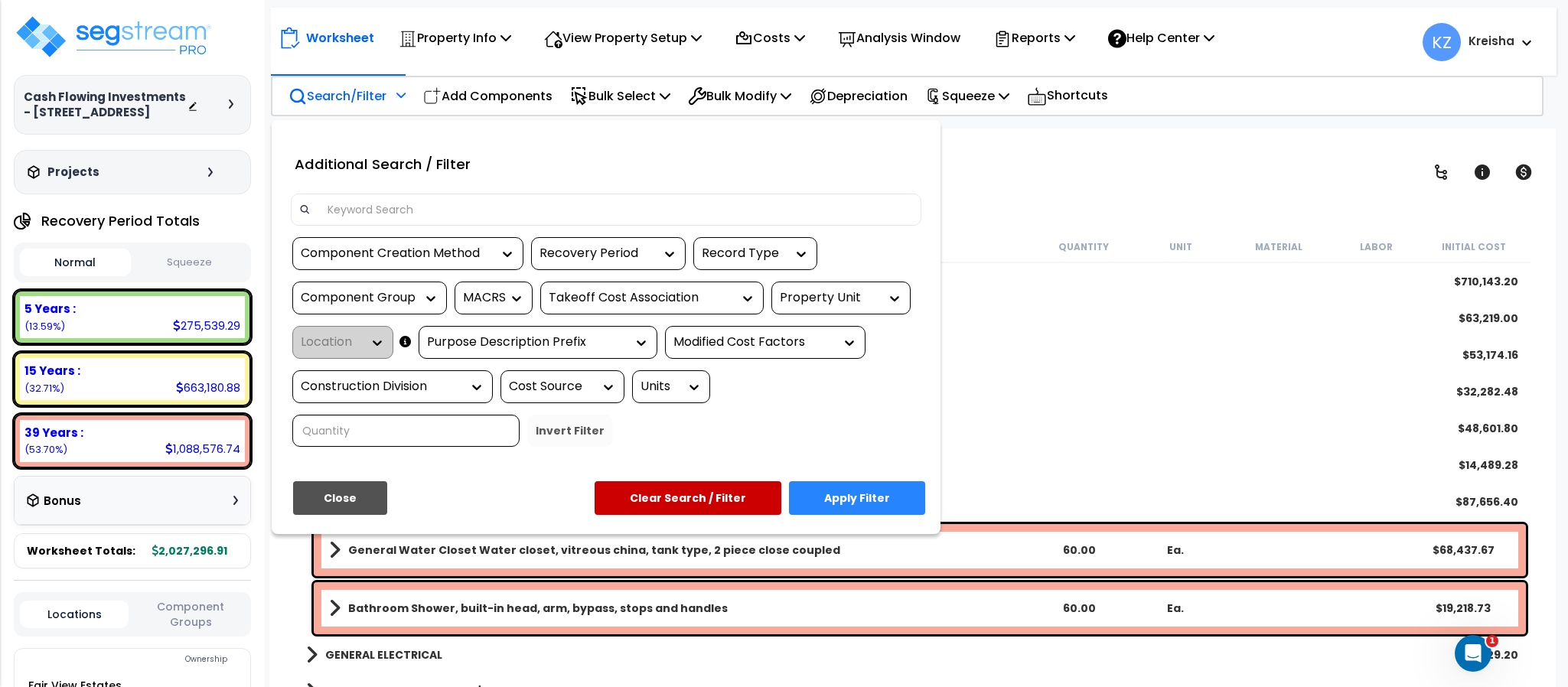
click at [382, 290] on div "Component Group" at bounding box center [358, 297] width 114 height 18
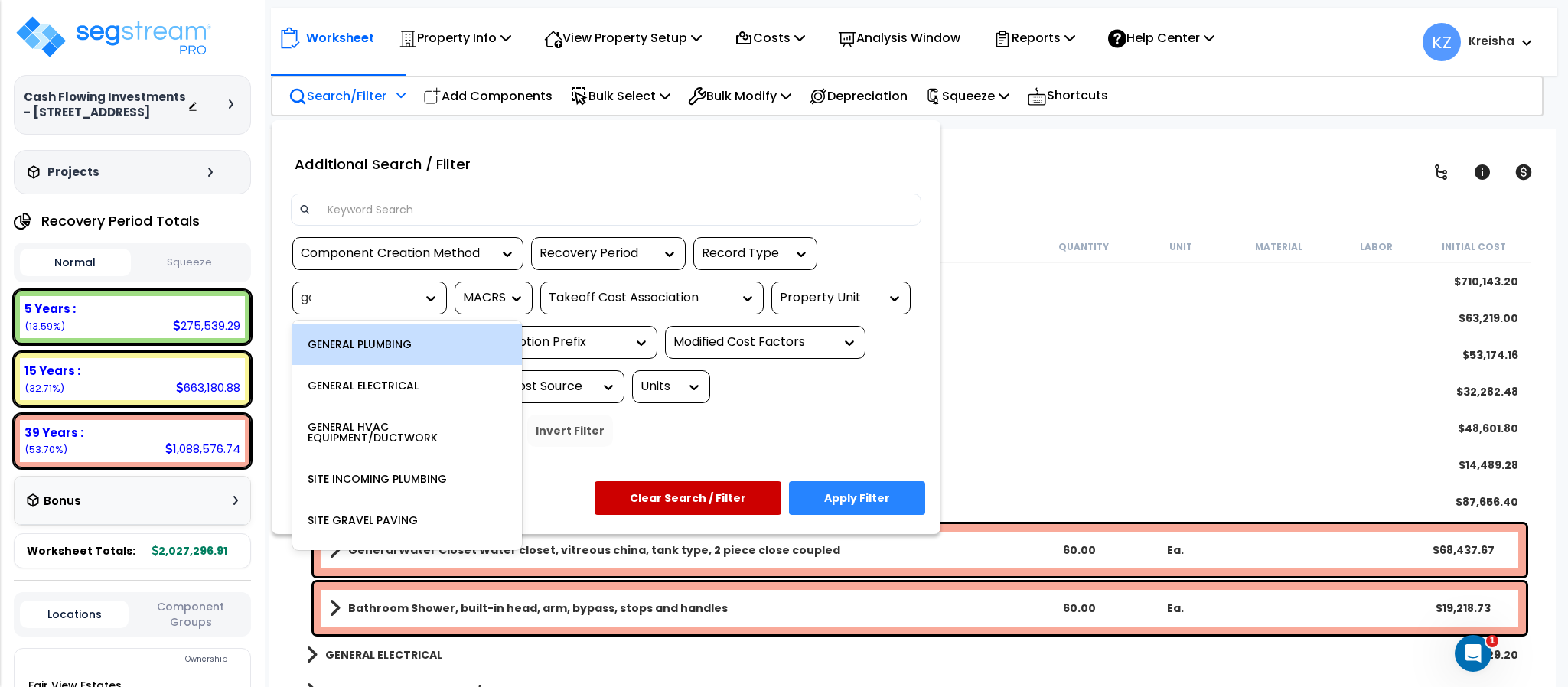
type input "gas"
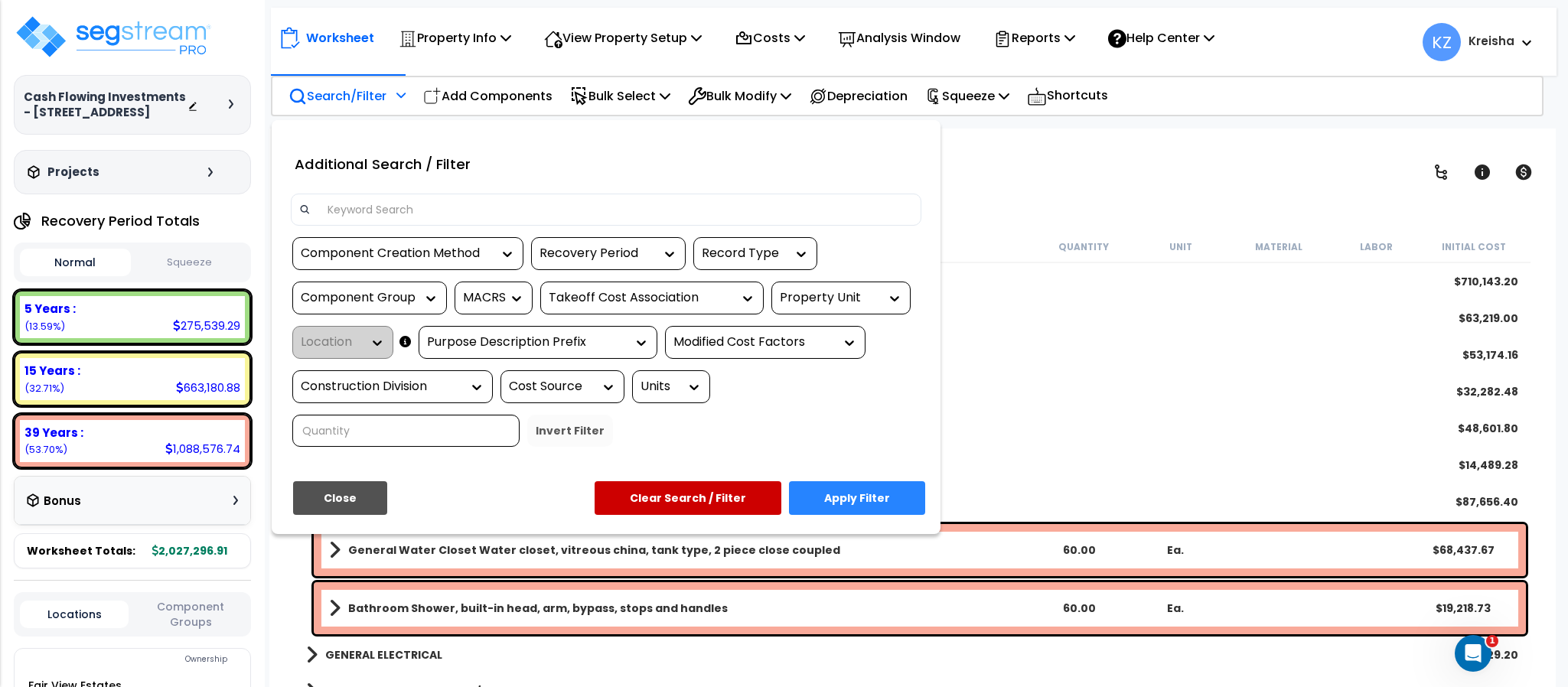
click at [681, 42] on div at bounding box center [784, 343] width 1568 height 687
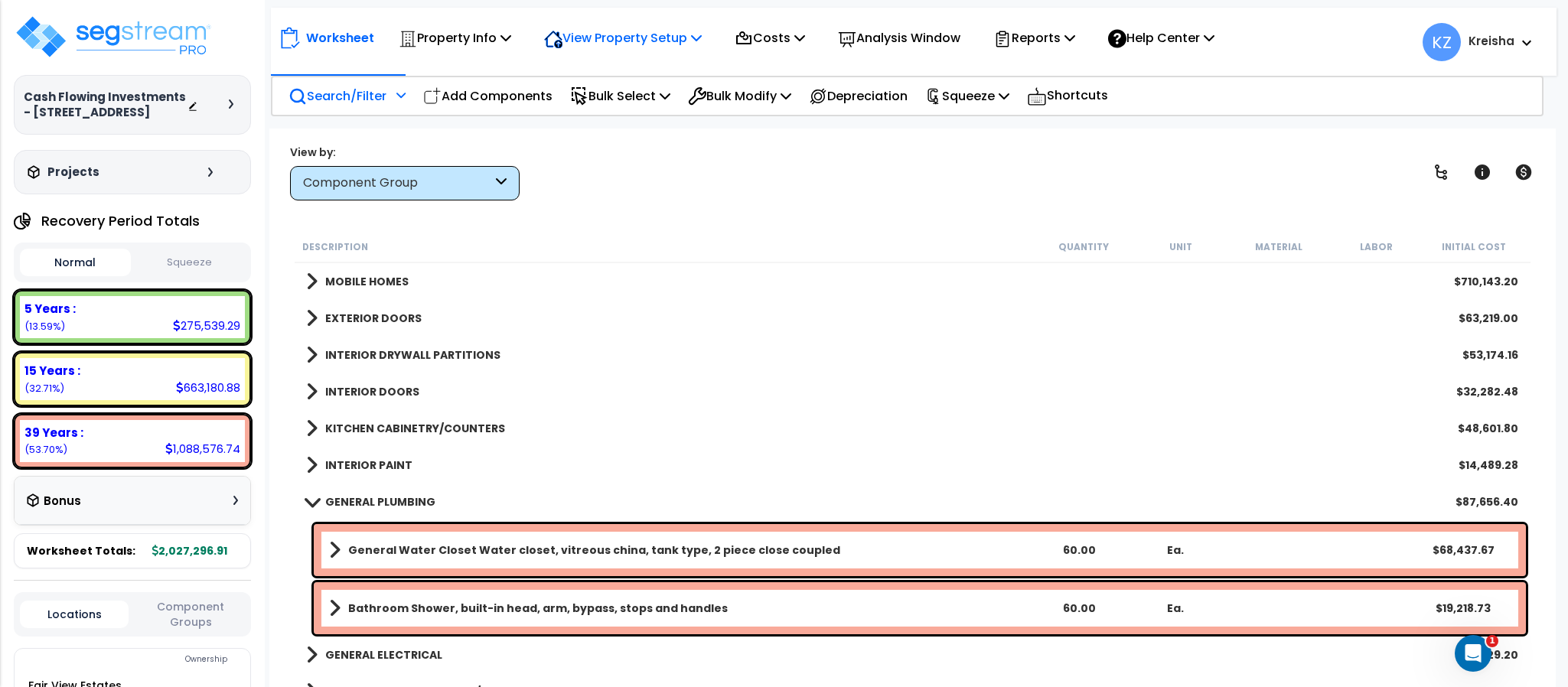
click at [680, 42] on p "View Property Setup" at bounding box center [623, 38] width 158 height 20
click at [611, 104] on link "View Questionnaire" at bounding box center [612, 105] width 152 height 30
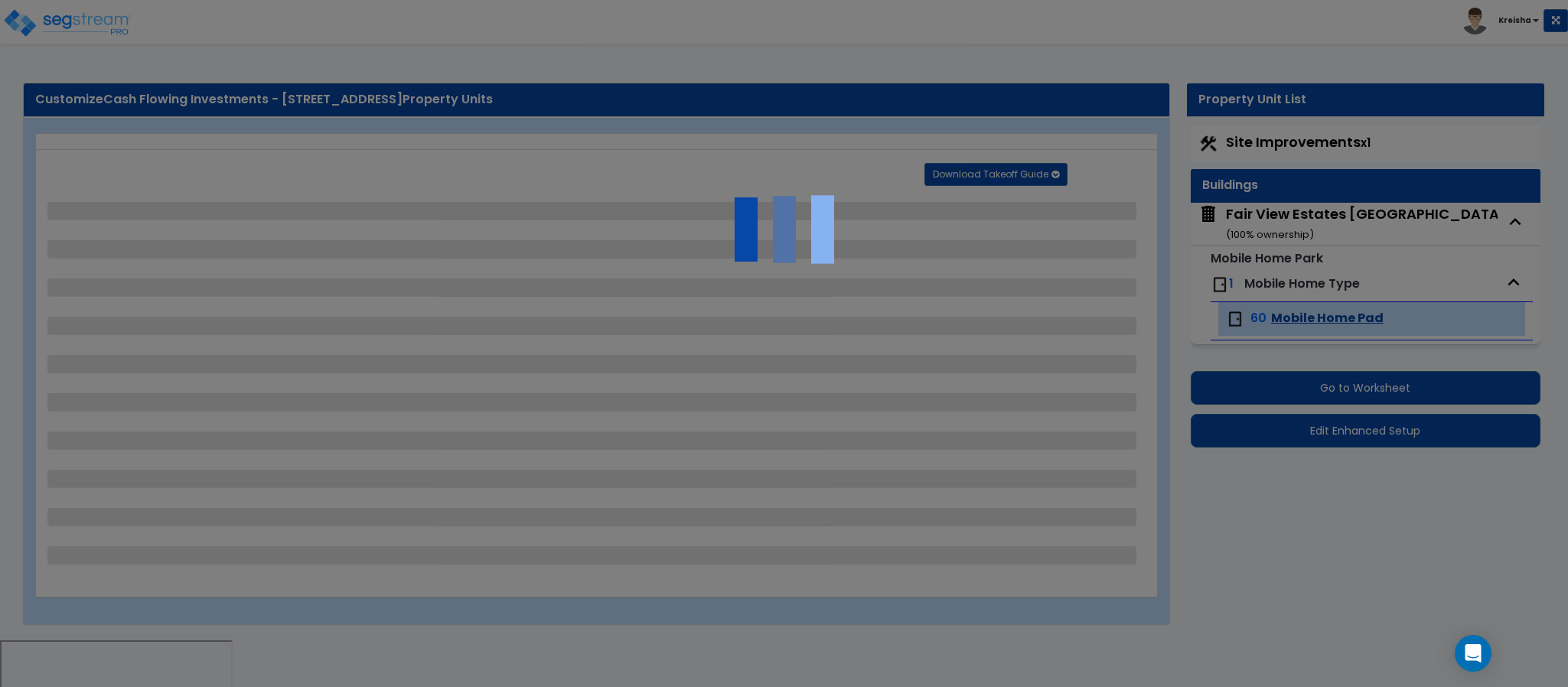
select select "1"
select select "2"
select select "1"
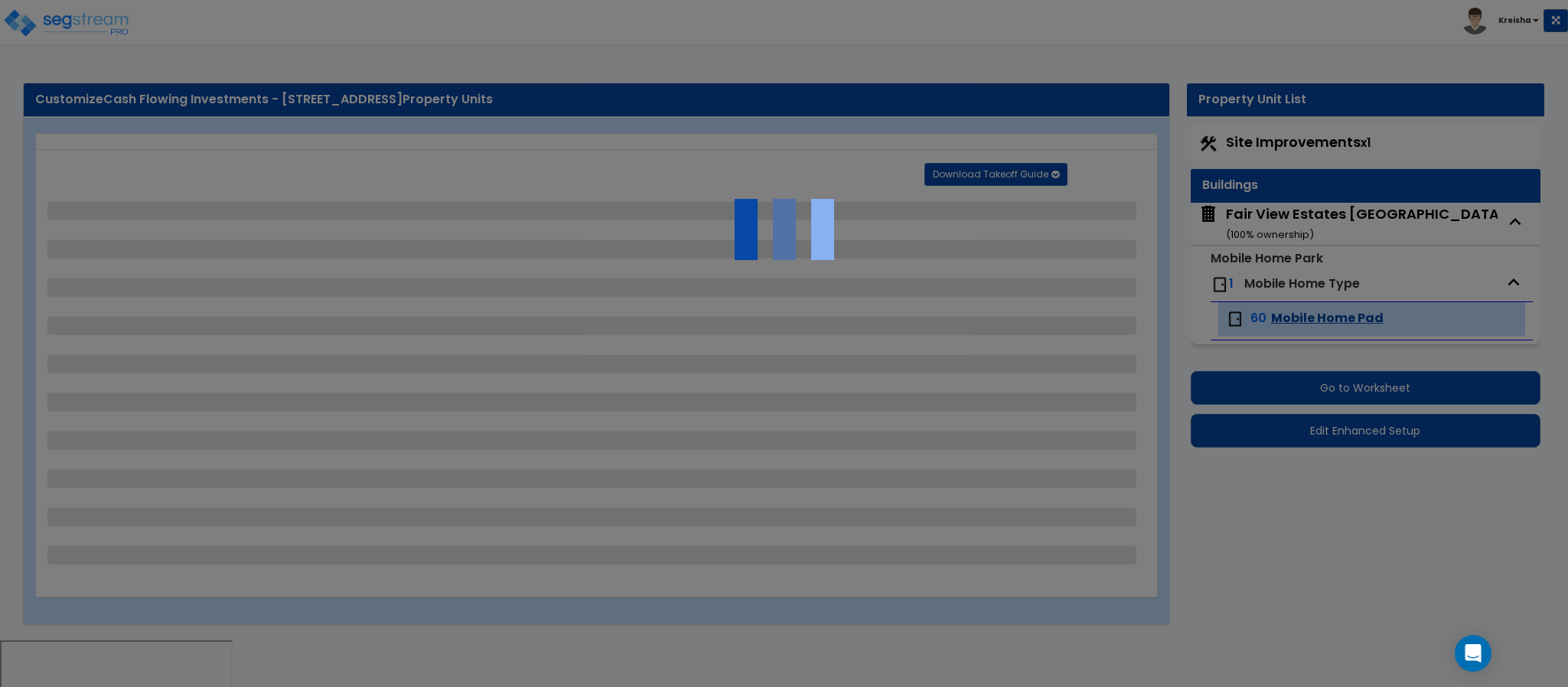
select select "1"
select select "2"
select select "1"
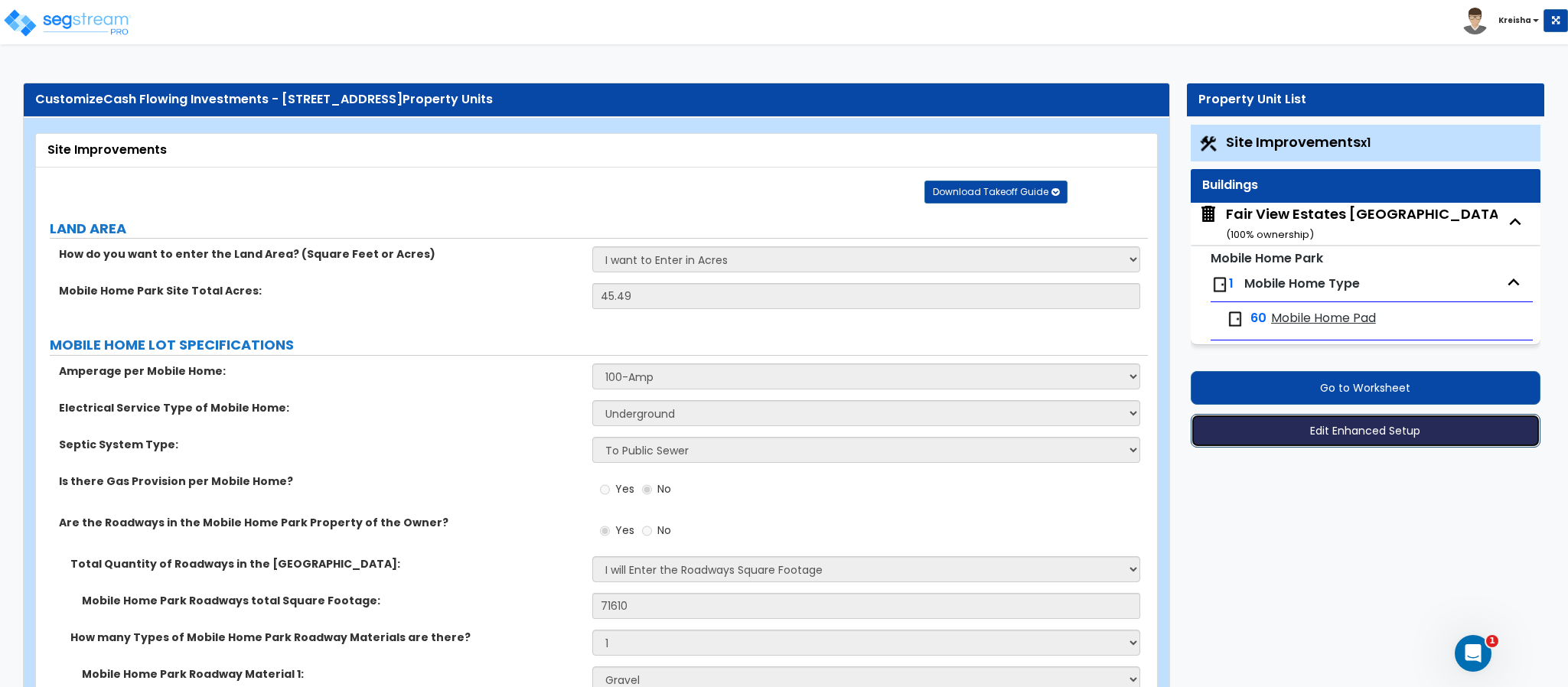
click at [1217, 424] on button "Edit Enhanced Setup" at bounding box center [1365, 430] width 350 height 34
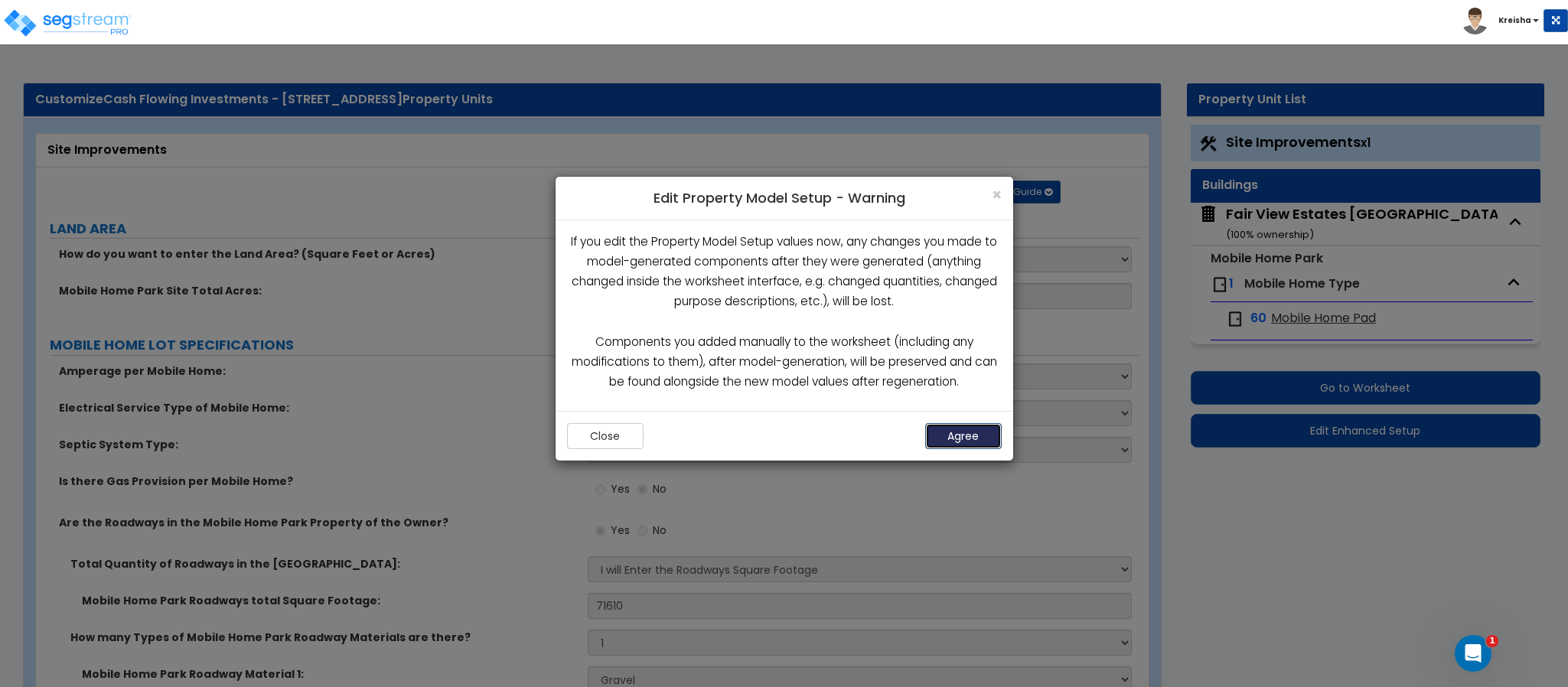
click at [946, 436] on button "Agree" at bounding box center [964, 435] width 76 height 26
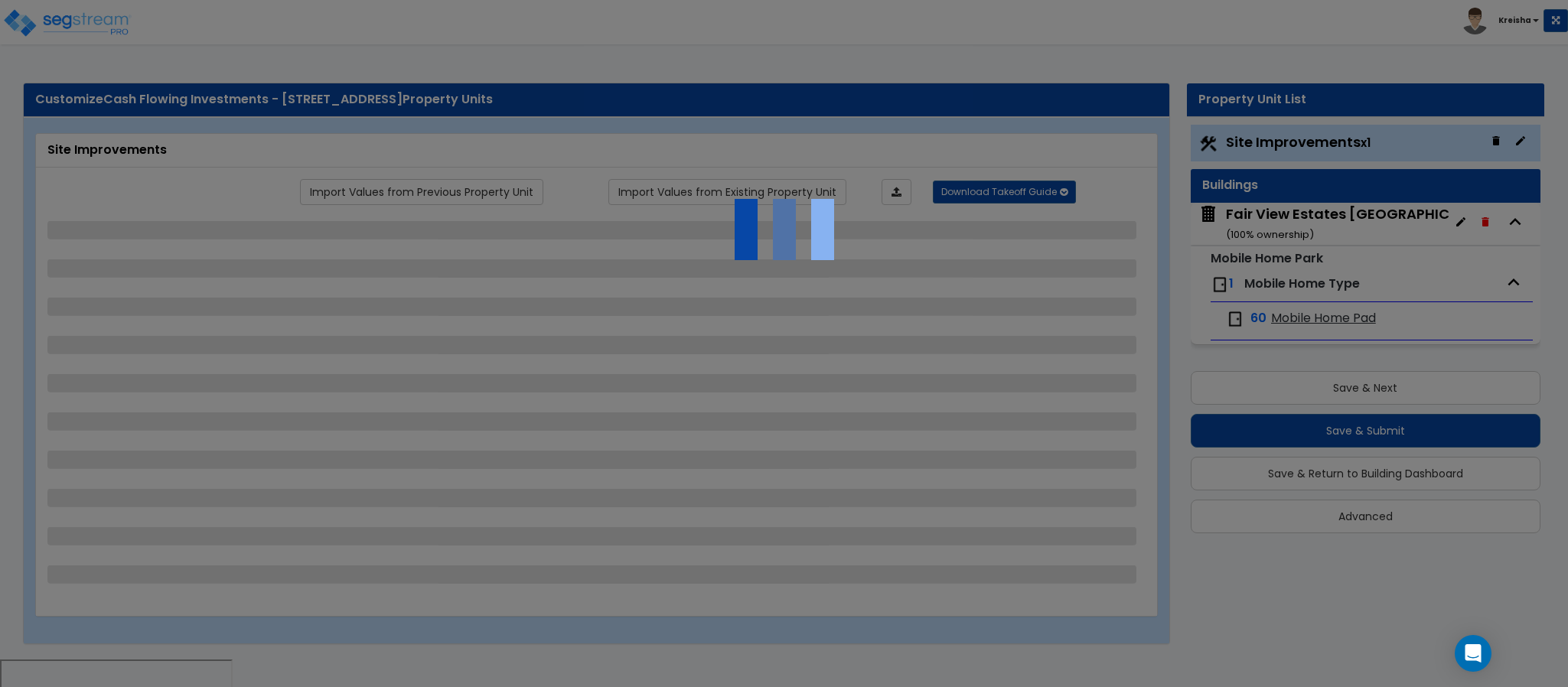
select select "1"
select select "2"
select select "1"
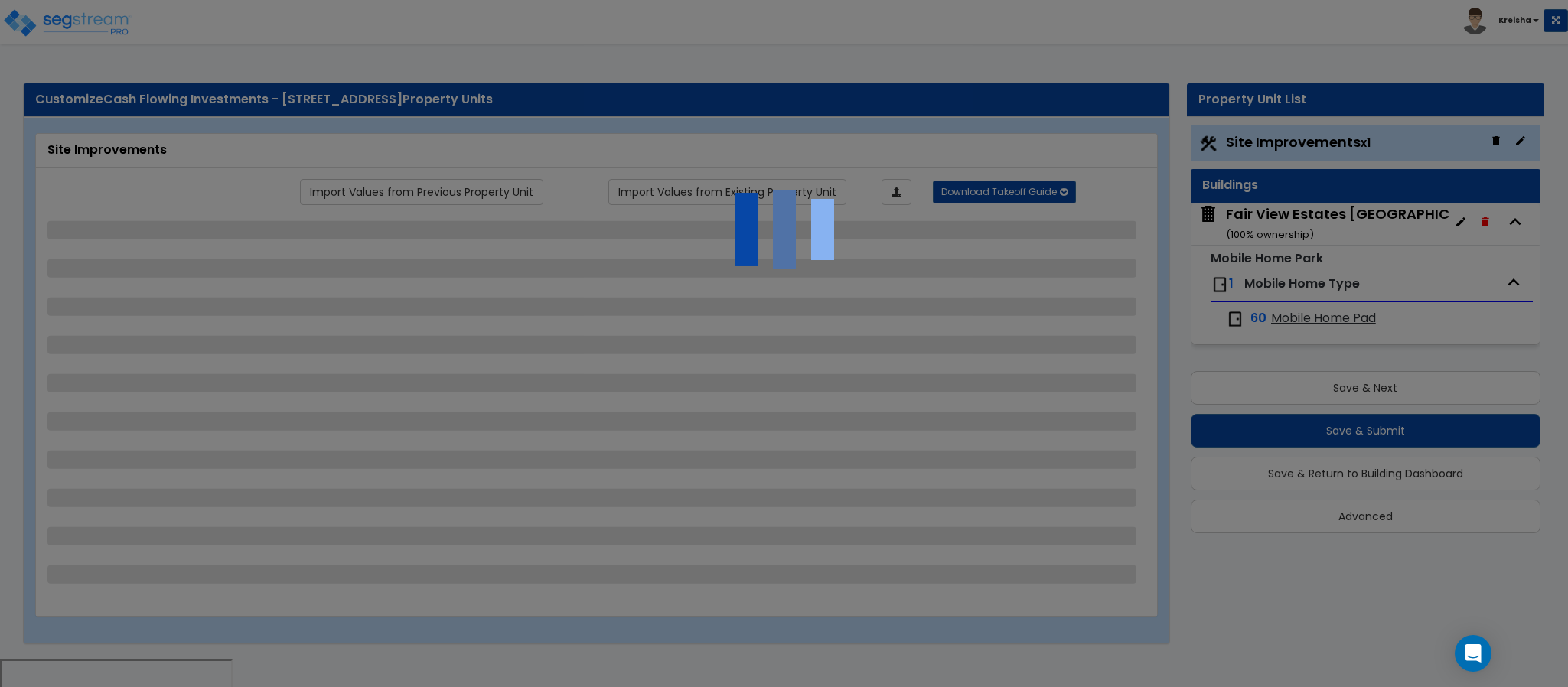
select select "1"
select select "2"
select select "1"
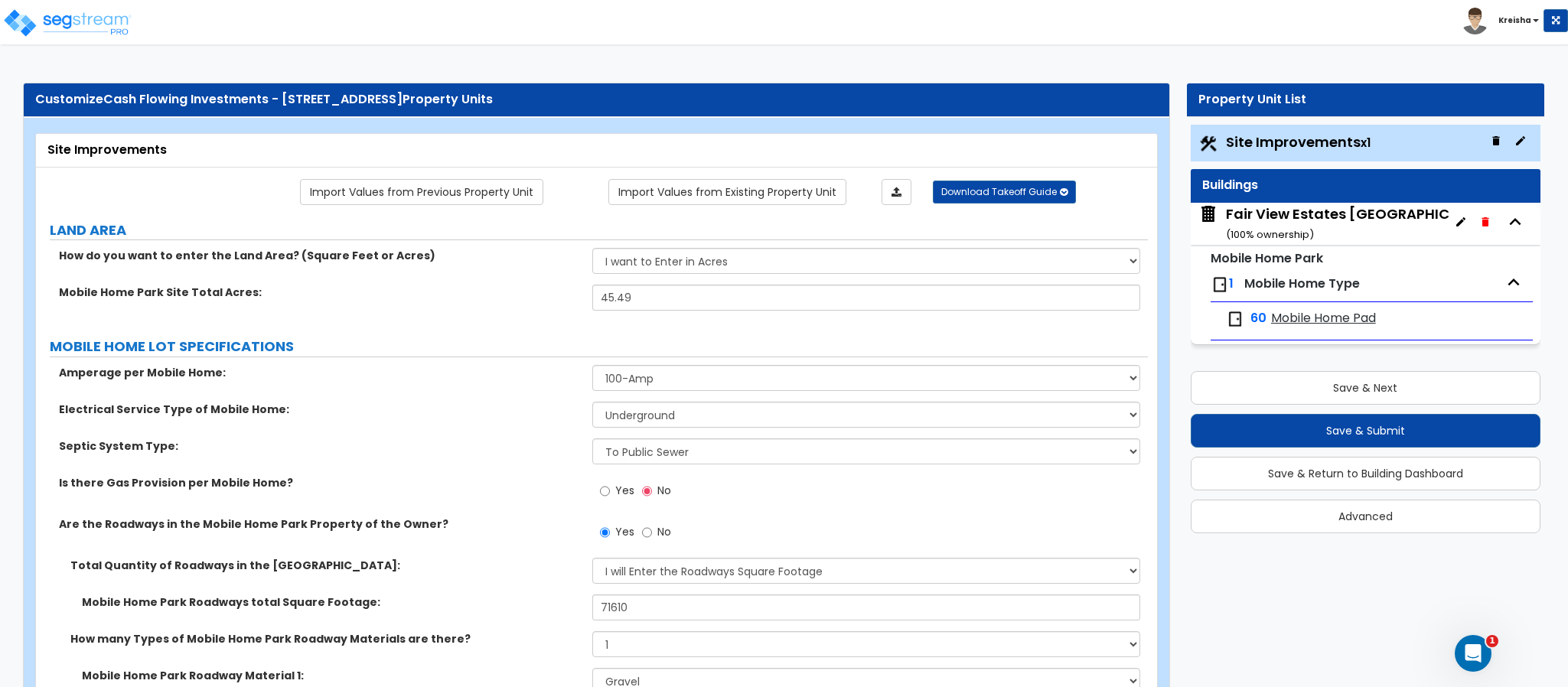
click at [615, 496] on span "Yes" at bounding box center [625, 490] width 19 height 15
click at [610, 496] on input "Yes" at bounding box center [605, 491] width 10 height 17
radio input "true"
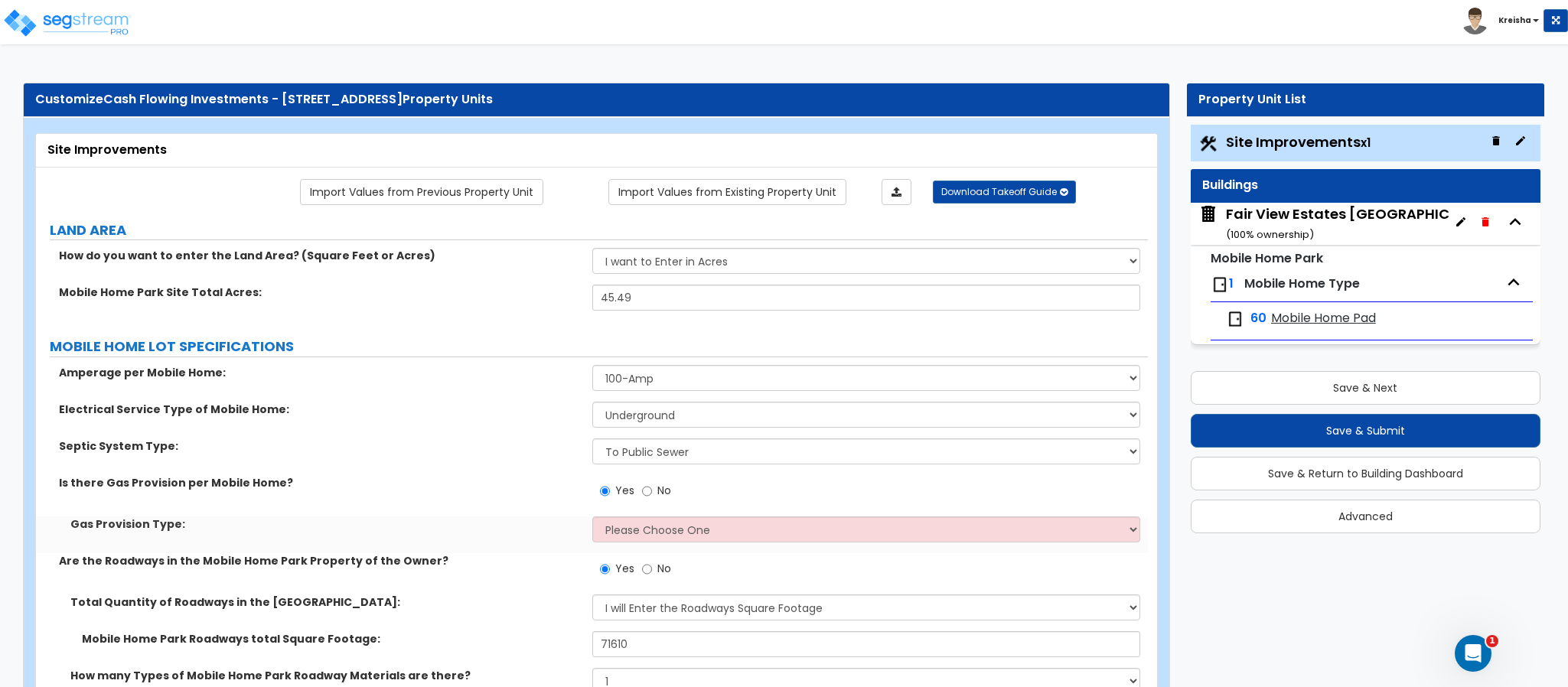
click at [659, 516] on div "Yes No" at bounding box center [870, 496] width 556 height 42
click at [653, 533] on select "Please Choose One On-site Propane Tanks Natural Gas Service" at bounding box center [866, 529] width 548 height 26
select select "2"
click at [592, 518] on select "Please Choose One On-site Propane Tanks Natural Gas Service" at bounding box center [866, 529] width 548 height 26
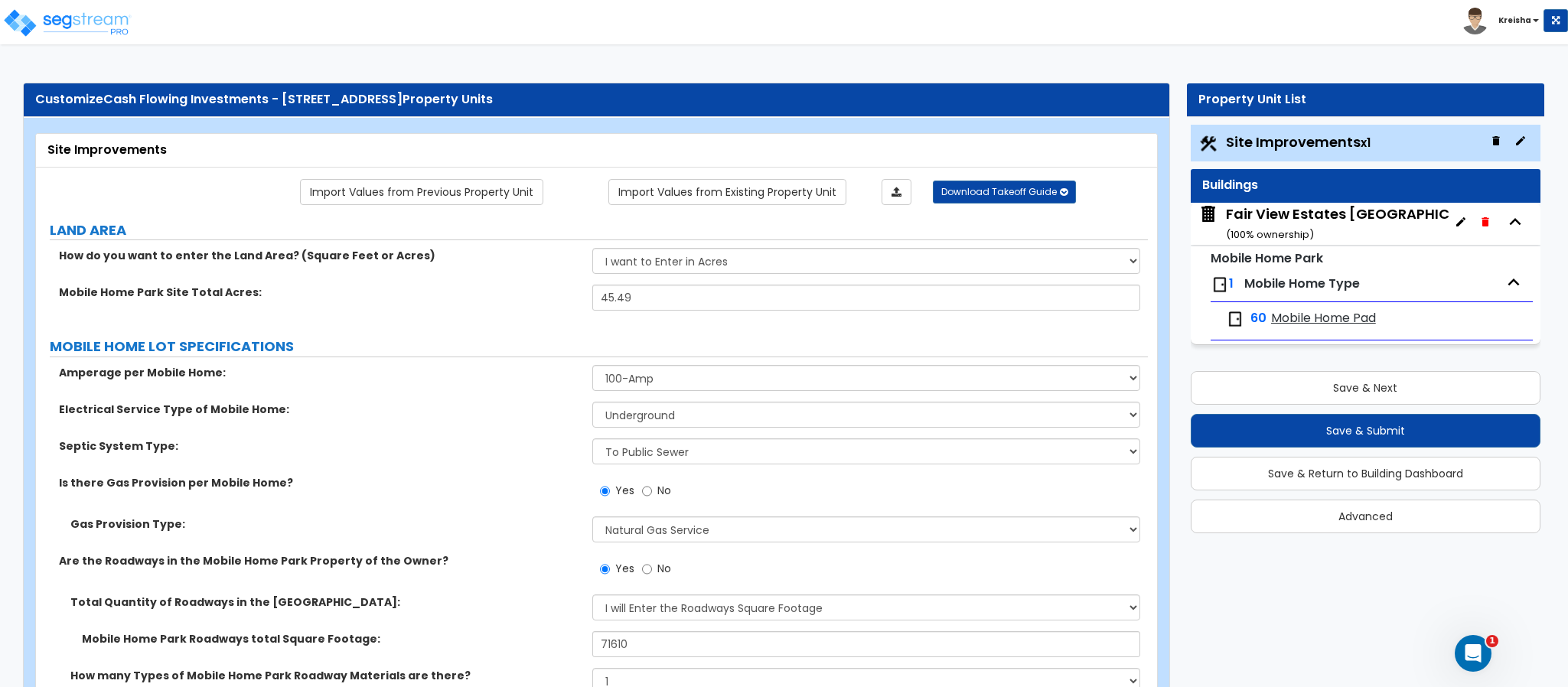
click at [496, 492] on div "Is there Gas Provision per Mobile Home? Yes No" at bounding box center [592, 496] width 1112 height 42
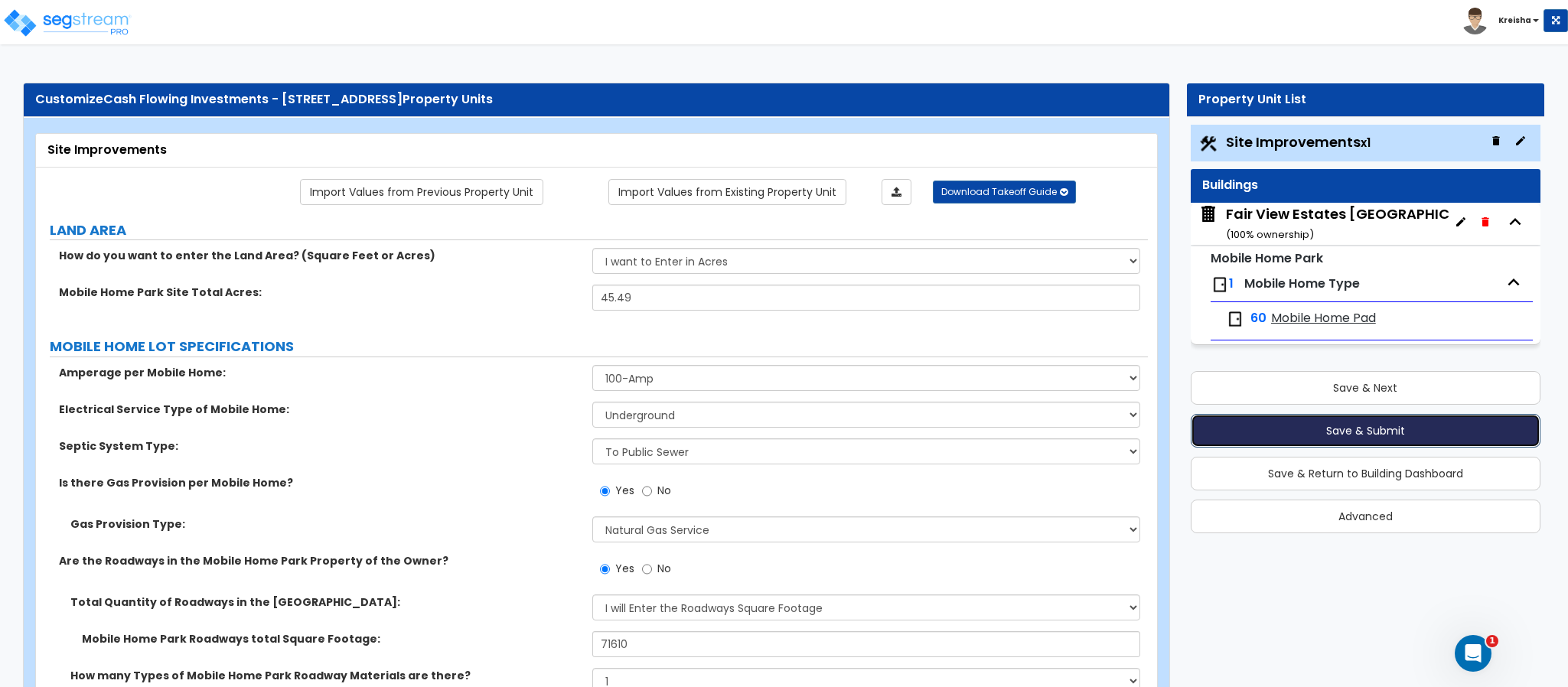
click at [1221, 429] on button "Save & Submit" at bounding box center [1365, 430] width 350 height 34
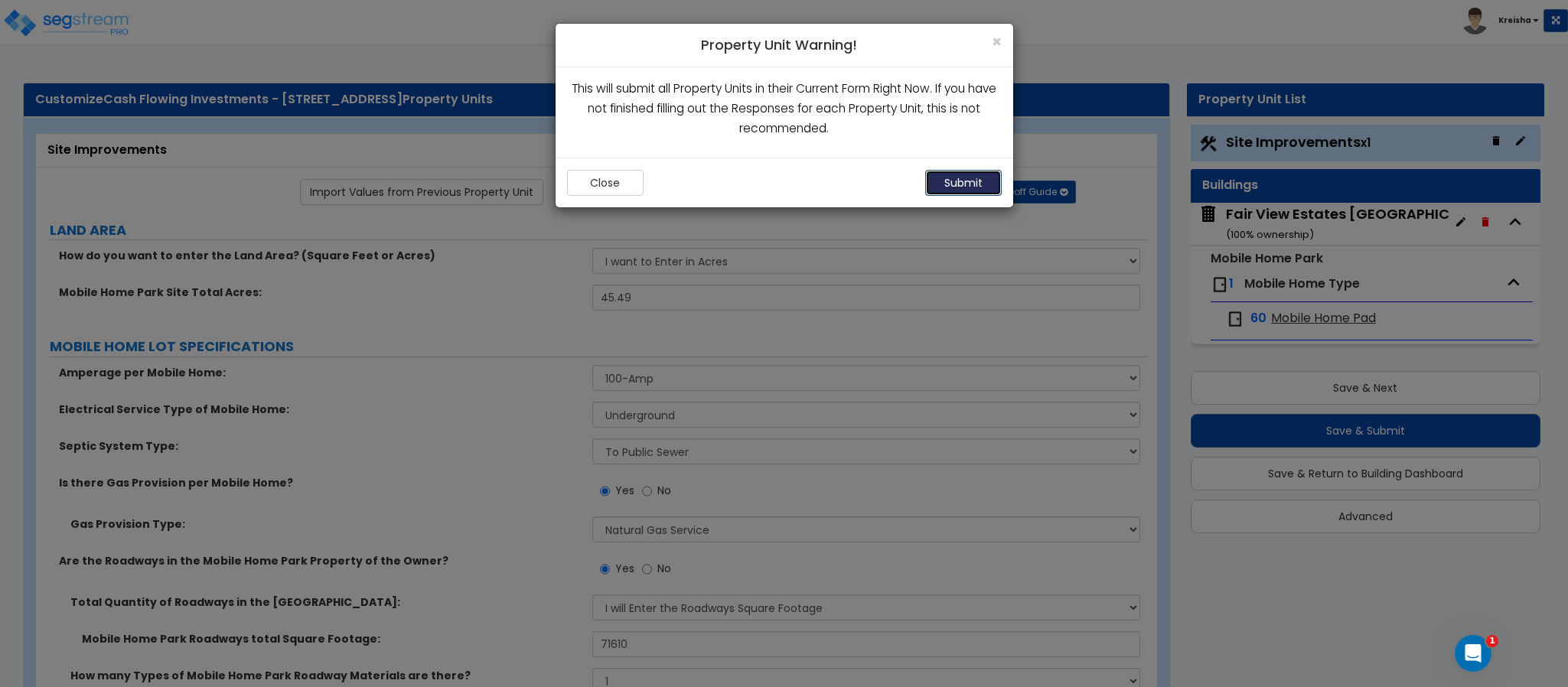
click at [978, 179] on button "Submit" at bounding box center [964, 182] width 76 height 26
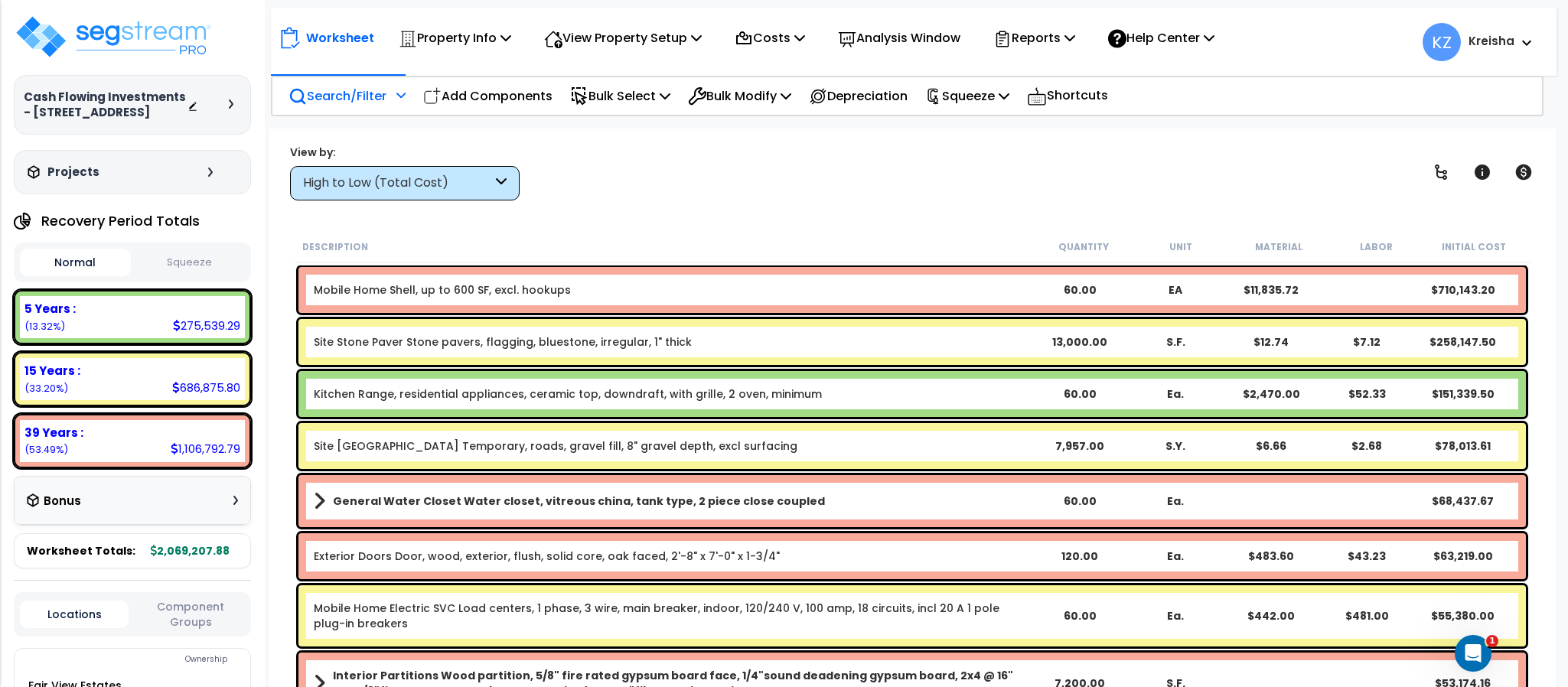
click at [328, 113] on div "Search/Filter Additional Search / Filter Add Components Bulk Select Select By..…" at bounding box center [908, 96] width 1273 height 41
click at [348, 94] on p "Search/Filter" at bounding box center [337, 96] width 98 height 20
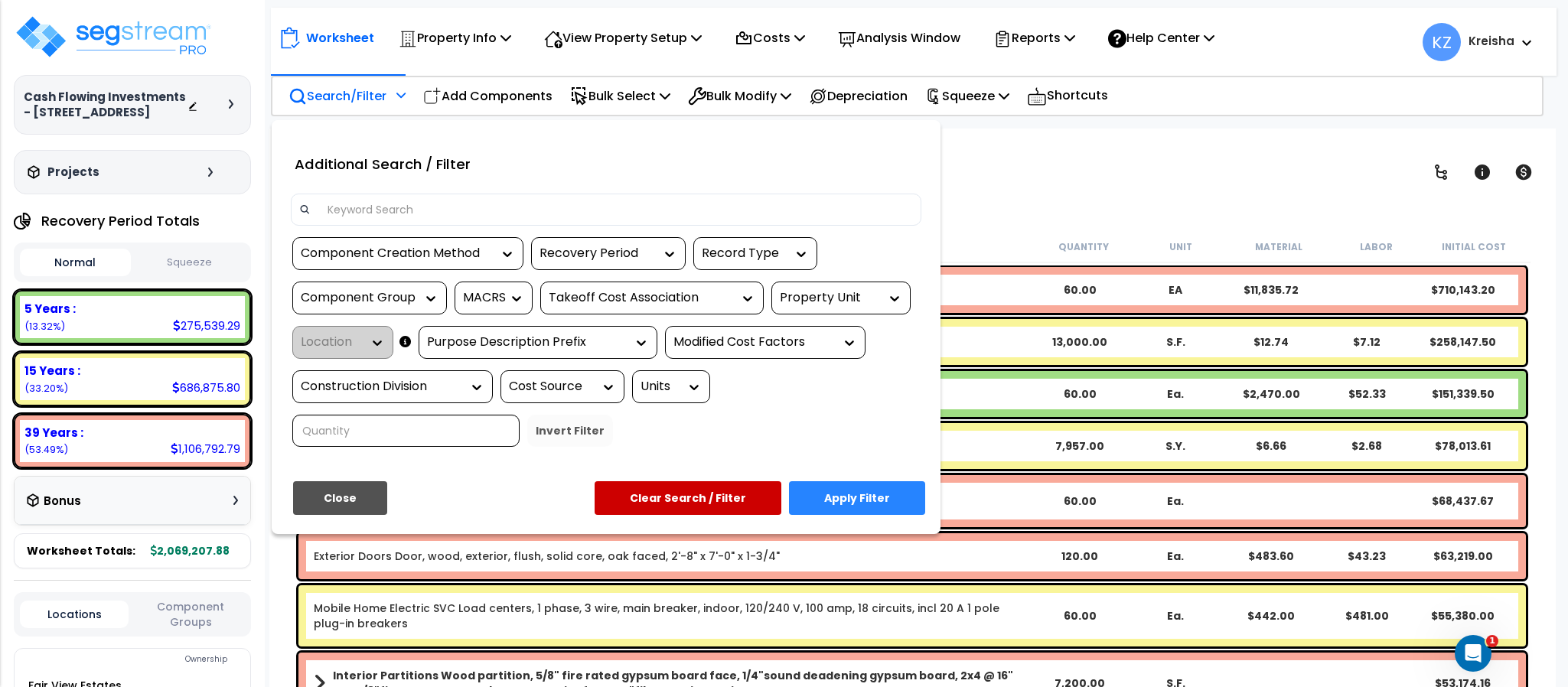
click at [405, 292] on div "Component Group" at bounding box center [358, 297] width 114 height 18
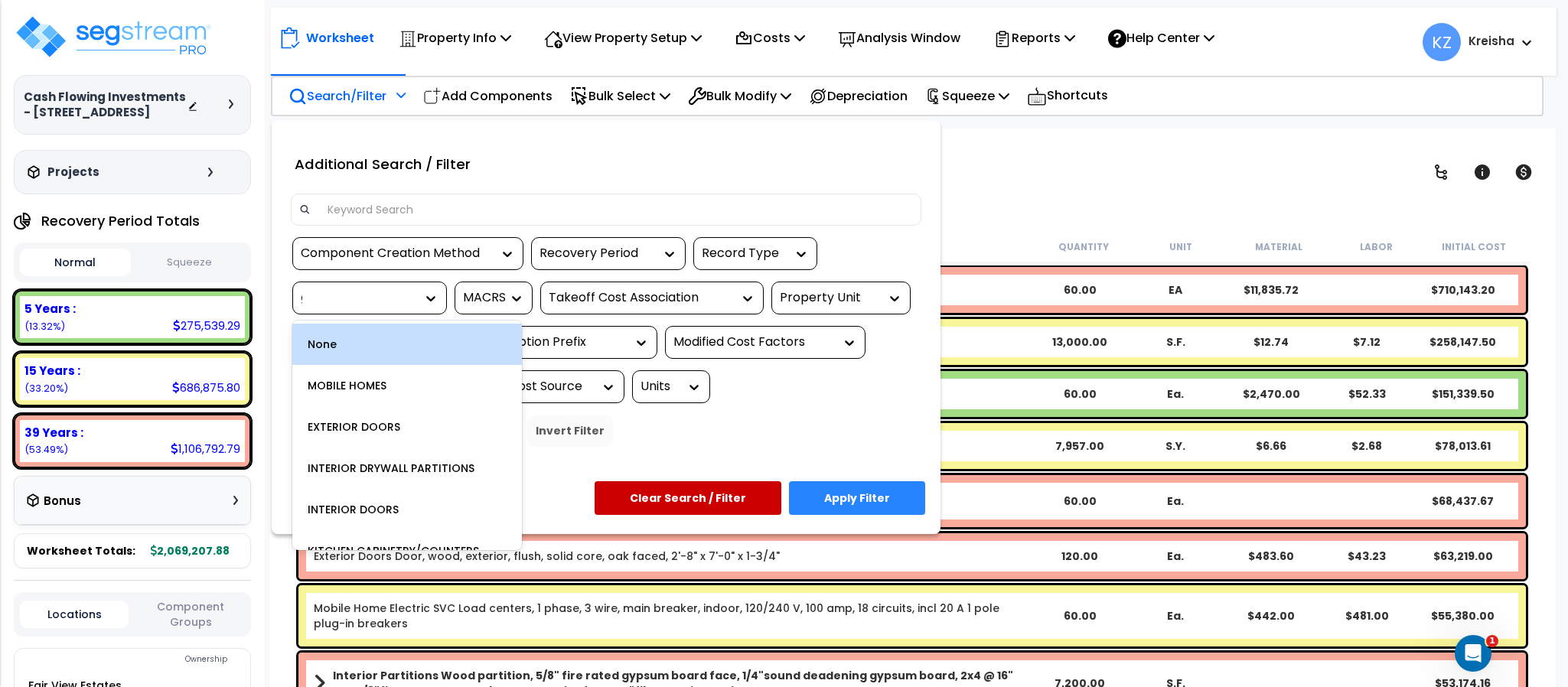
type input "gas"
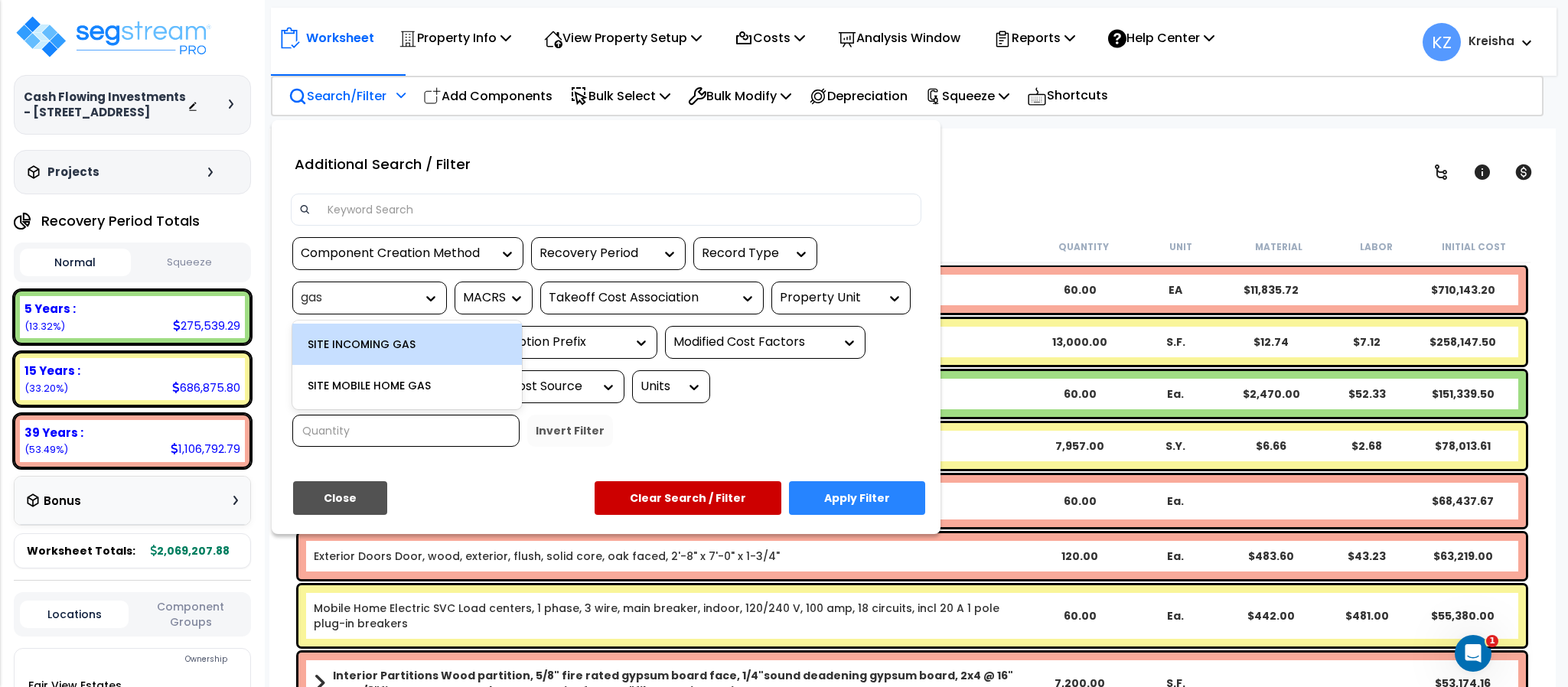
click at [419, 350] on div "SITE INCOMING GAS" at bounding box center [407, 344] width 230 height 42
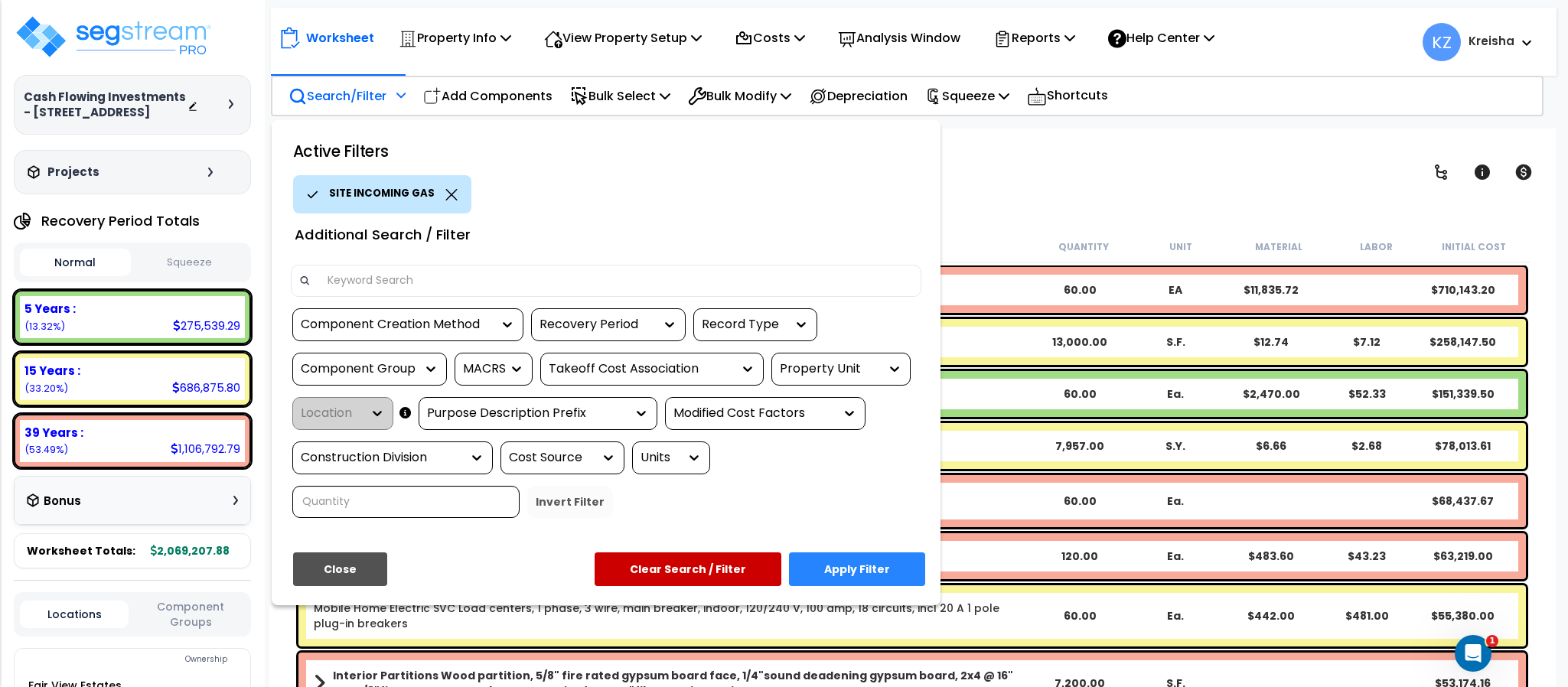
click at [404, 365] on div "Component Group" at bounding box center [358, 368] width 114 height 18
type input "a"
type input "gas"
click at [380, 413] on div "SITE MOBILE HOME GAS" at bounding box center [407, 415] width 230 height 42
click at [850, 571] on button "Apply Filter" at bounding box center [857, 569] width 136 height 34
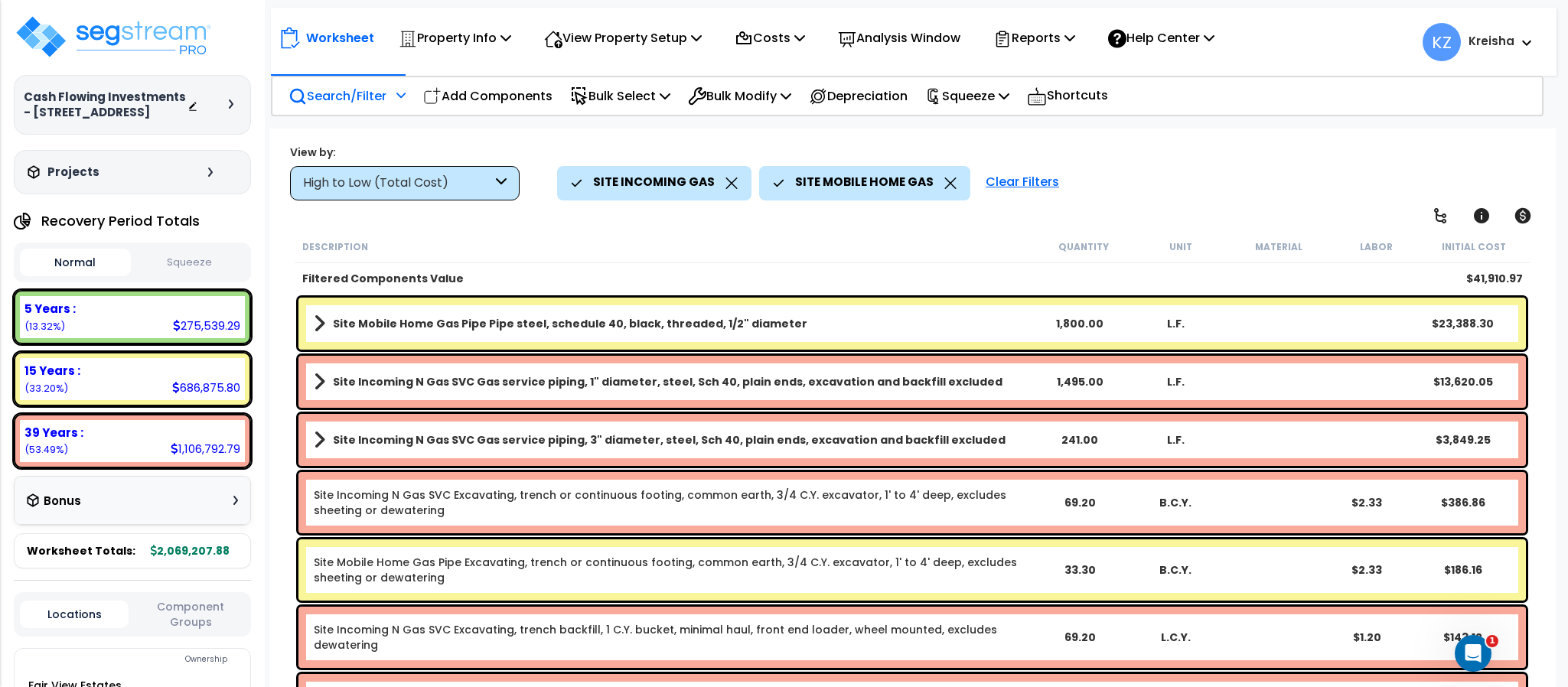
click at [462, 169] on div "High to Low (Total Cost)" at bounding box center [404, 183] width 230 height 35
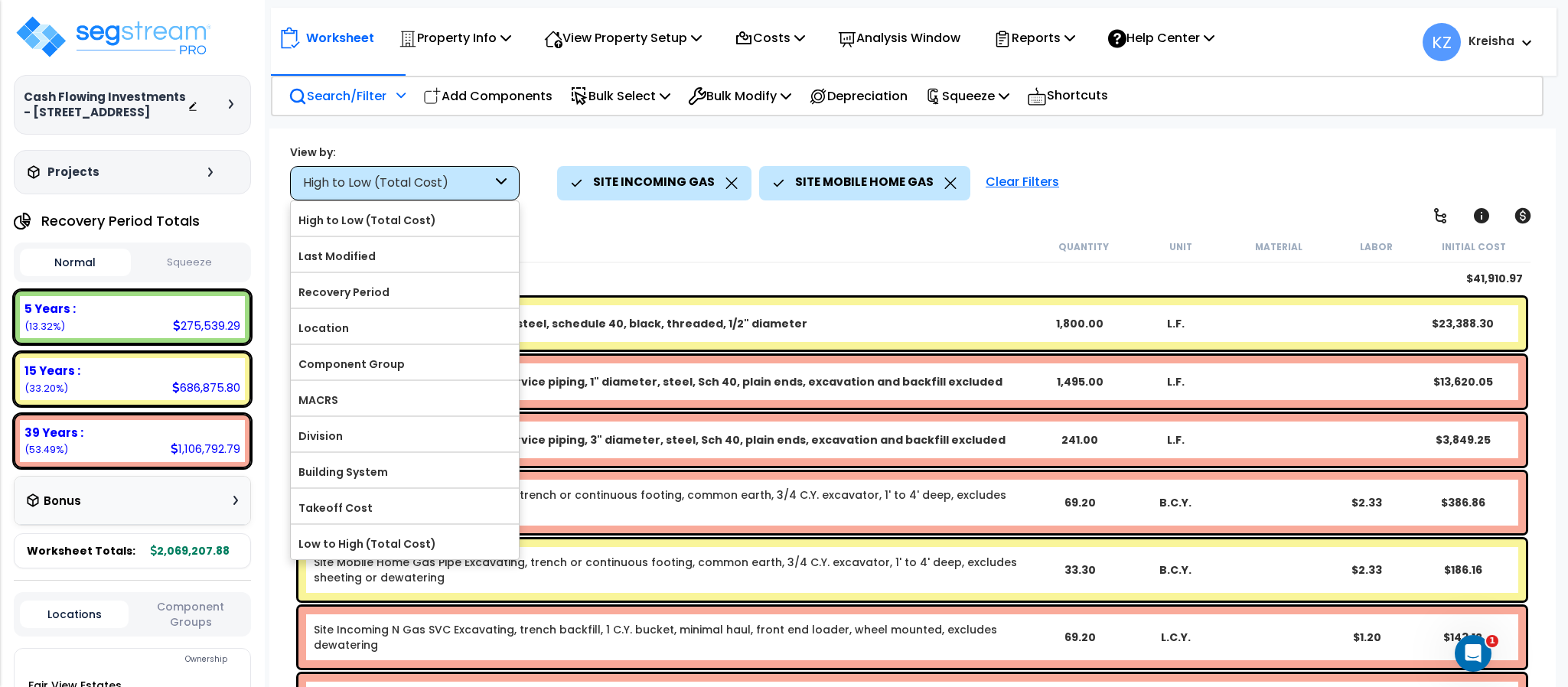
click at [331, 373] on label "Component Group" at bounding box center [404, 363] width 228 height 23
click at [0, 0] on input "Component Group" at bounding box center [0, 0] width 0 height 0
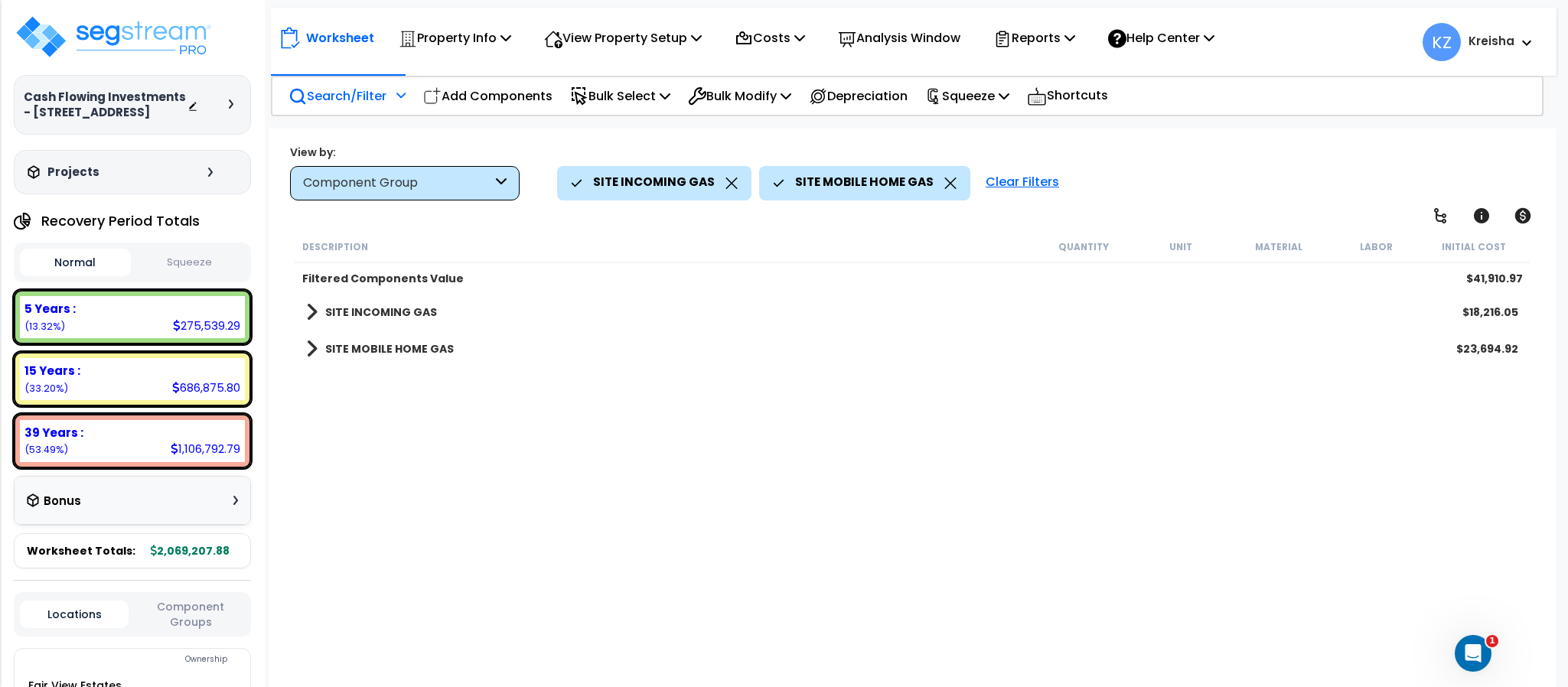
click at [483, 324] on div "SITE INCOMING GAS $18,216.05" at bounding box center [912, 312] width 1227 height 36
drag, startPoint x: 349, startPoint y: 312, endPoint x: 343, endPoint y: 322, distance: 11.7
click at [349, 313] on b "SITE INCOMING GAS" at bounding box center [381, 312] width 112 height 15
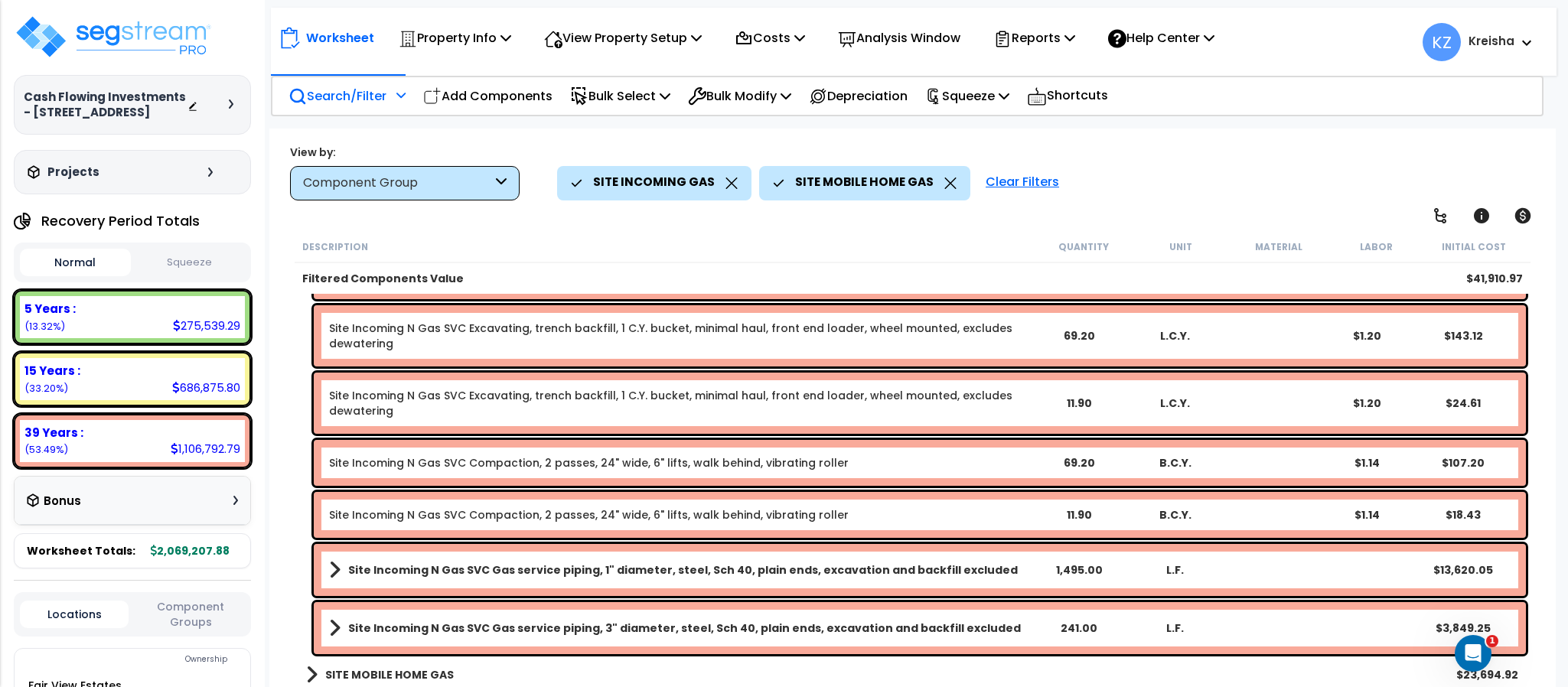
scroll to position [165, 0]
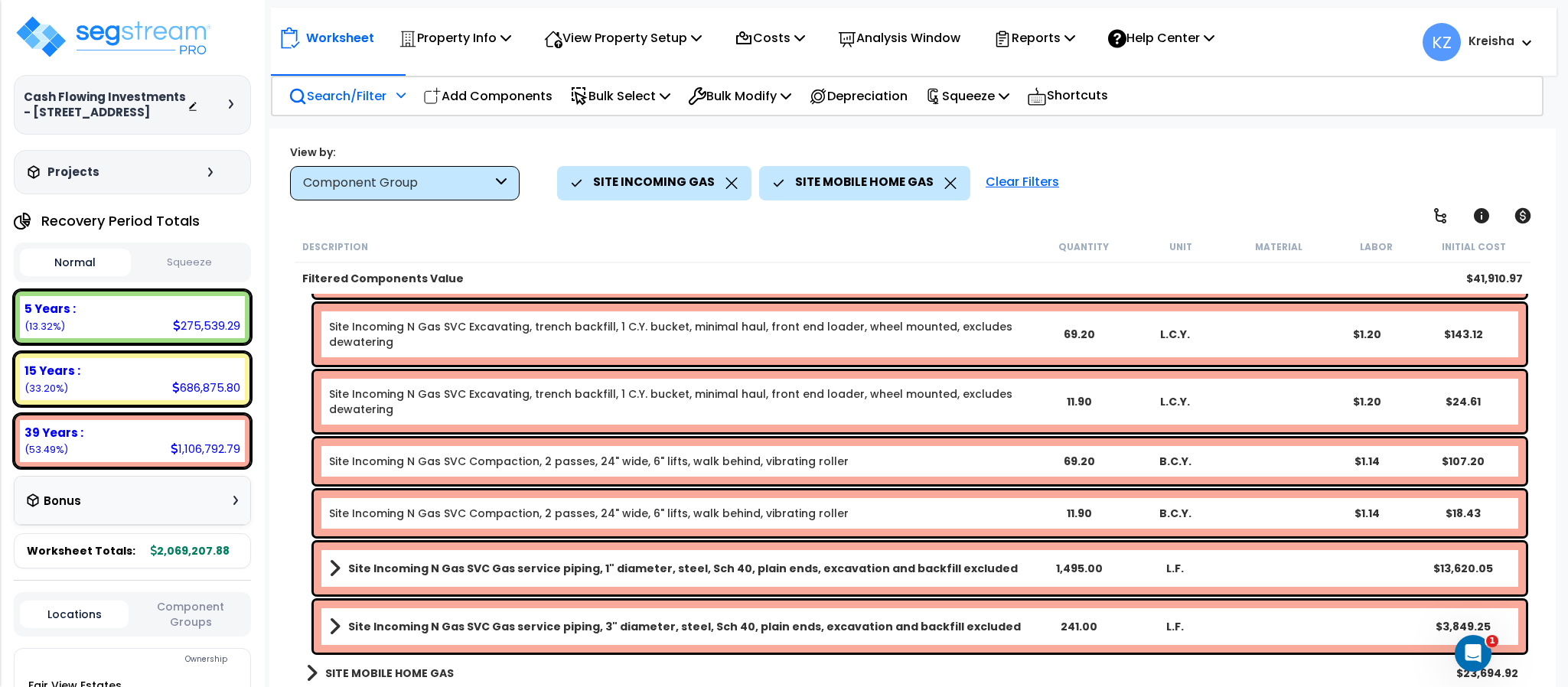
click at [405, 664] on link "SITE MOBILE HOME GAS" at bounding box center [380, 673] width 147 height 21
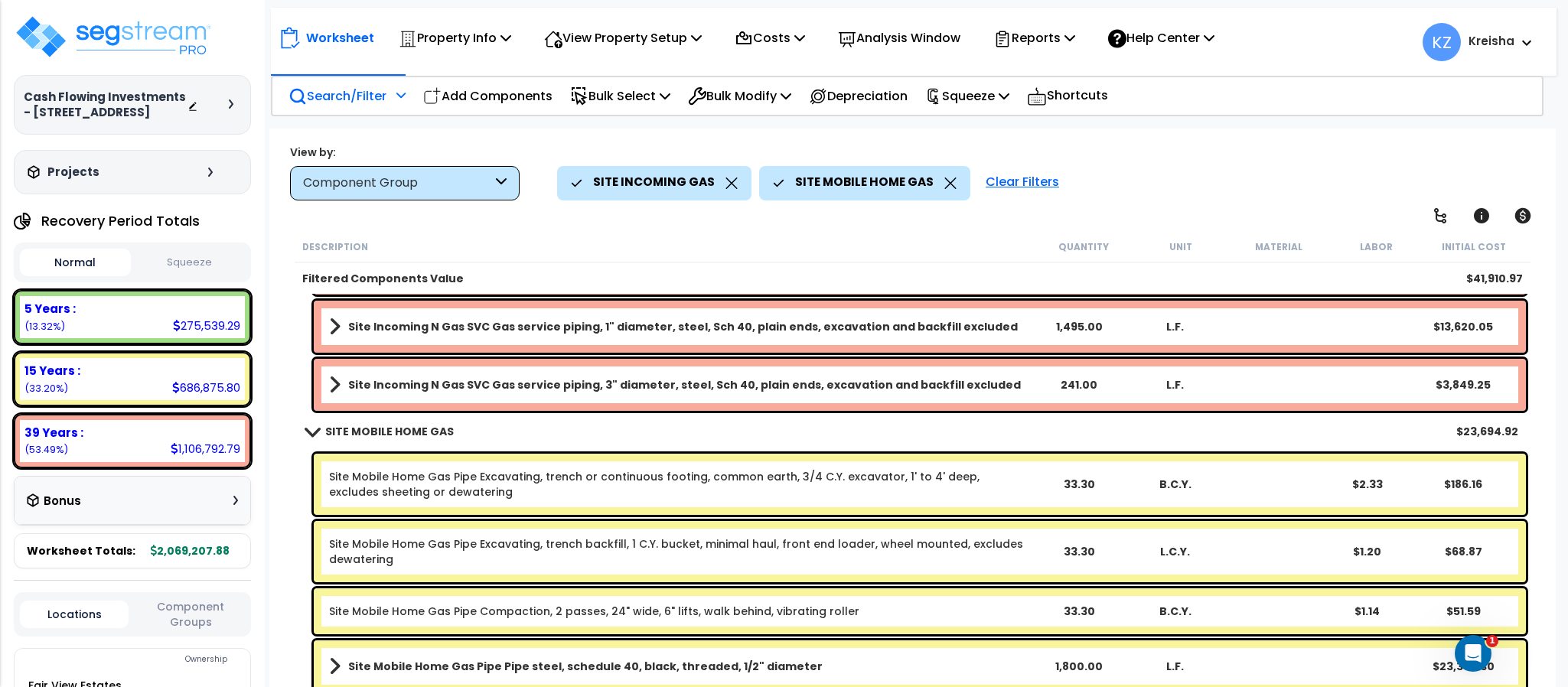
scroll to position [409, 0]
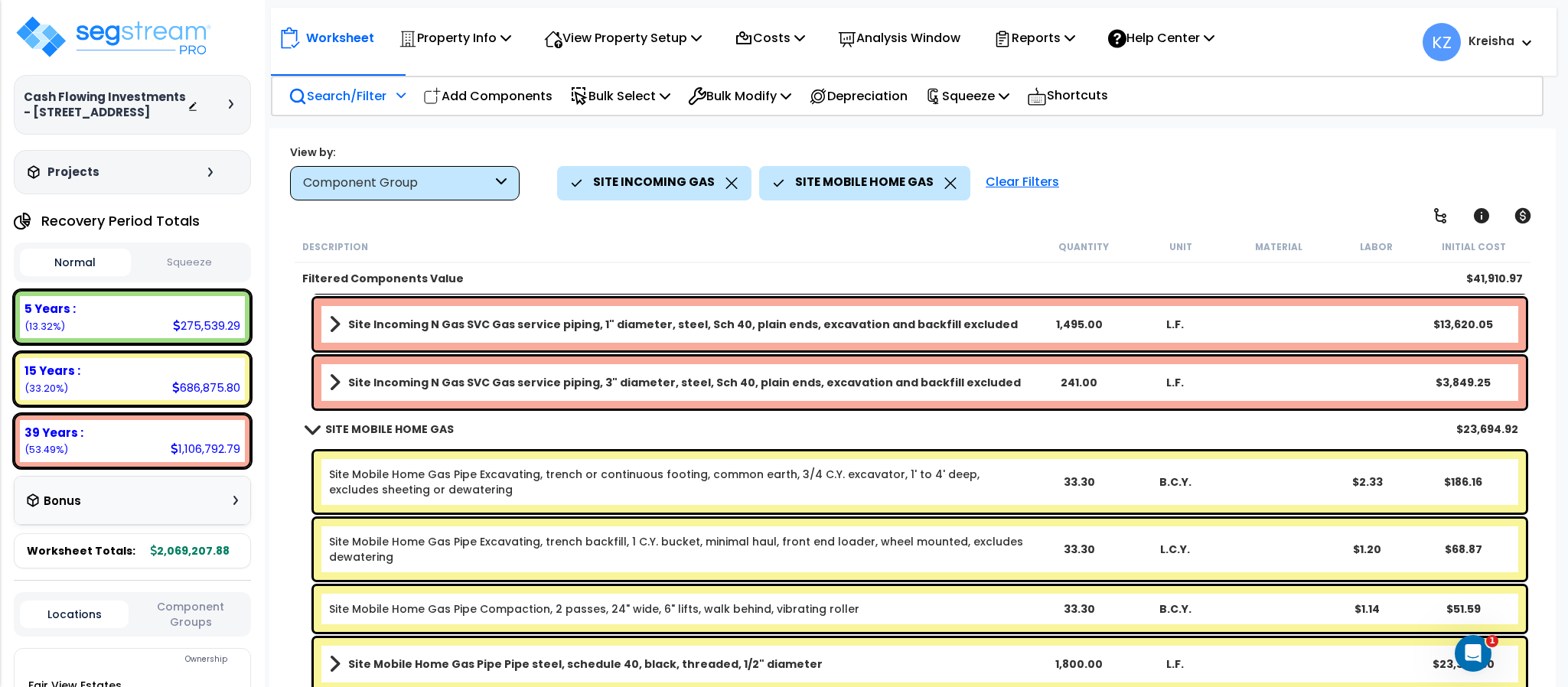
click at [1420, 145] on div "View by: Component Group High to Low (Total Cost)" at bounding box center [912, 172] width 1255 height 57
click at [1176, 165] on div "View by: Component Group High to Low (Total Cost)" at bounding box center [912, 172] width 1255 height 57
click at [1259, 150] on div "View by: Component Group High to Low (Total Cost)" at bounding box center [912, 172] width 1255 height 57
click at [1251, 147] on div "View by: Component Group High to Low (Total Cost)" at bounding box center [912, 172] width 1255 height 57
click at [1209, 157] on div "View by: Component Group High to Low (Total Cost)" at bounding box center [912, 172] width 1255 height 57
